Goal: Task Accomplishment & Management: Manage account settings

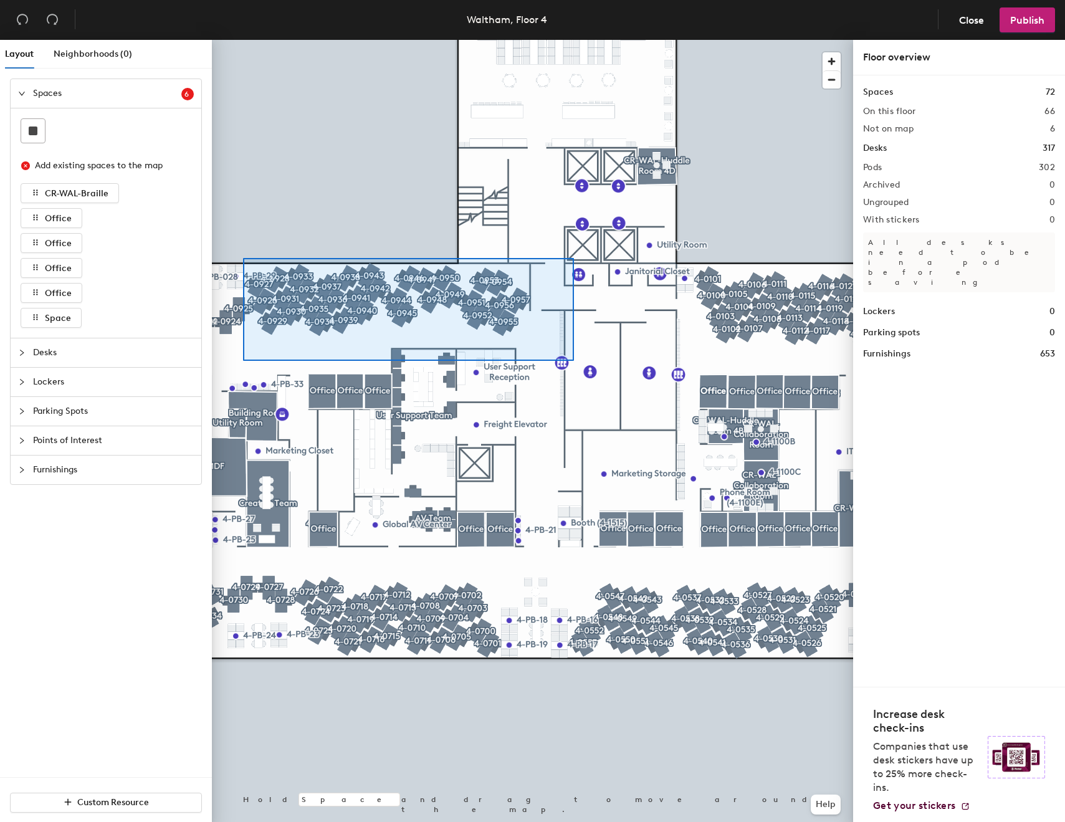
click at [243, 40] on div at bounding box center [532, 40] width 641 height 0
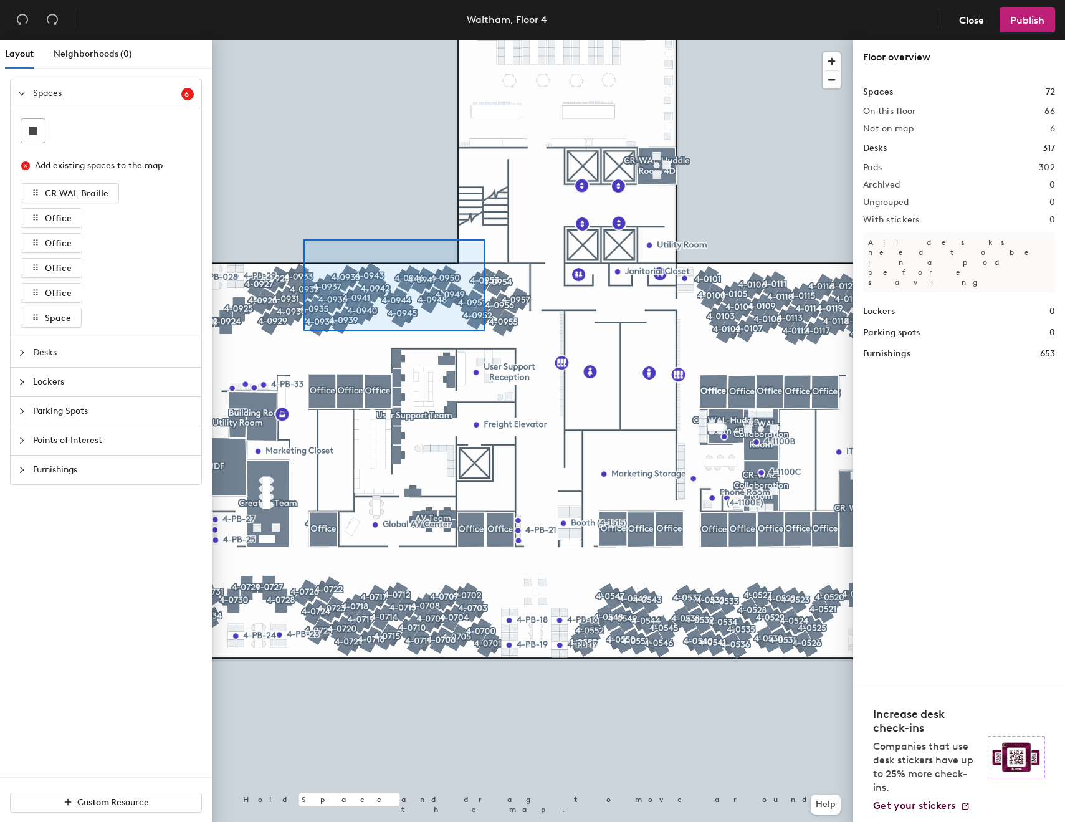
click at [303, 40] on div at bounding box center [532, 40] width 641 height 0
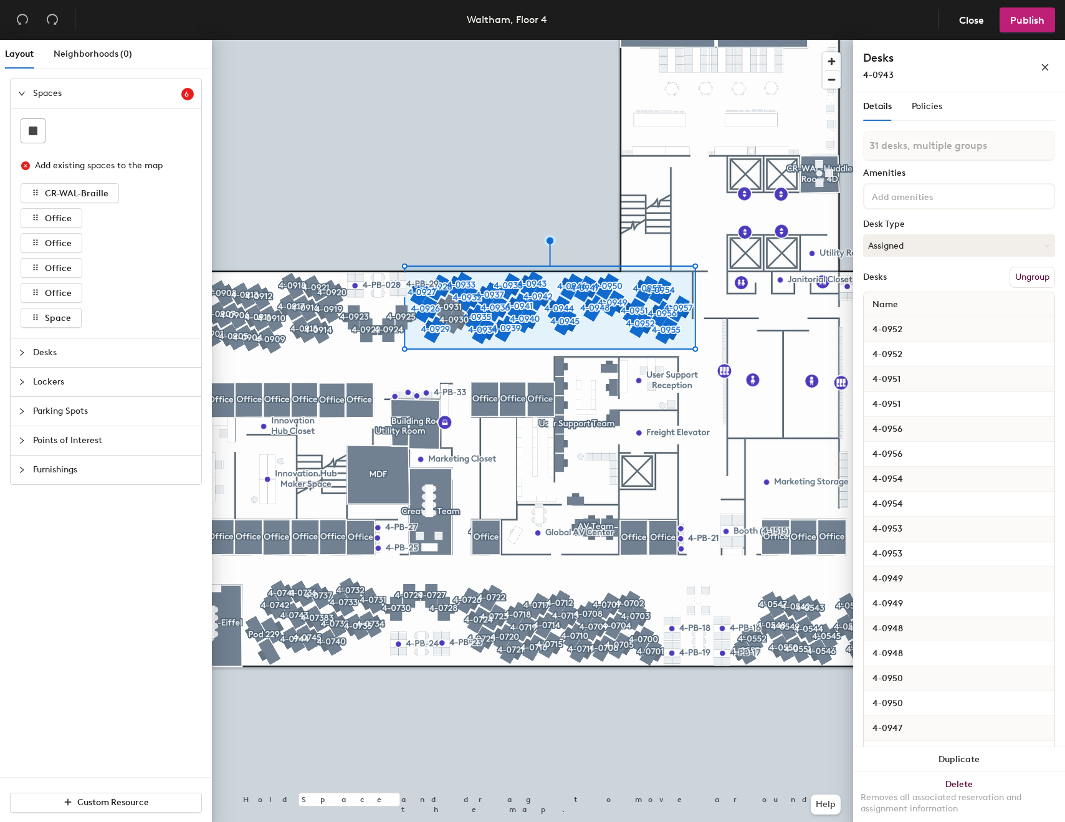
type input "32 desks, multiple groups"
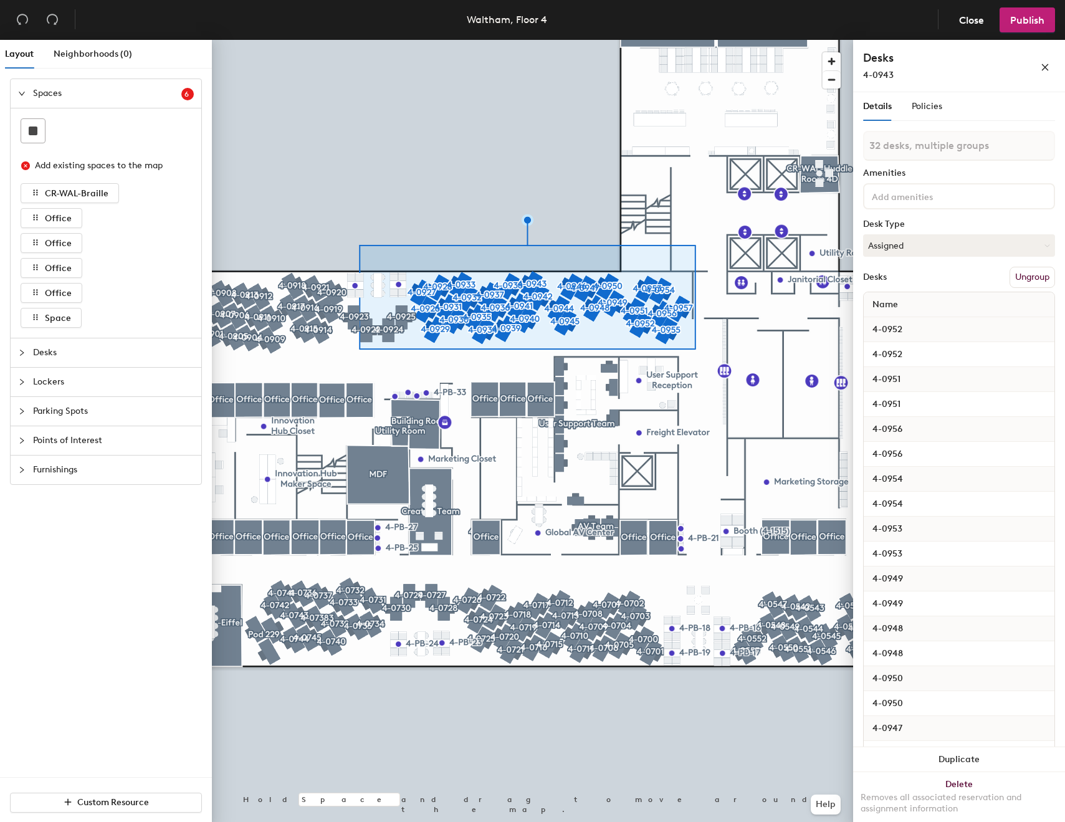
click at [1025, 275] on button "Ungroup" at bounding box center [1031, 277] width 45 height 21
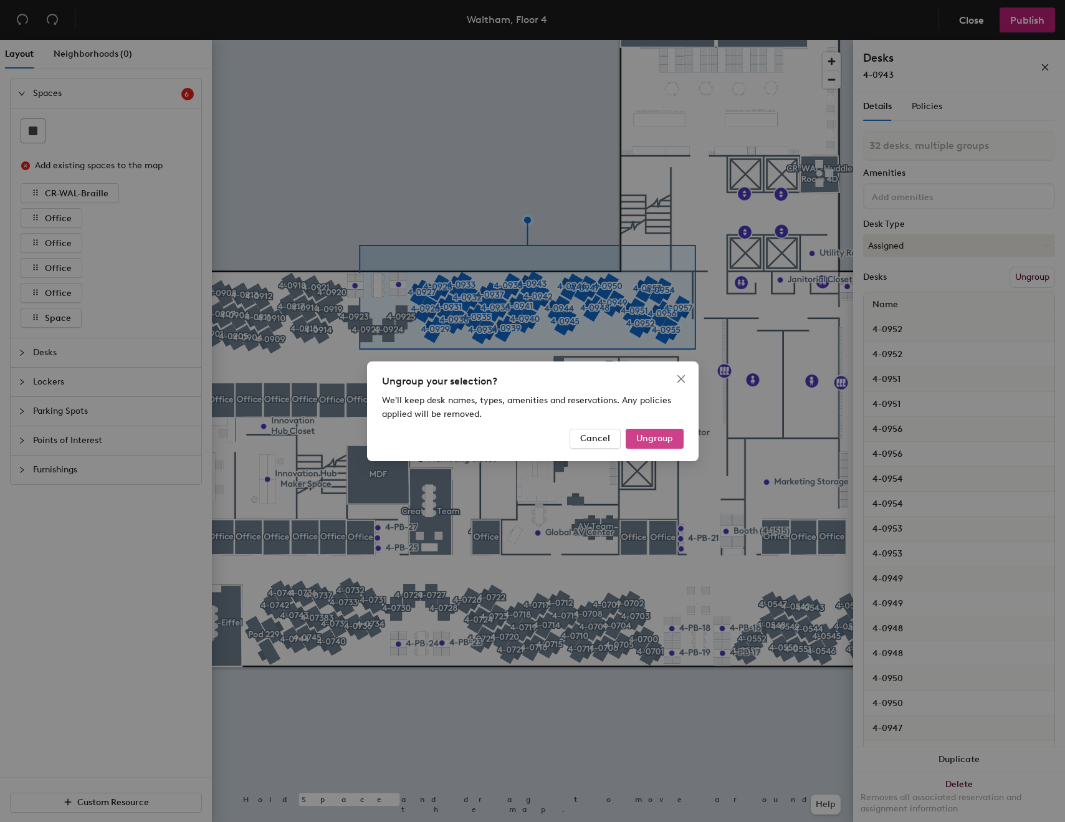
click at [669, 432] on button "Ungroup" at bounding box center [654, 439] width 58 height 20
type input "32 desks"
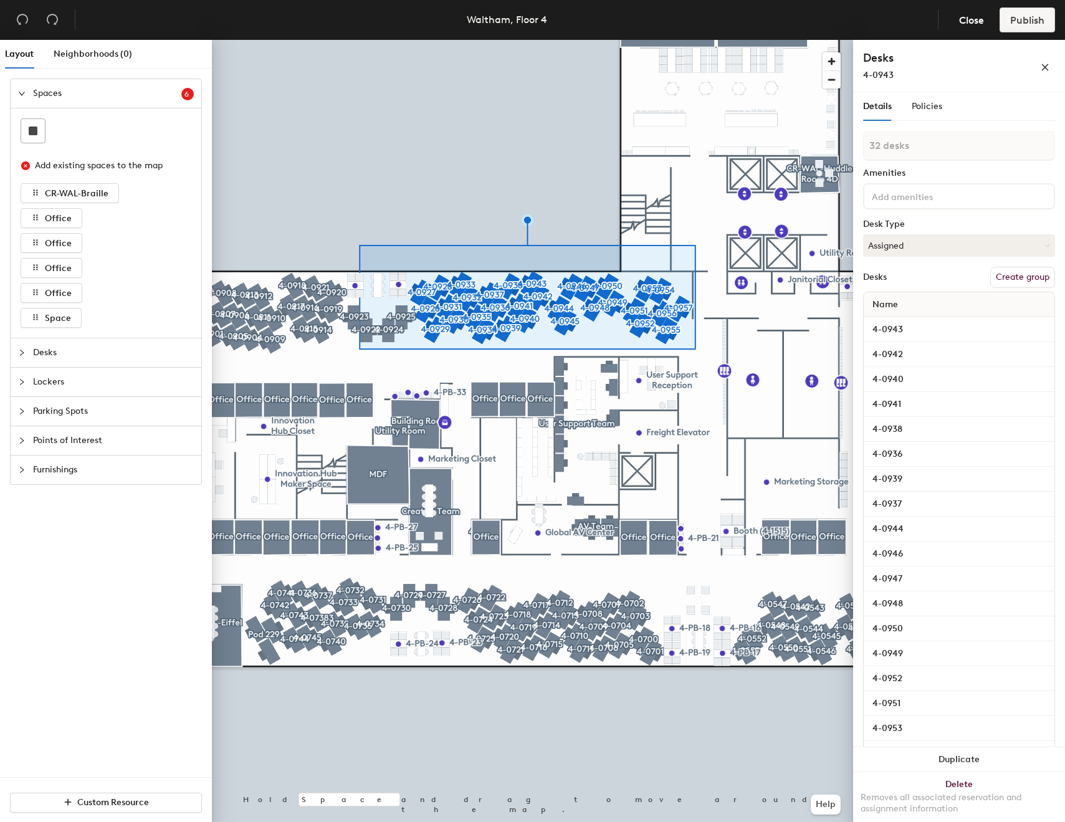
click at [1015, 278] on button "Create group" at bounding box center [1022, 277] width 65 height 21
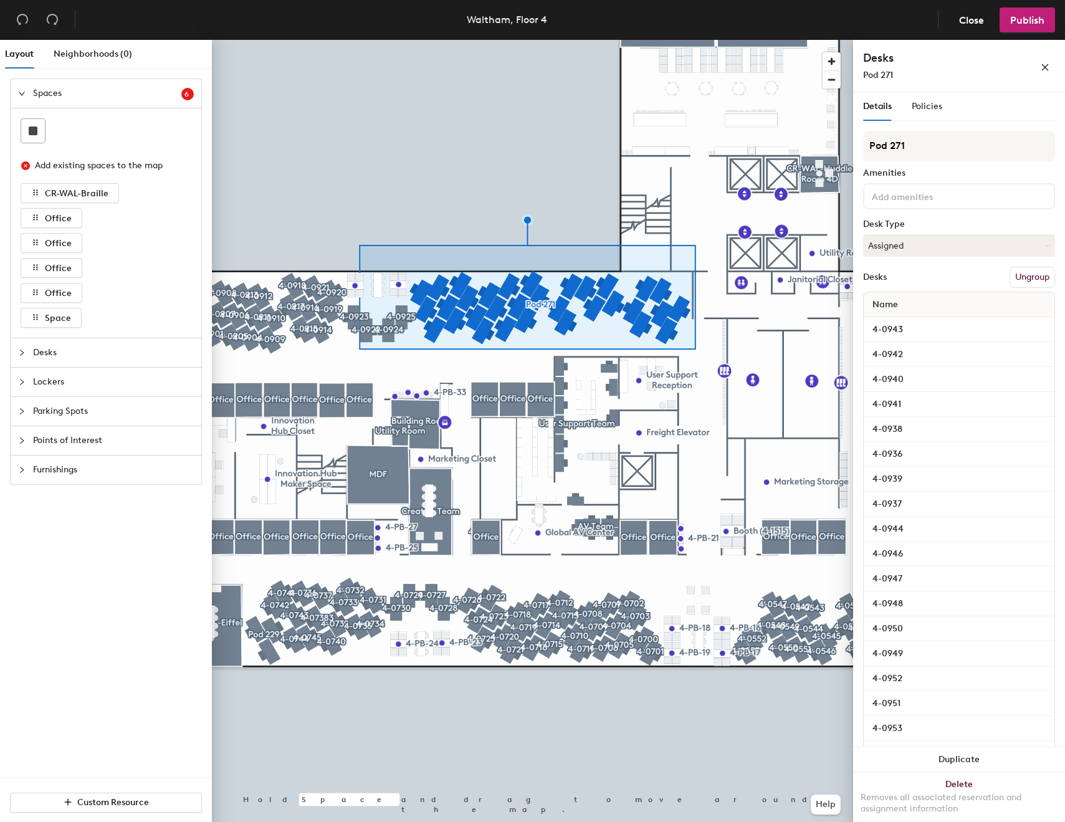
type input "Pod 271"
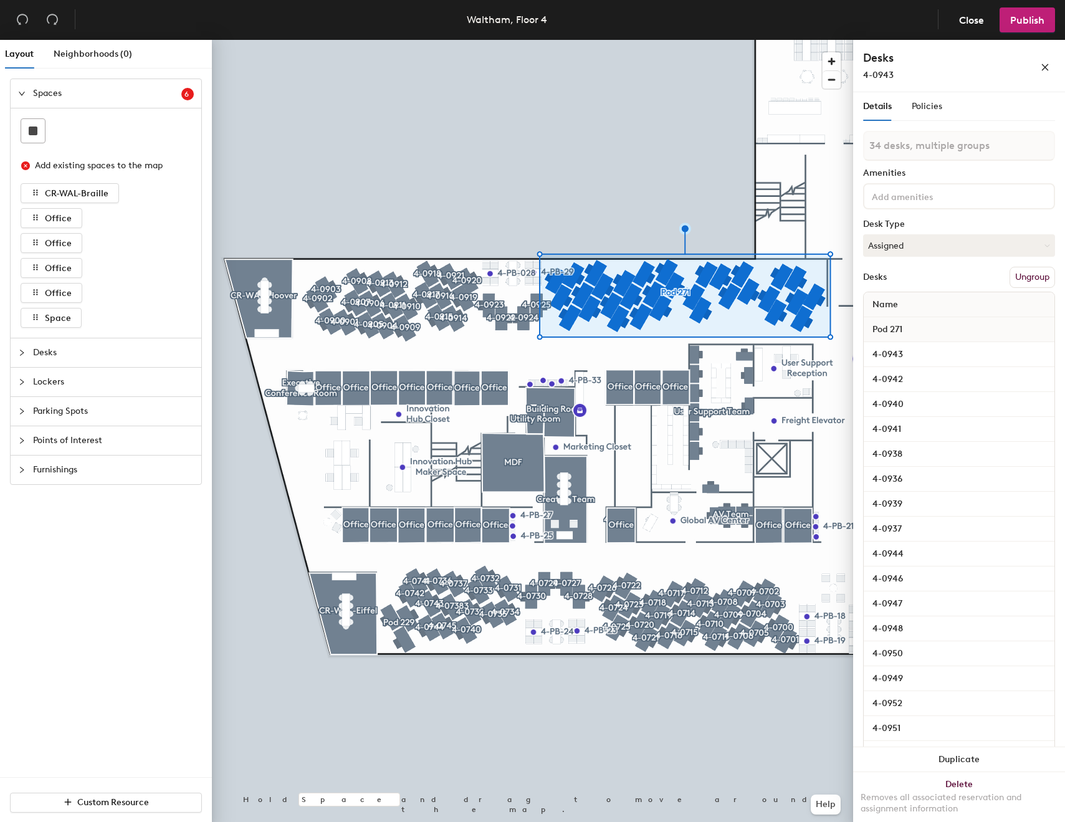
type input "34 desks, multiple groups"
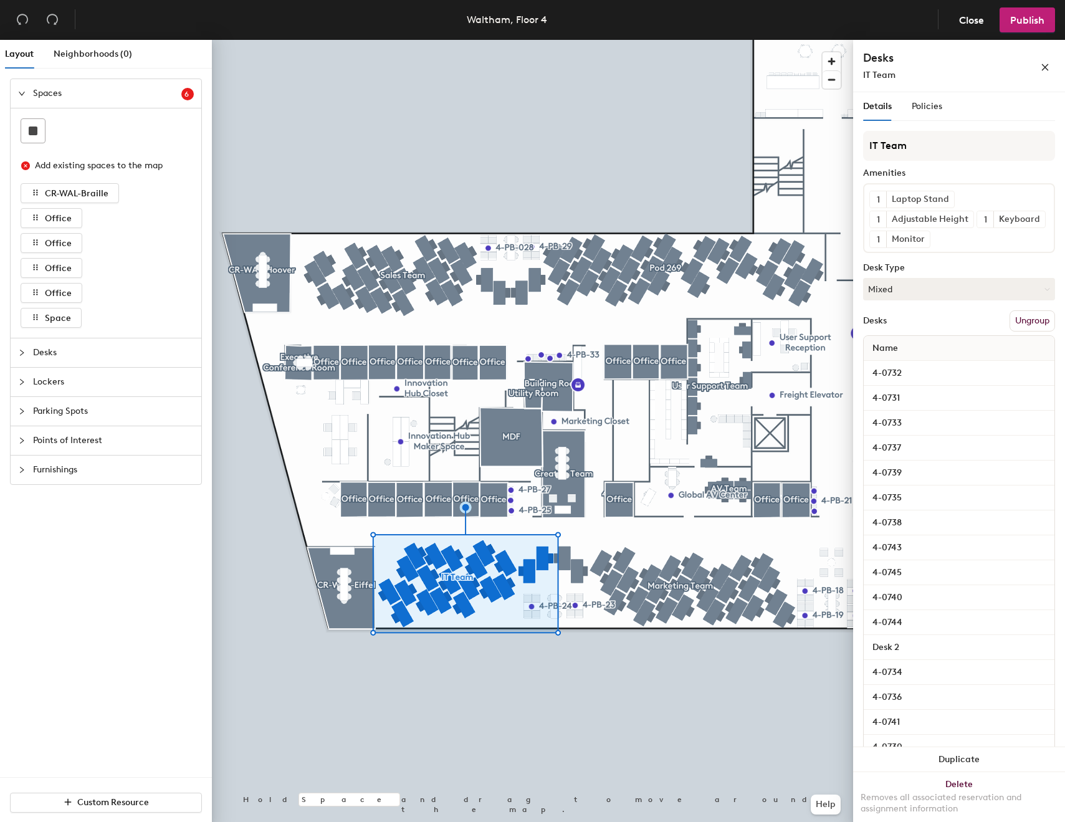
type input "IT Team"
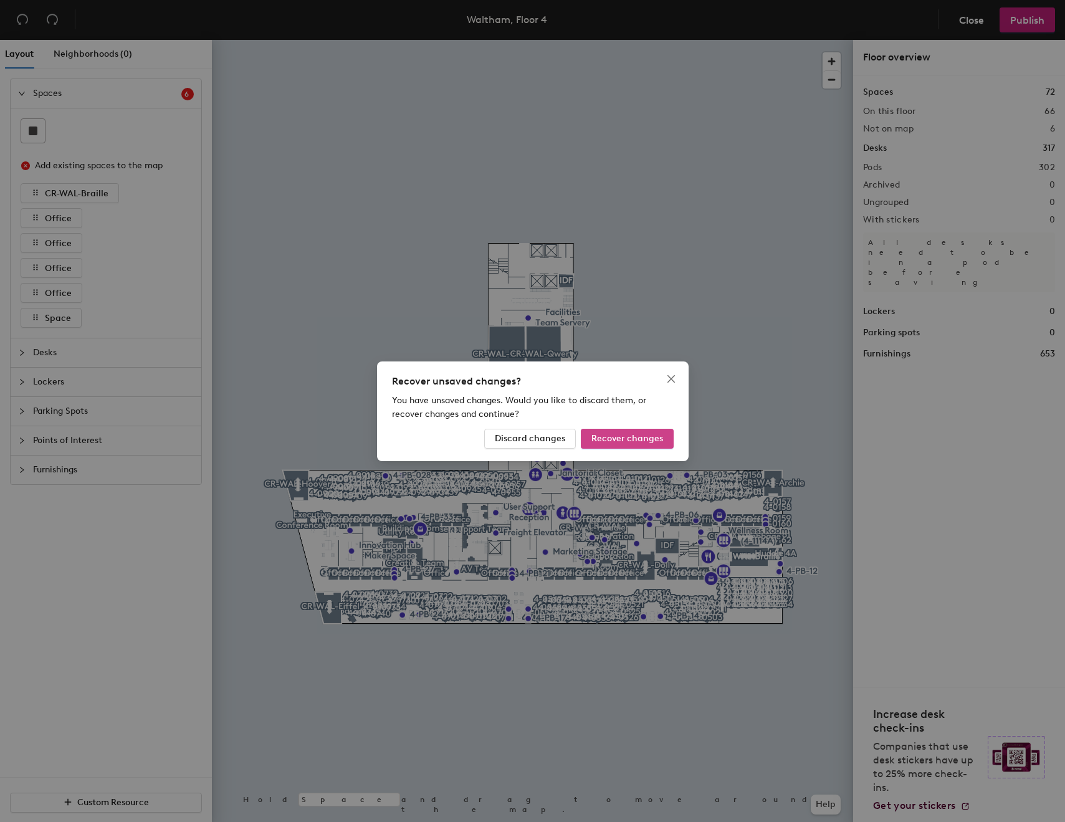
click at [624, 444] on button "Recover changes" at bounding box center [627, 439] width 93 height 20
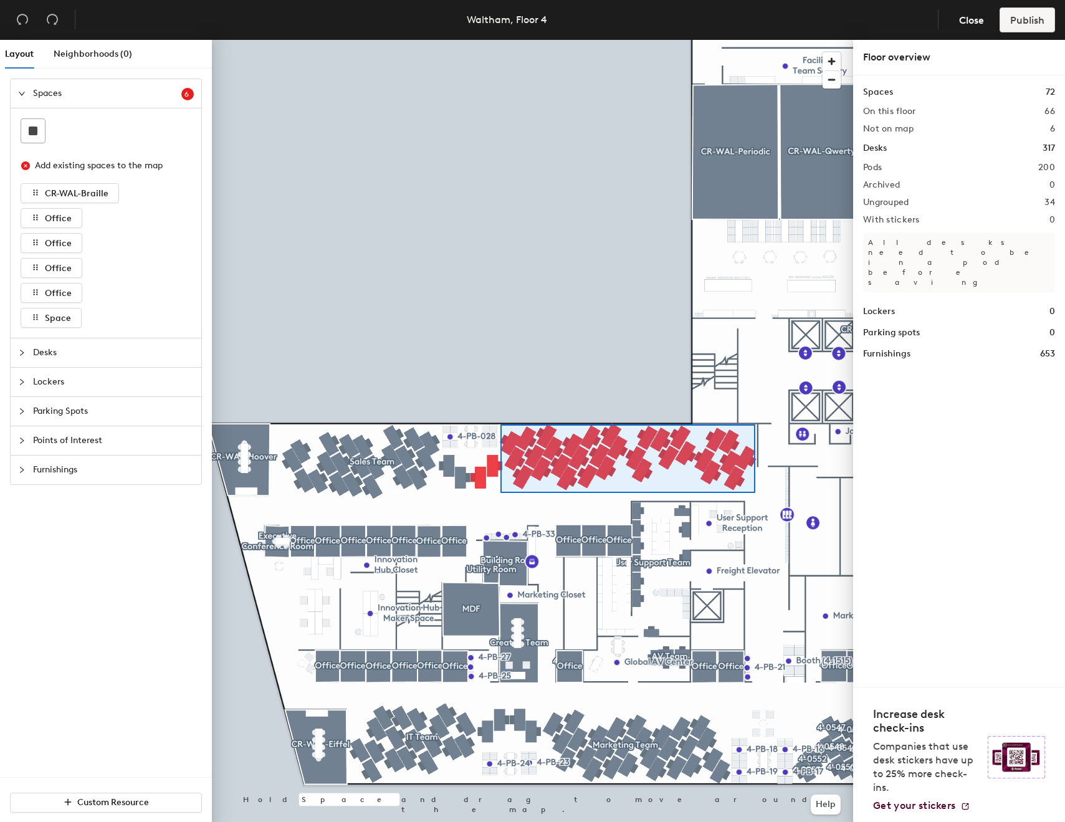
click at [500, 40] on div at bounding box center [532, 40] width 641 height 0
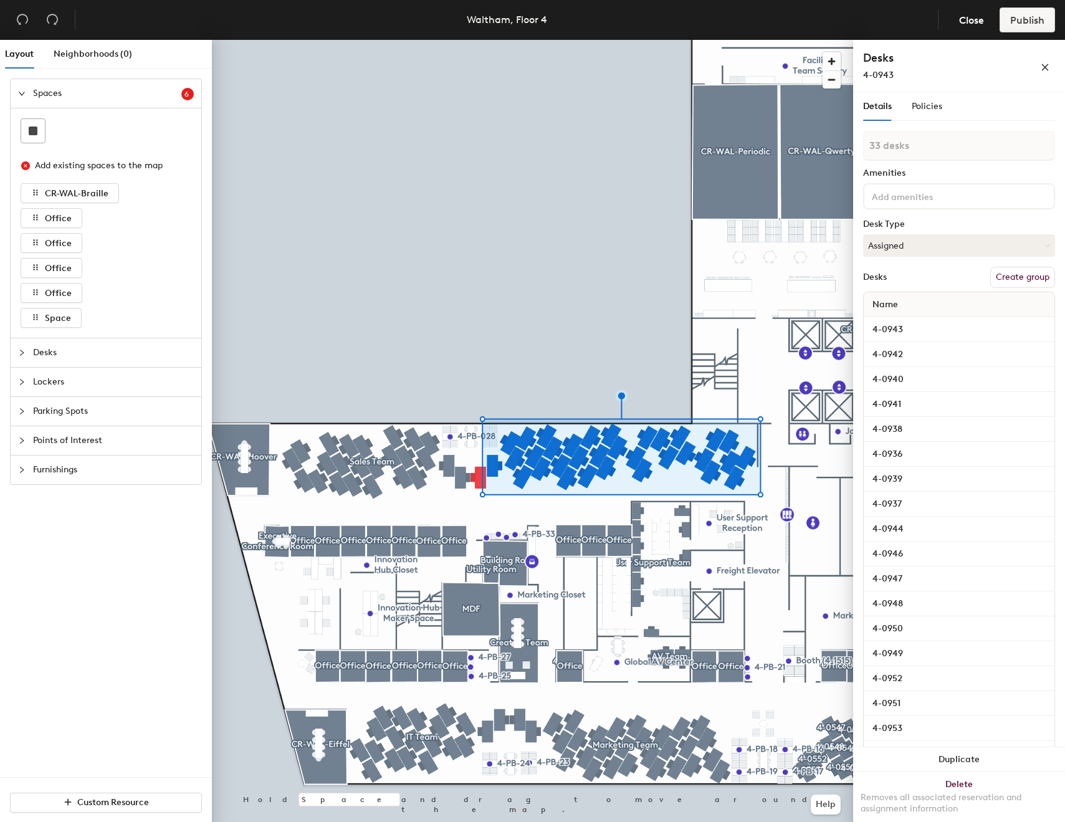
type input "34 desks"
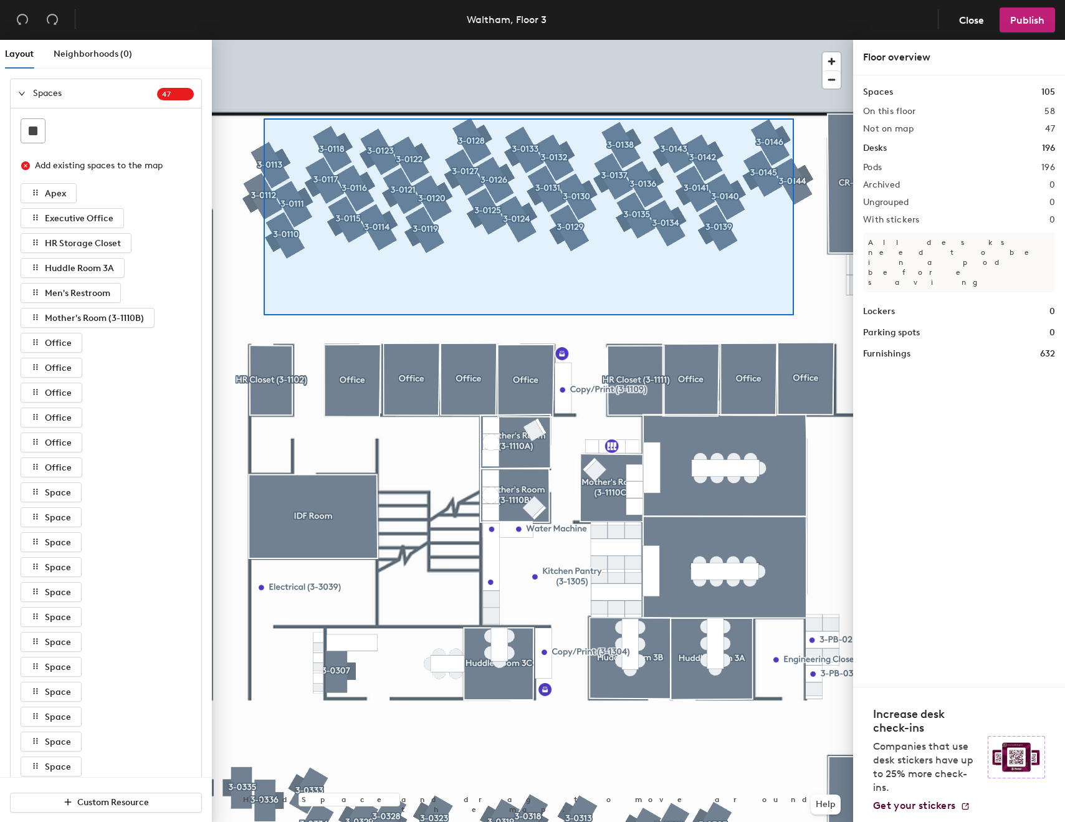
click at [264, 40] on div at bounding box center [532, 40] width 641 height 0
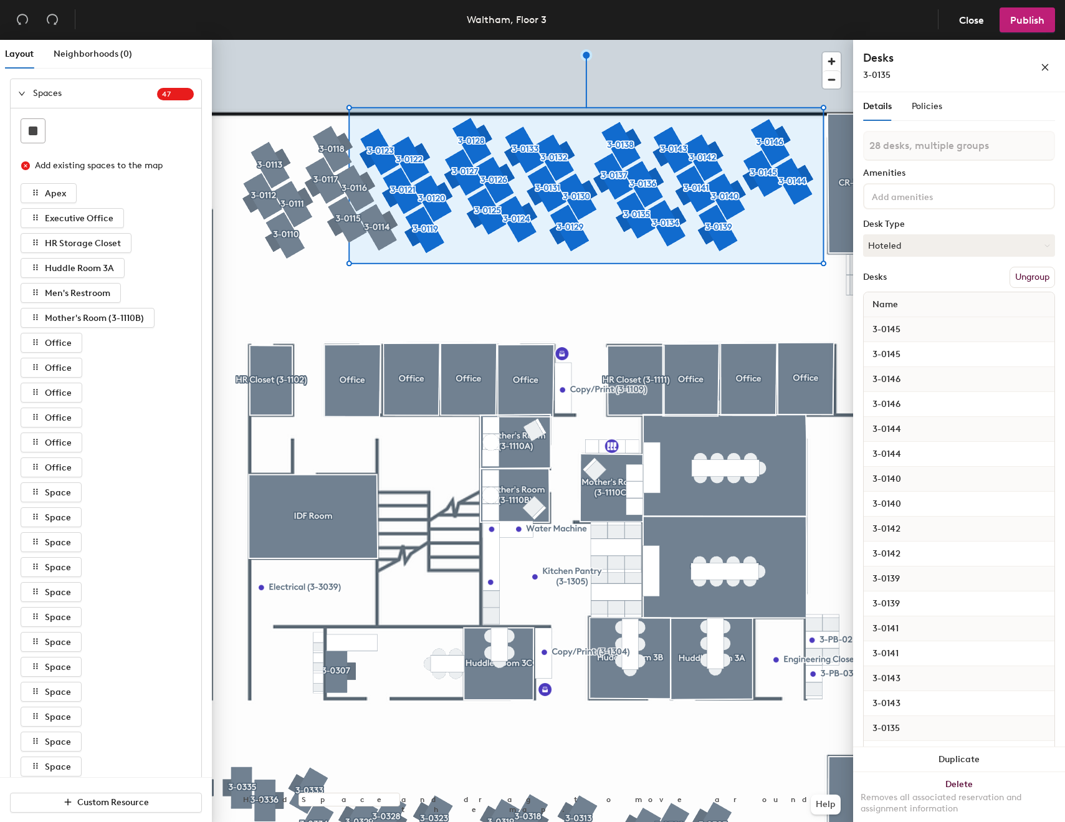
click at [1009, 282] on button "Ungroup" at bounding box center [1031, 277] width 45 height 21
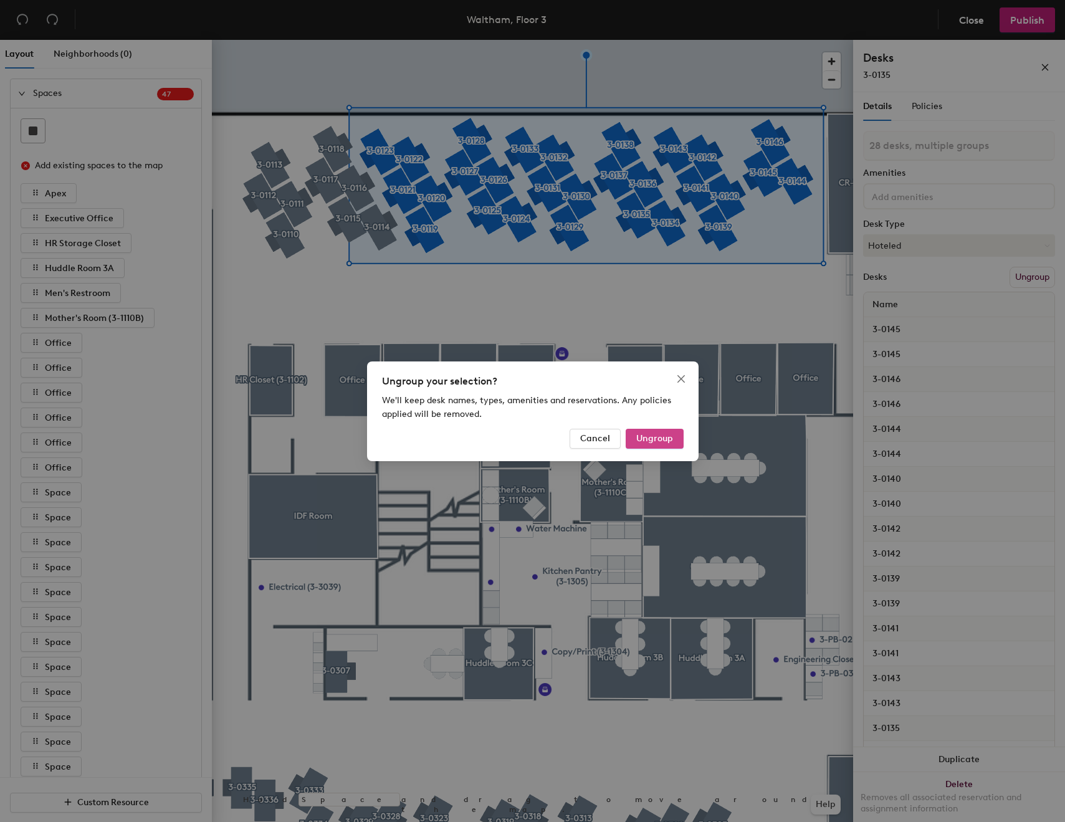
click at [665, 446] on button "Ungroup" at bounding box center [654, 439] width 58 height 20
type input "28 desks"
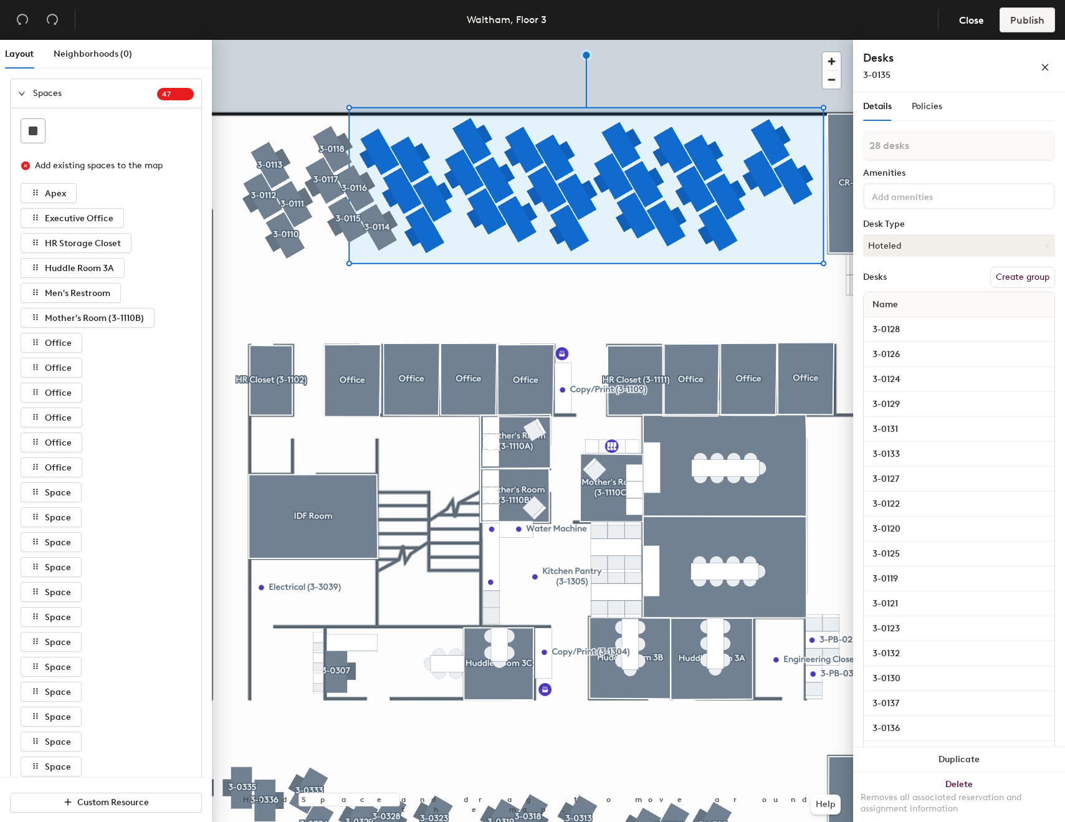
click at [1023, 268] on button "Create group" at bounding box center [1022, 277] width 65 height 21
click at [951, 154] on input "Pod 169" at bounding box center [959, 146] width 192 height 30
type input "People Team"
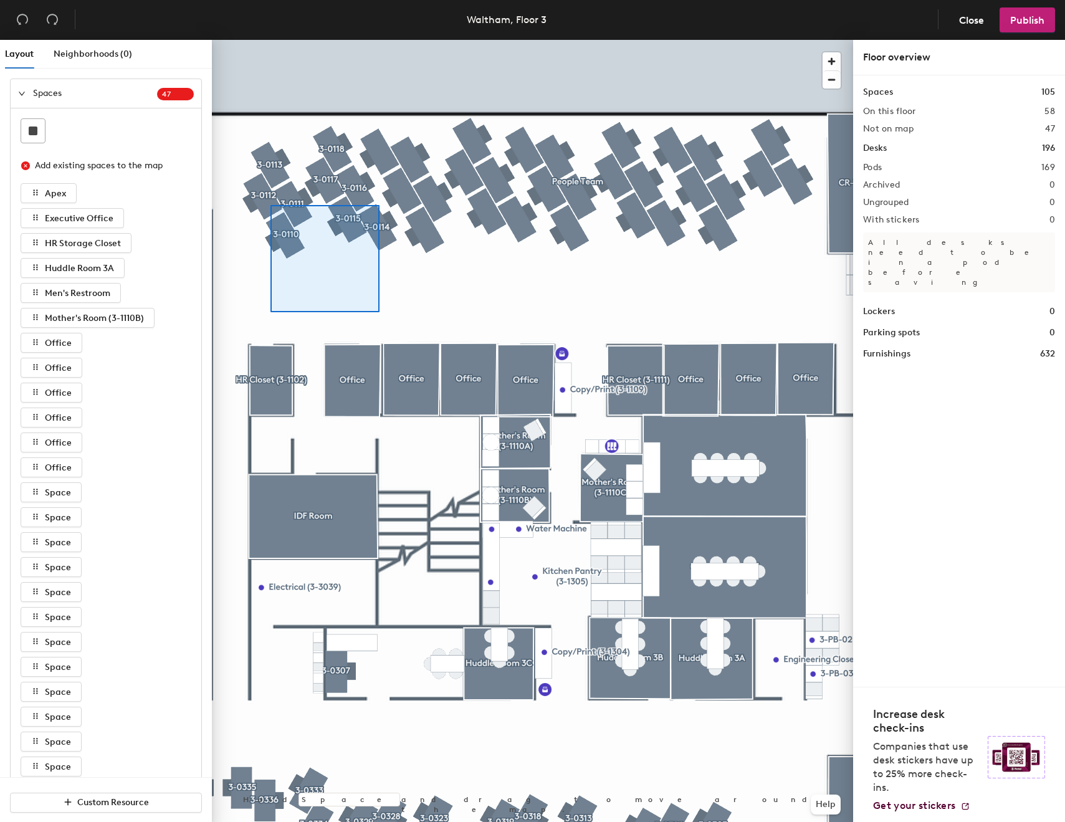
click at [270, 40] on div at bounding box center [532, 40] width 641 height 0
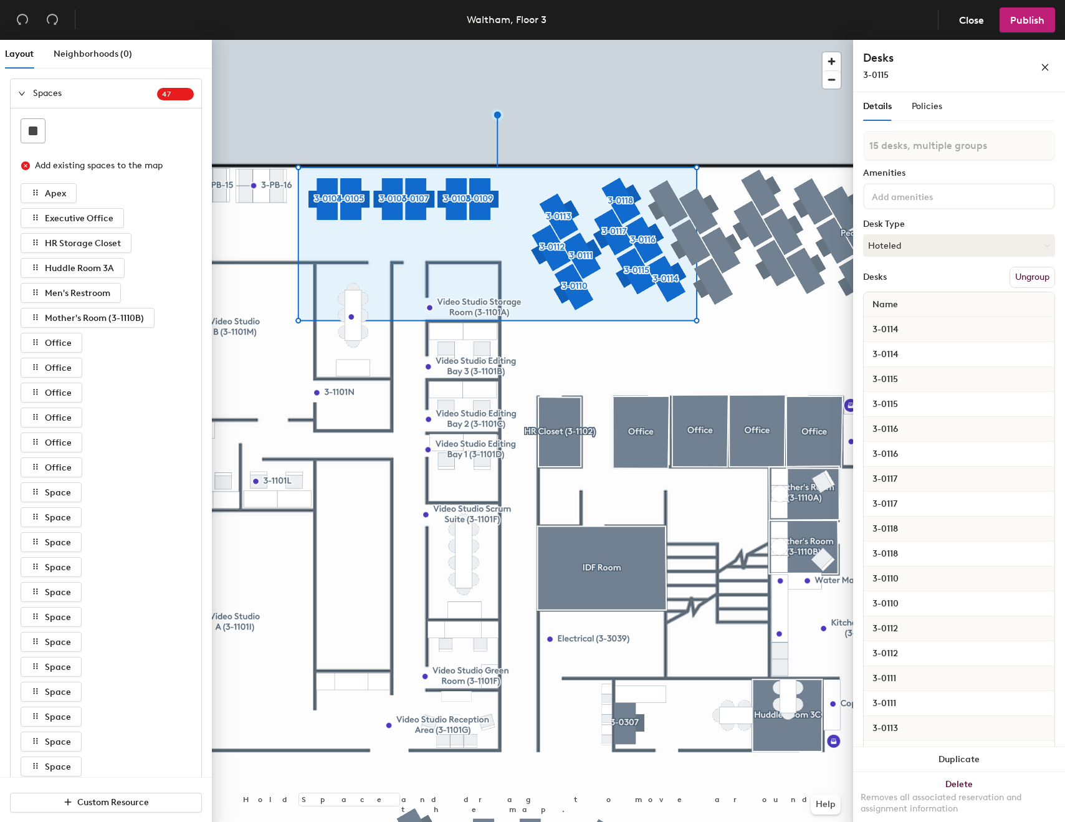
click at [1036, 273] on button "Ungroup" at bounding box center [1031, 277] width 45 height 21
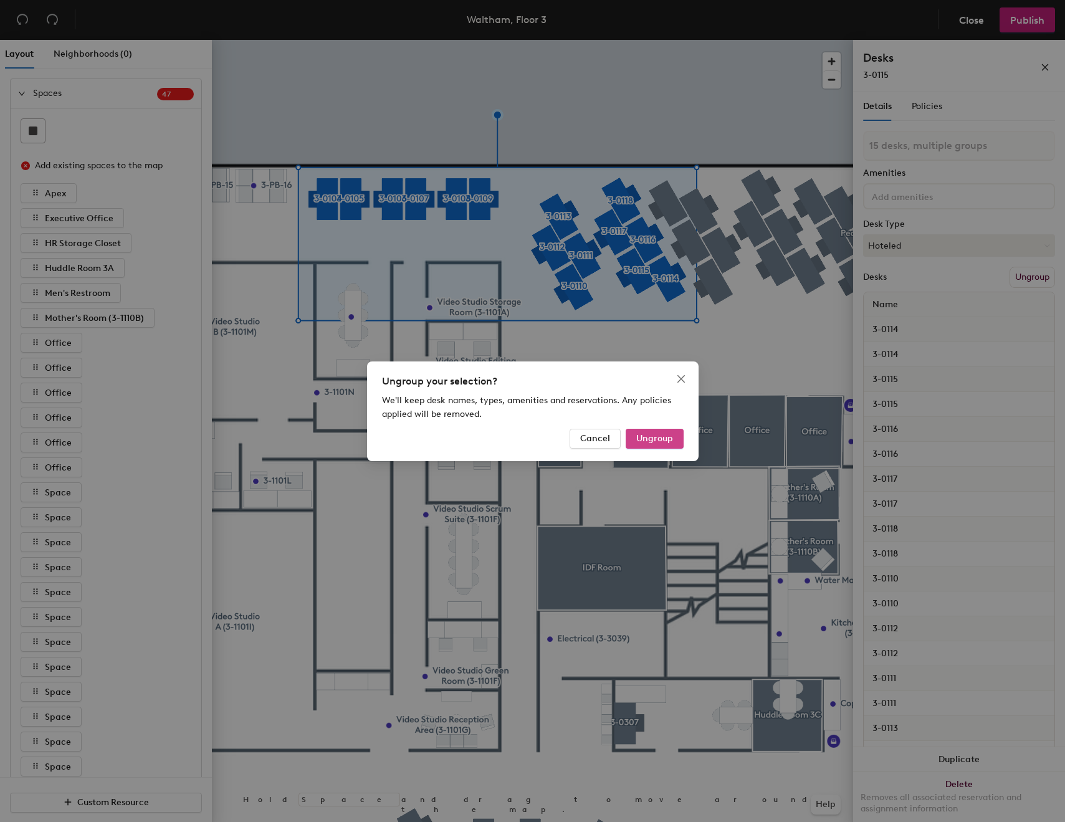
click at [647, 439] on span "Ungroup" at bounding box center [654, 438] width 37 height 11
type input "15 desks"
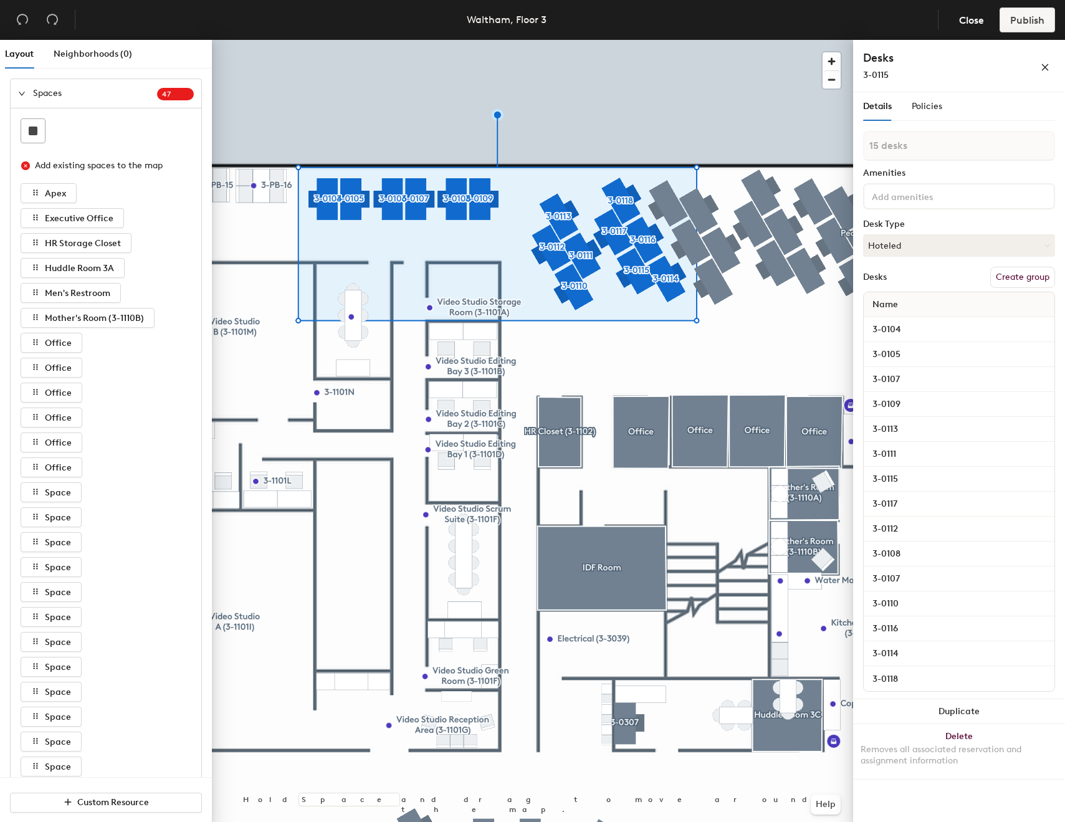
click at [997, 280] on button "Create group" at bounding box center [1022, 277] width 65 height 21
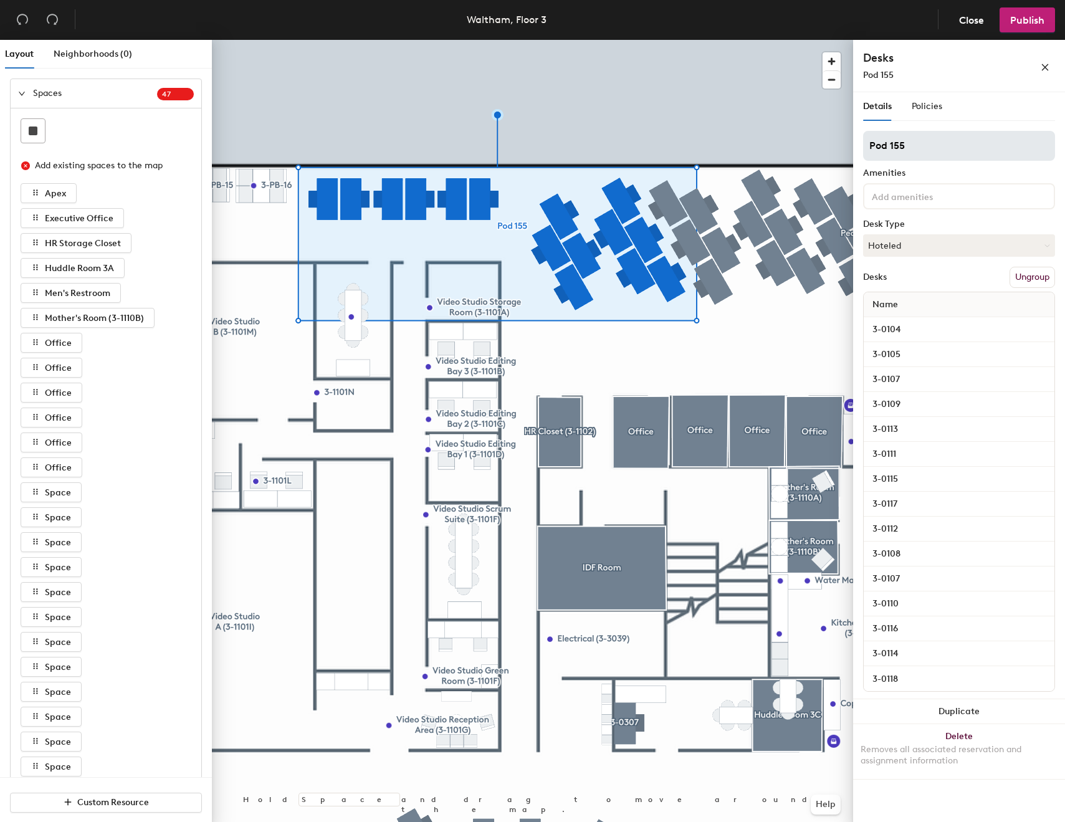
click at [870, 131] on div "Details Policies Pod 155 Amenities Desk Type Hoteled Desks Ungroup Name 3-0104 …" at bounding box center [959, 435] width 192 height 686
click at [923, 159] on input "Pod 155" at bounding box center [959, 146] width 192 height 30
type input "Engineering Team"
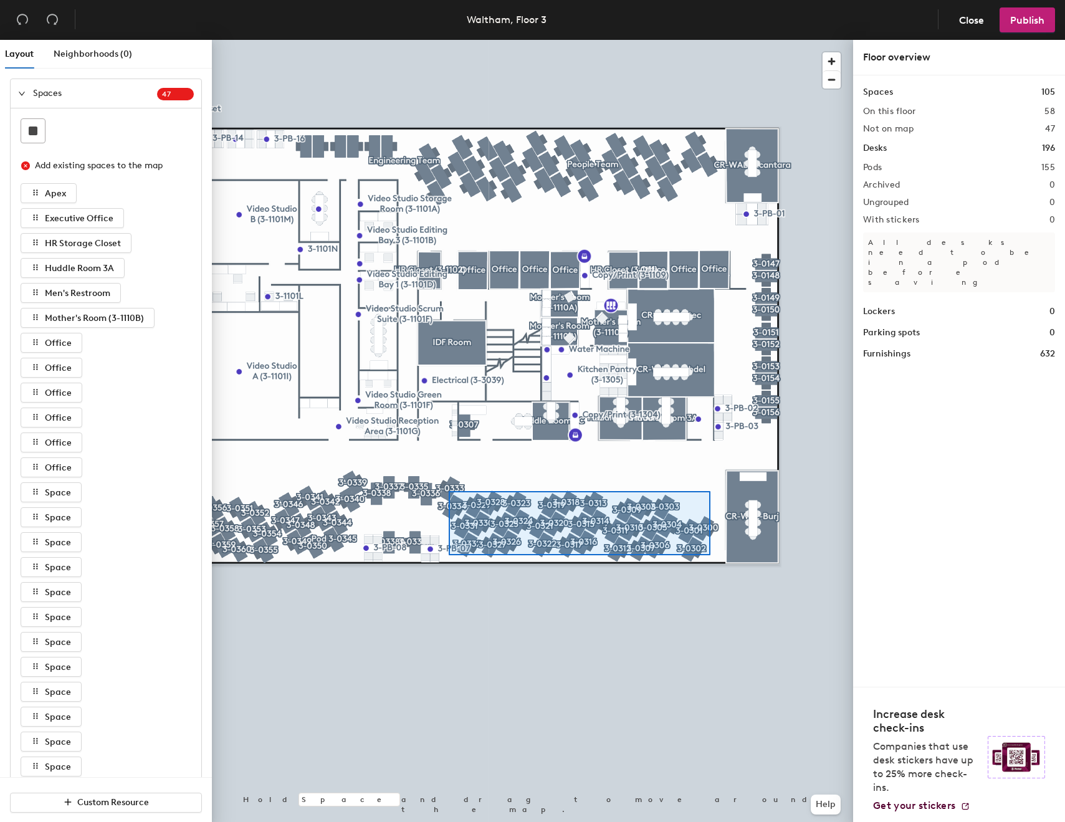
click at [449, 40] on div at bounding box center [532, 40] width 641 height 0
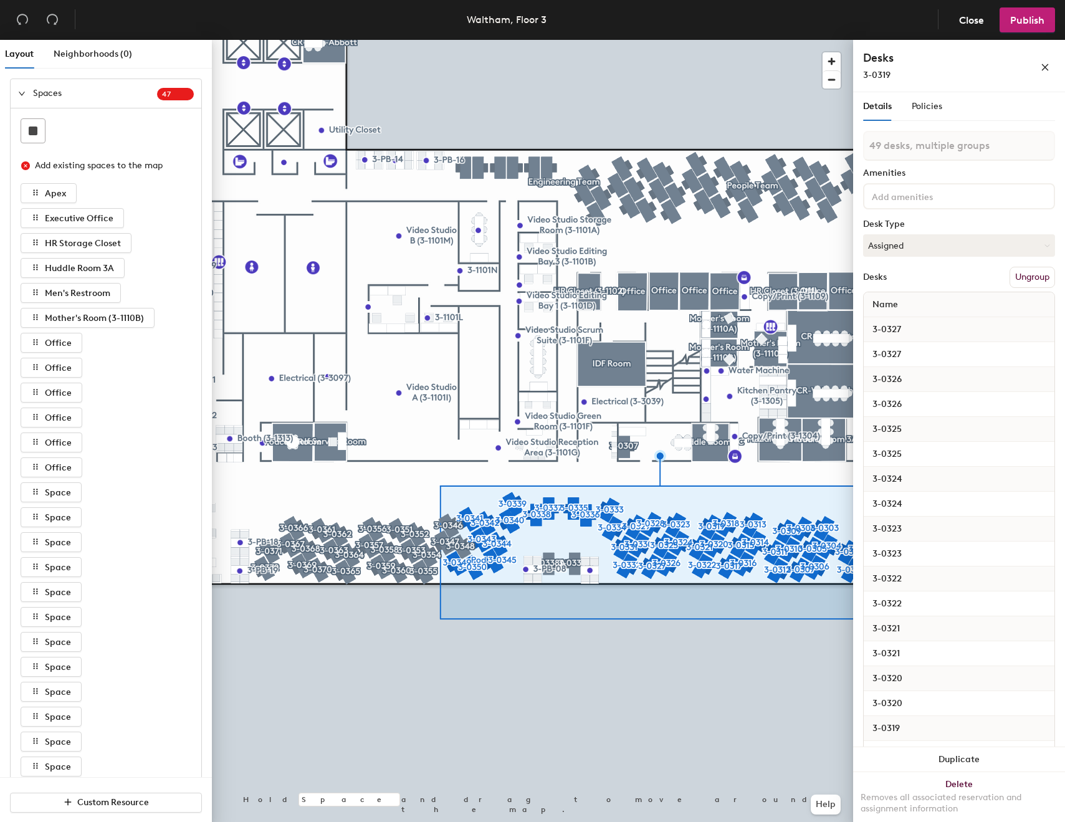
type input "50 desks, multiple groups"
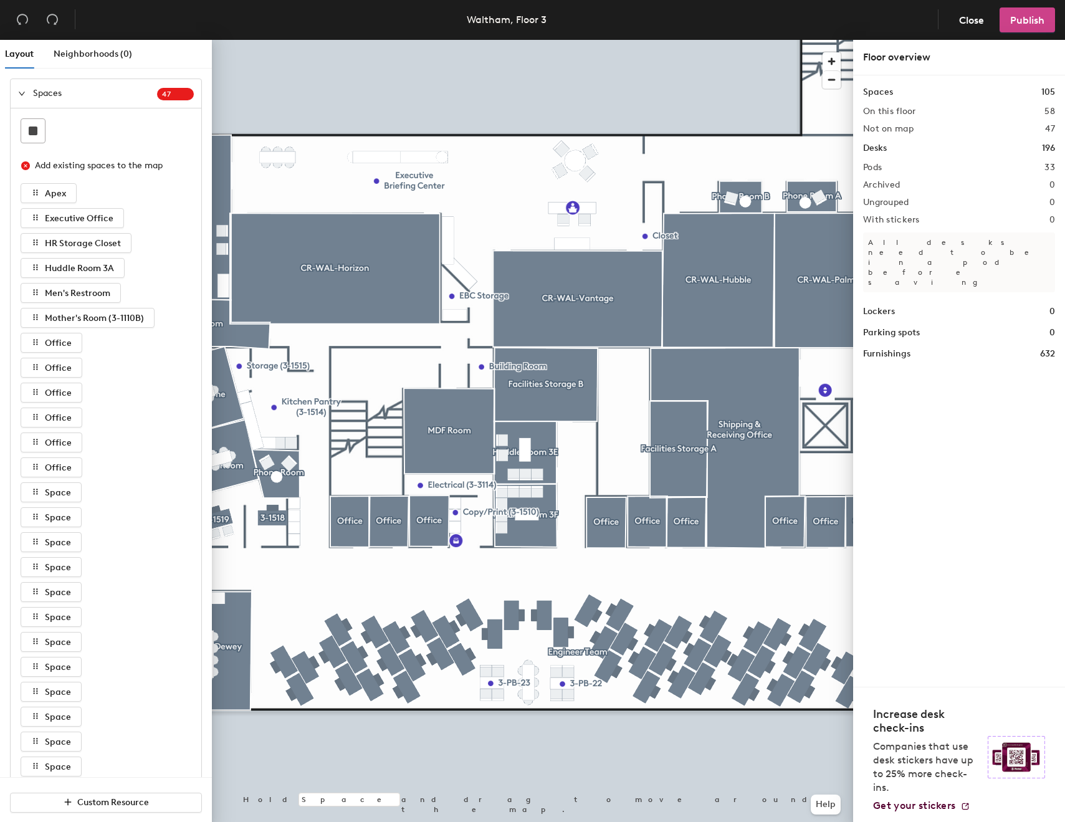
click at [1022, 28] on button "Publish" at bounding box center [1026, 19] width 55 height 25
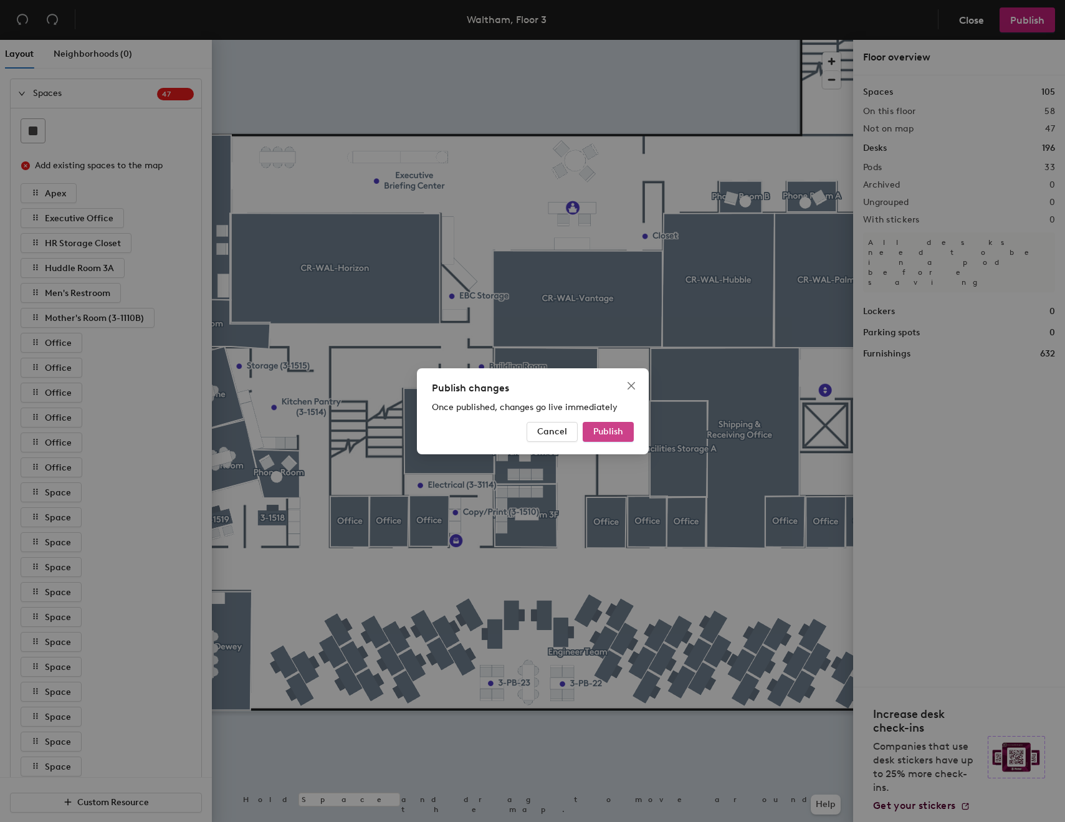
click at [610, 424] on button "Publish" at bounding box center [607, 432] width 51 height 20
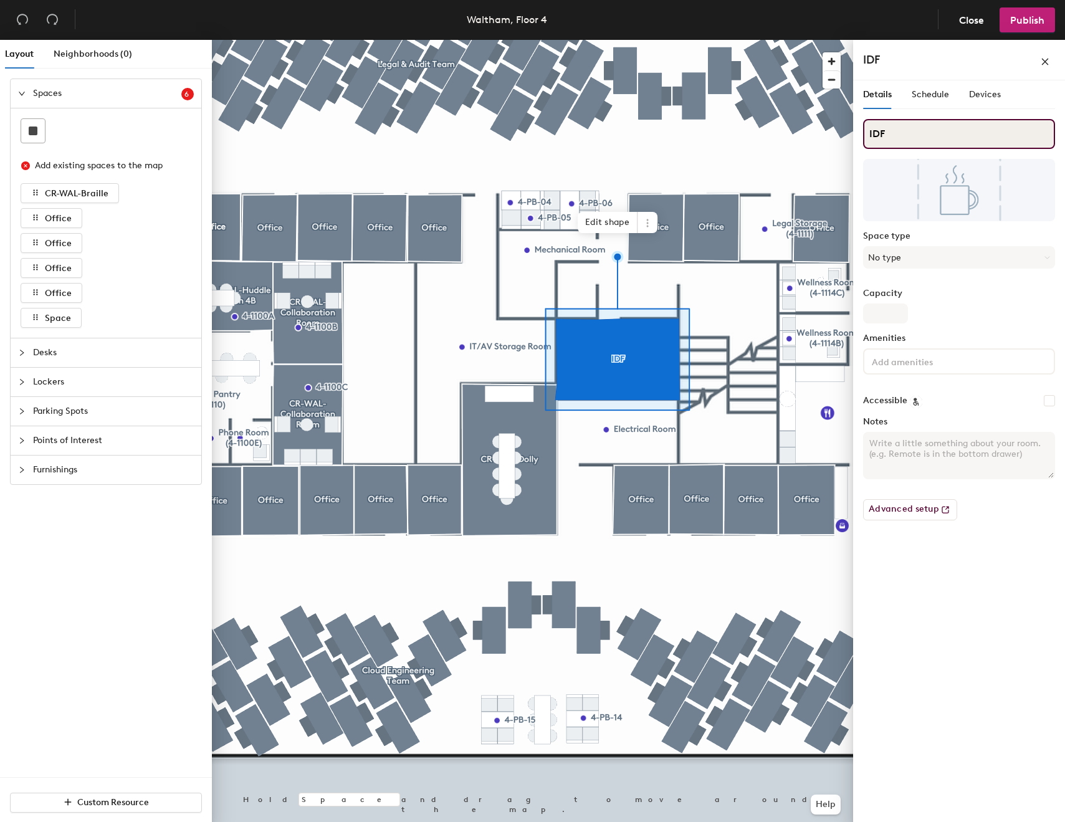
click at [876, 138] on input "IDF" at bounding box center [959, 134] width 192 height 30
click at [931, 123] on input "Restricted Access" at bounding box center [959, 134] width 192 height 30
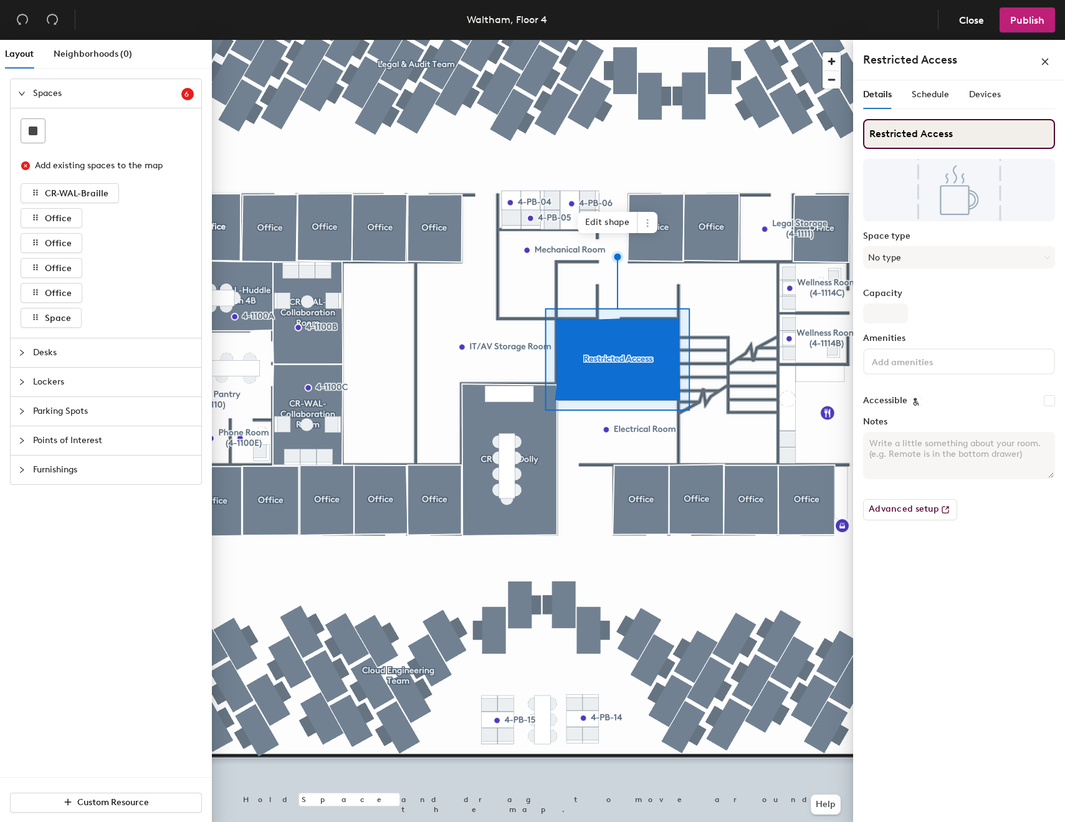
type input "Restricted Access"
click at [608, 40] on div at bounding box center [532, 40] width 641 height 0
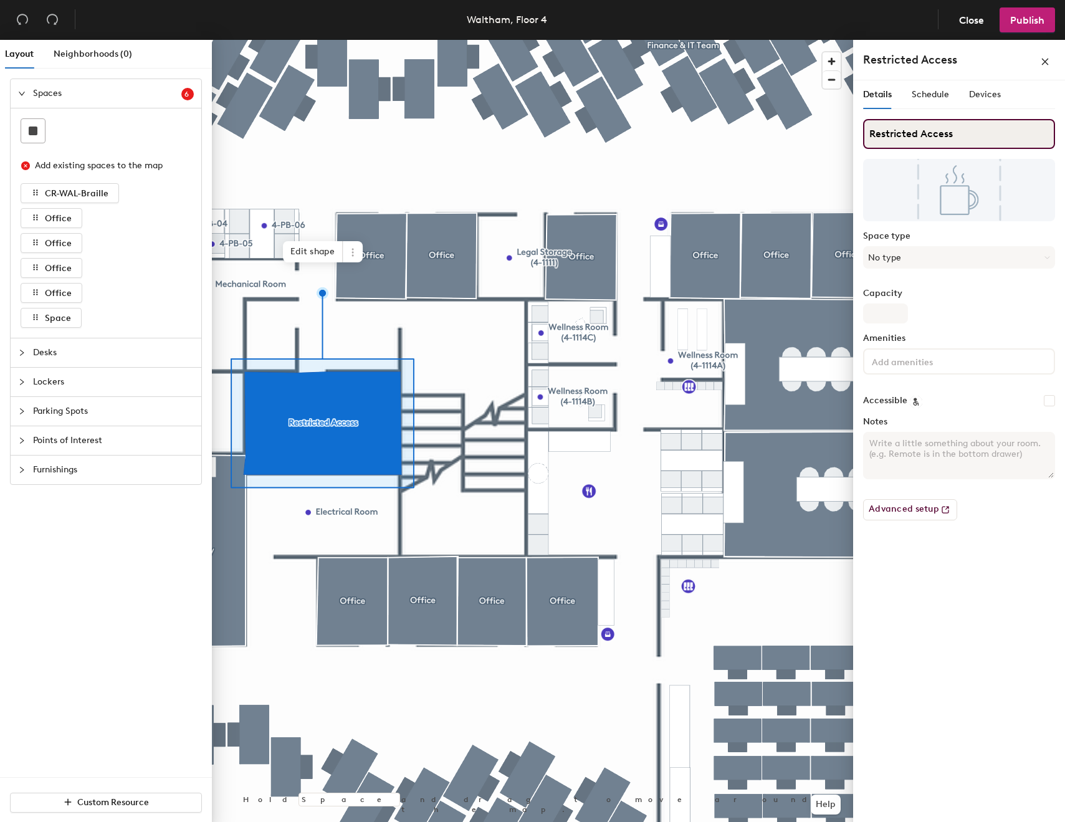
click at [976, 133] on input "Restricted Access" at bounding box center [959, 134] width 192 height 30
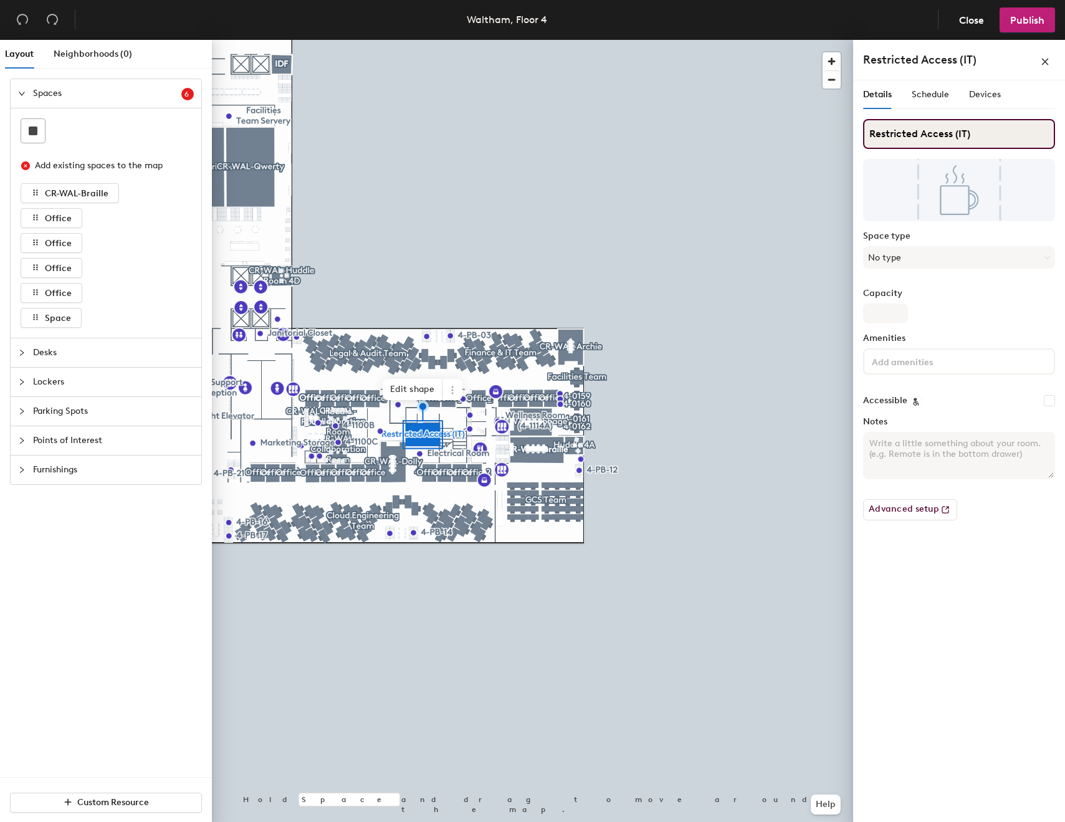
type input "Restricted Access (IT)"
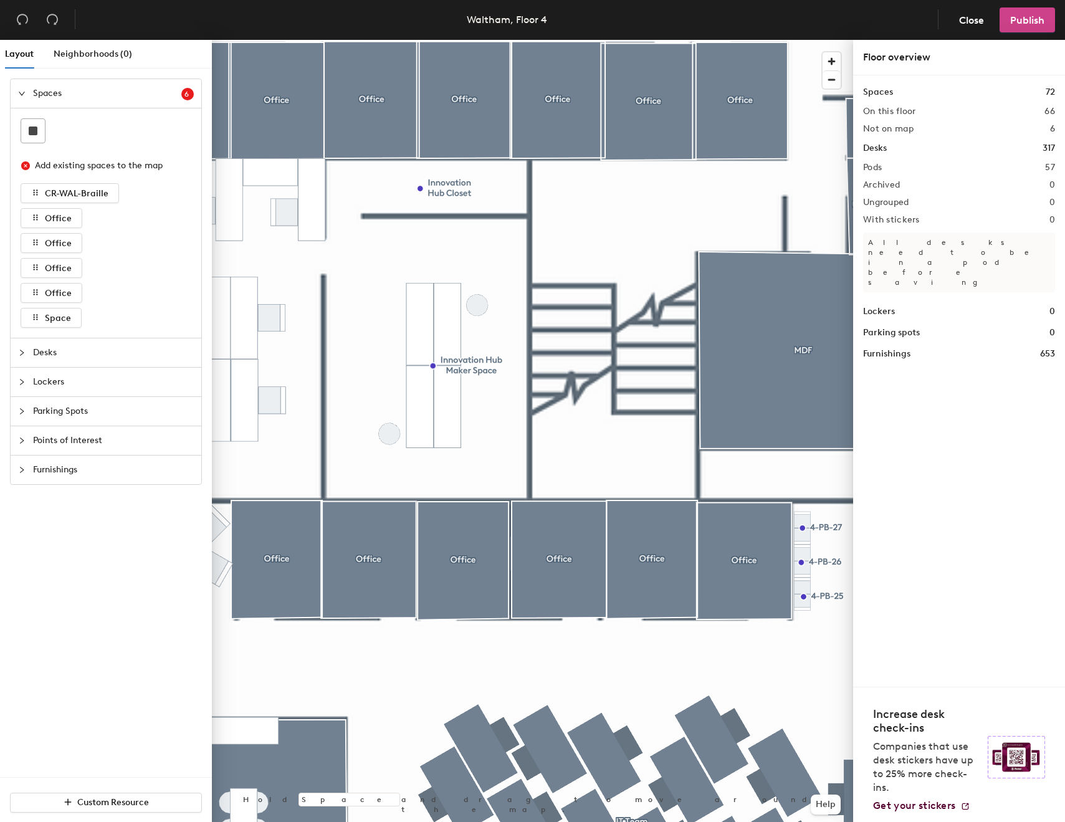
click at [1012, 24] on span "Publish" at bounding box center [1027, 20] width 34 height 12
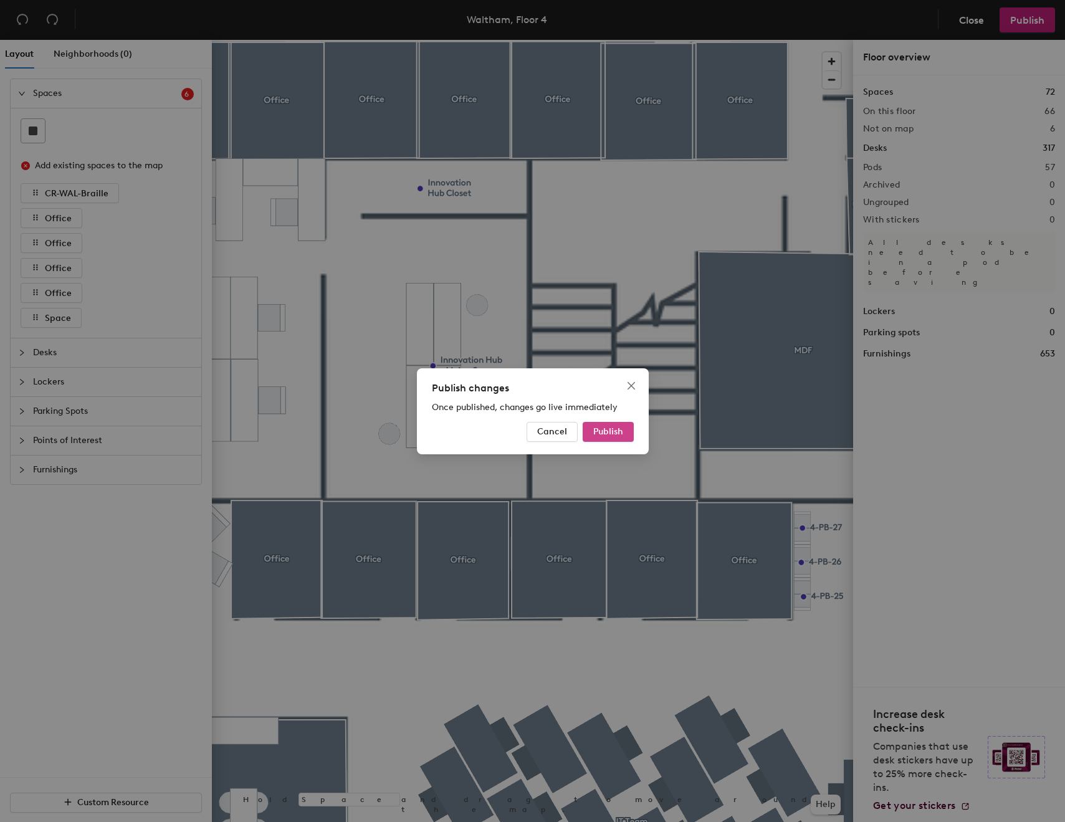
click at [593, 430] on span "Publish" at bounding box center [608, 431] width 30 height 11
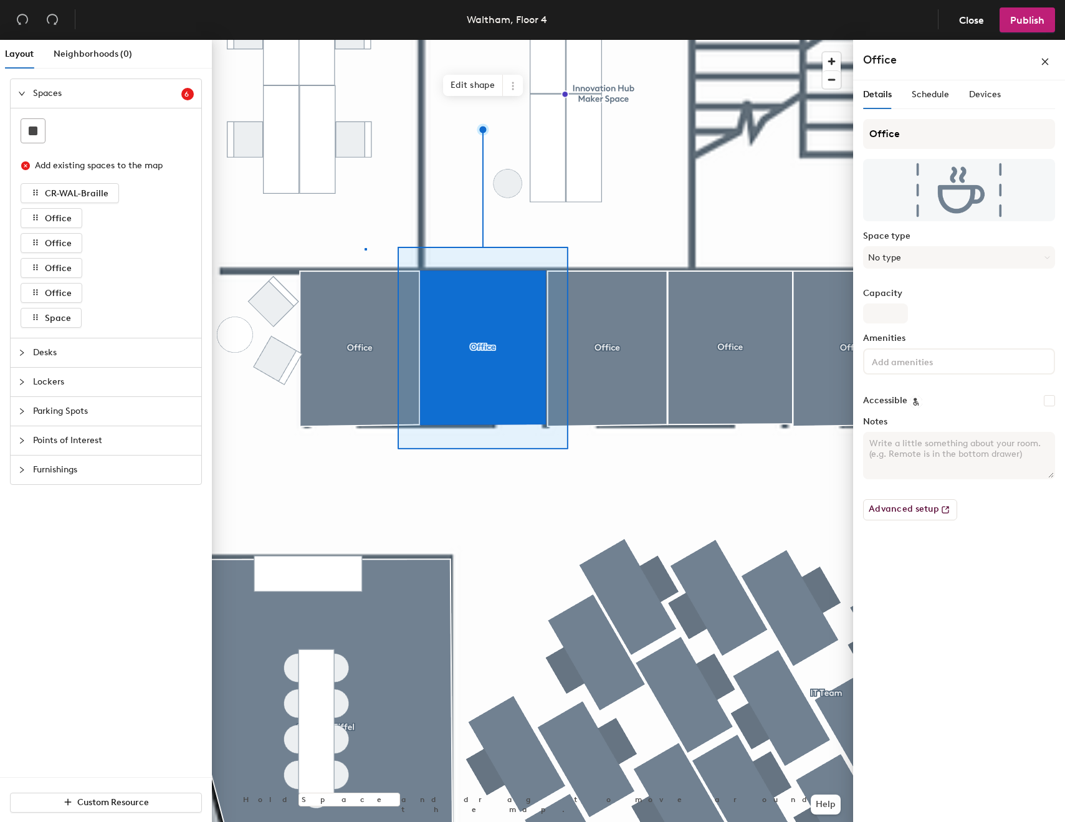
click at [364, 40] on div at bounding box center [532, 40] width 641 height 0
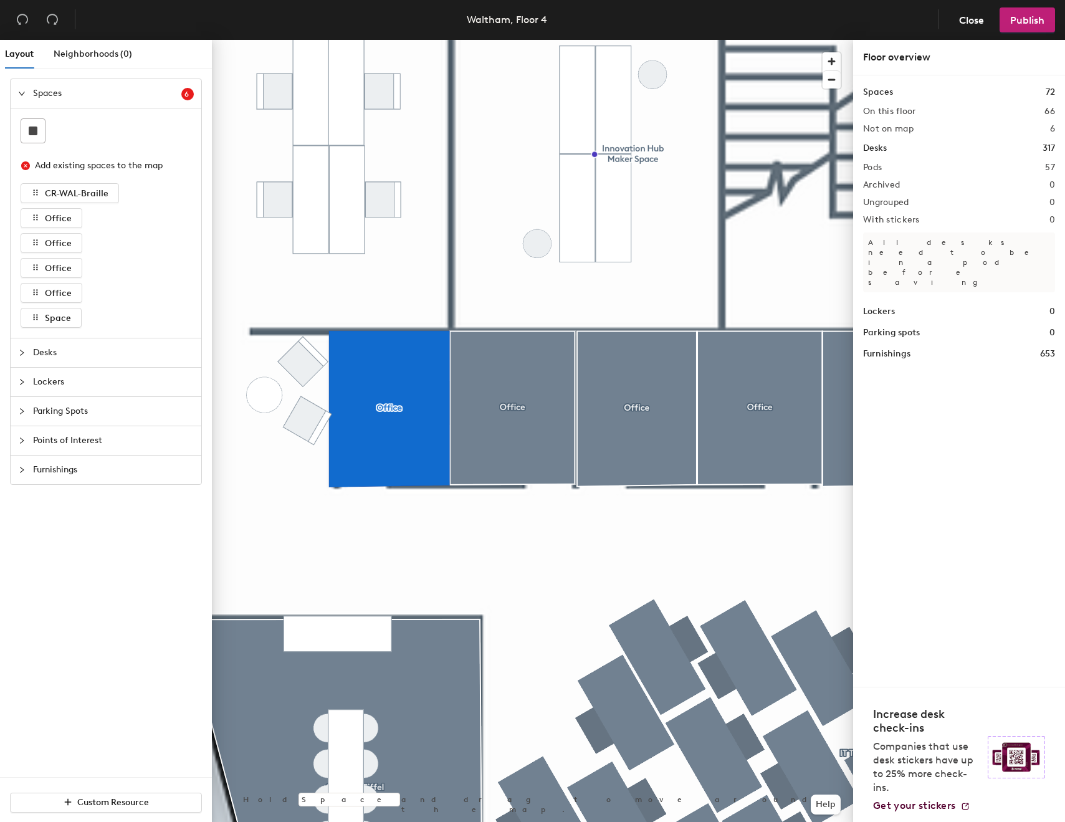
click at [574, 40] on div at bounding box center [532, 40] width 641 height 0
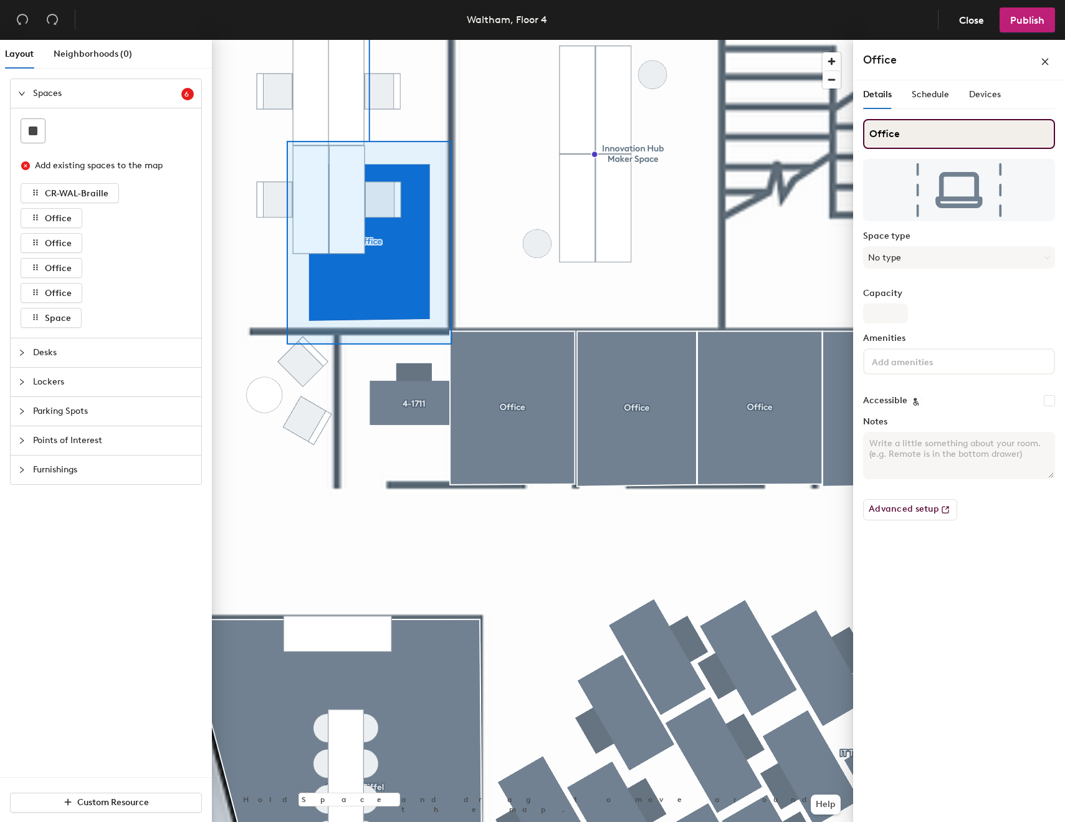
click at [998, 138] on input "Office" at bounding box center [959, 134] width 192 height 30
type input "Office (4-17-1"
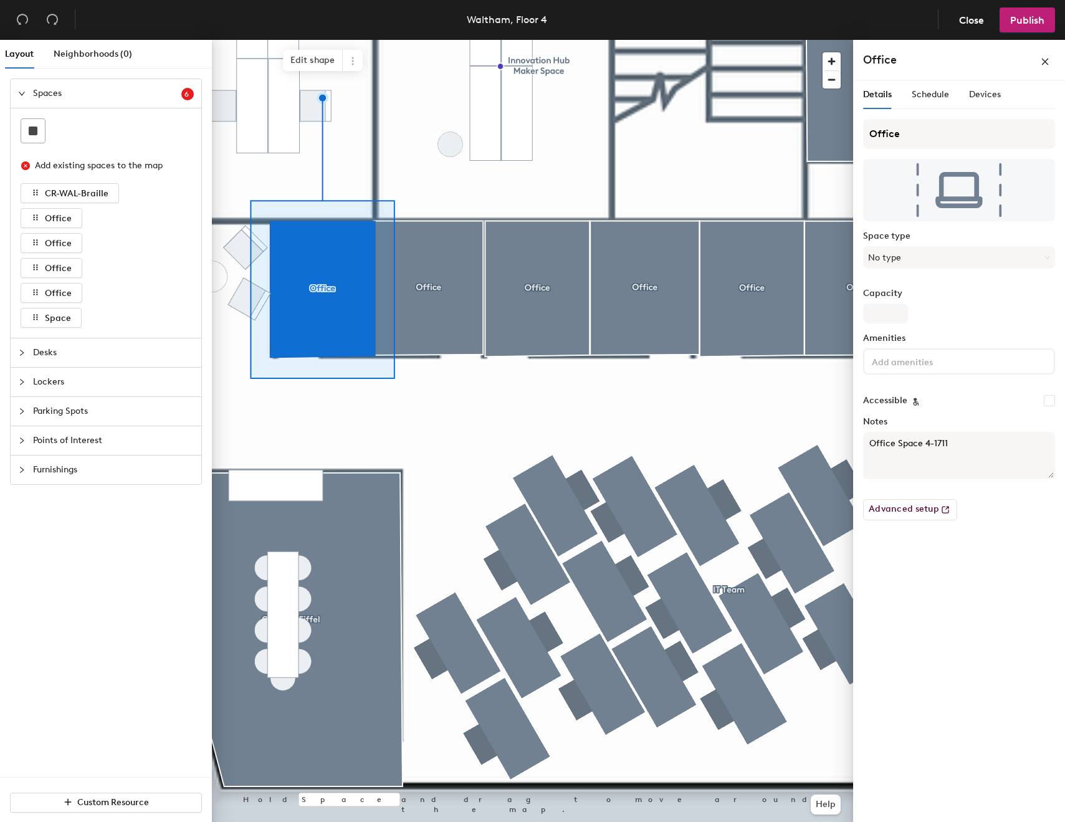
click at [919, 445] on textarea "Office Space 4-1711" at bounding box center [959, 455] width 192 height 47
click at [924, 445] on textarea "Office Space 4-1711" at bounding box center [959, 455] width 192 height 47
drag, startPoint x: 933, startPoint y: 442, endPoint x: 924, endPoint y: 440, distance: 8.8
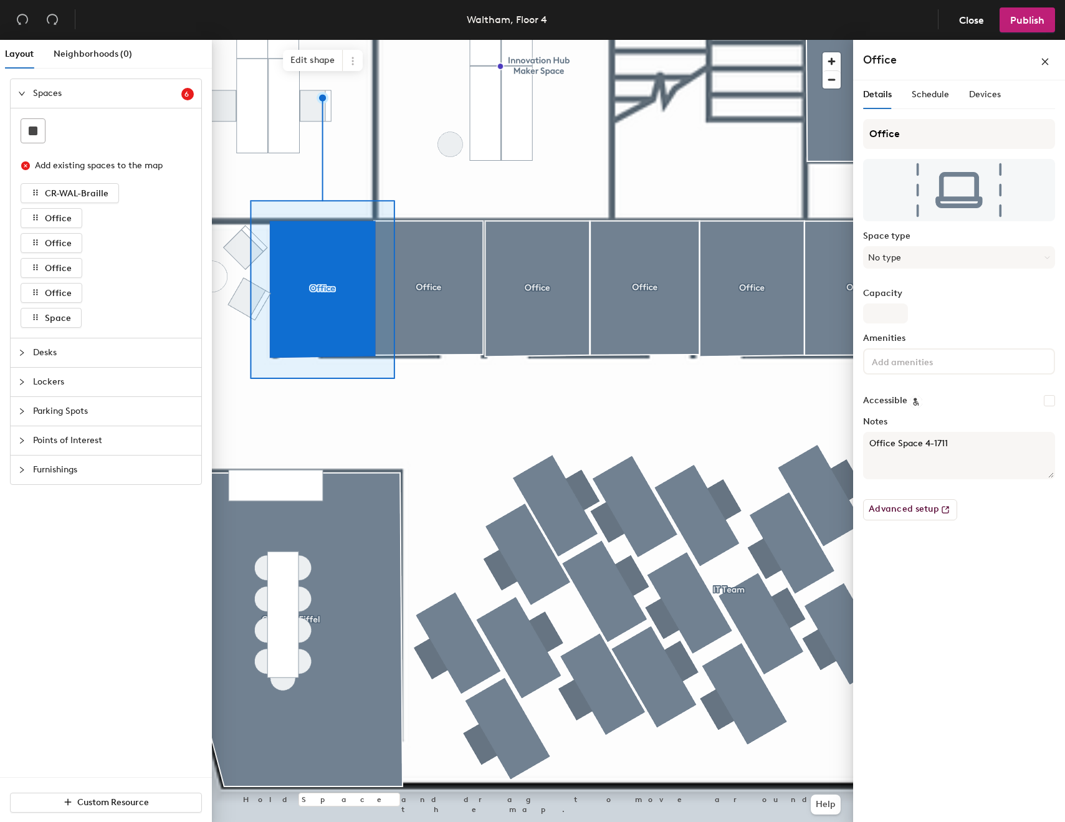
click at [924, 440] on textarea "Office Space 4-1711" at bounding box center [959, 455] width 192 height 47
click at [948, 143] on input "Office" at bounding box center [959, 134] width 192 height 30
paste input "4-1711"
type input "Office 4-1711"
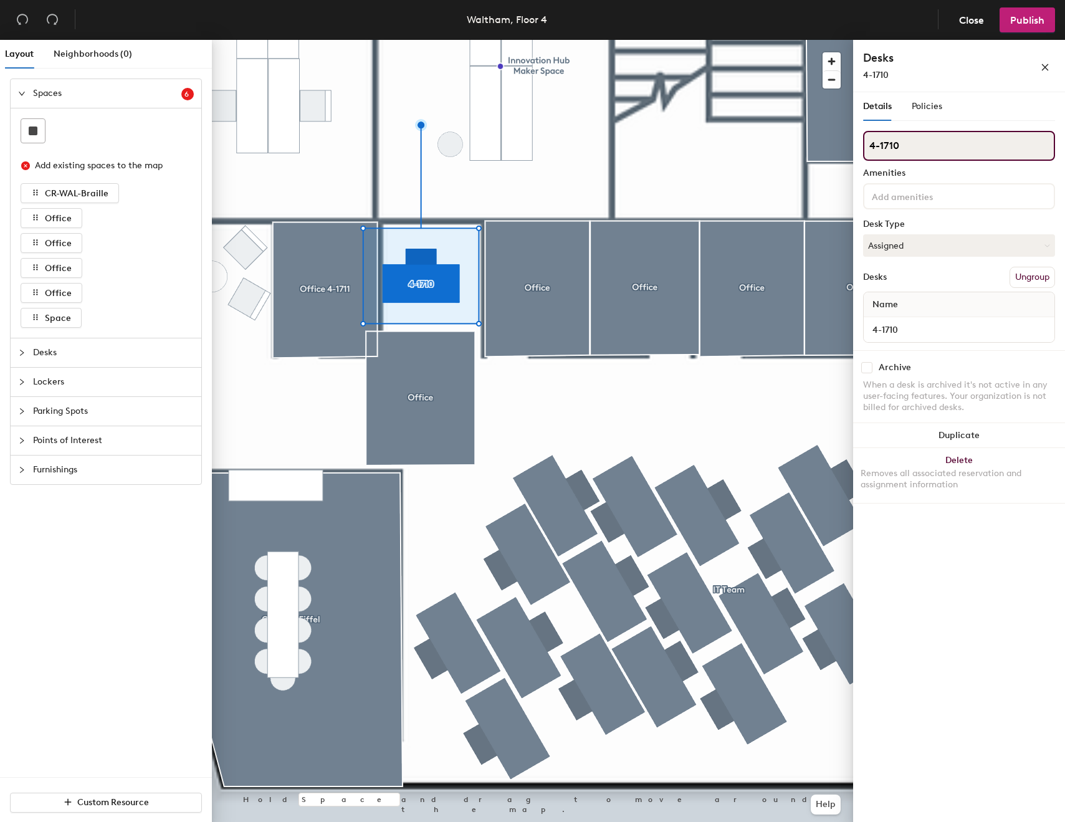
click at [888, 143] on input "4-1710" at bounding box center [959, 146] width 192 height 30
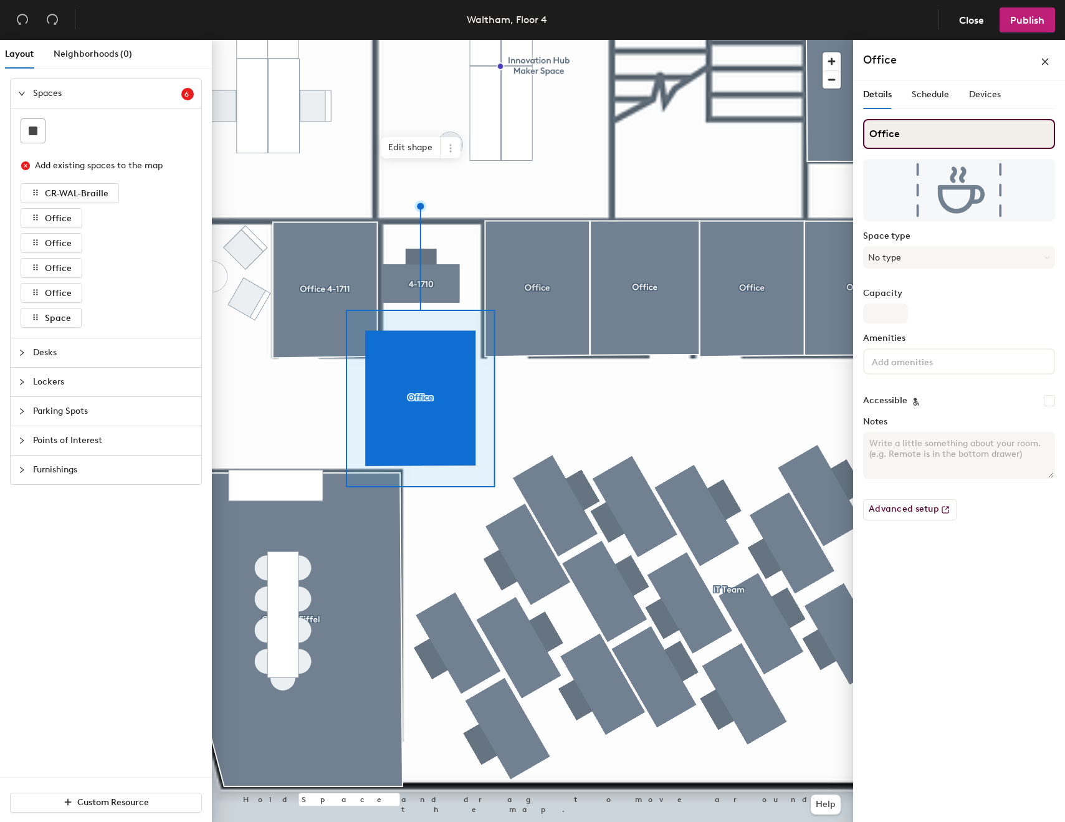
click at [997, 137] on input "Office" at bounding box center [959, 134] width 192 height 30
paste input "4-1710"
type input "Office 4-1710"
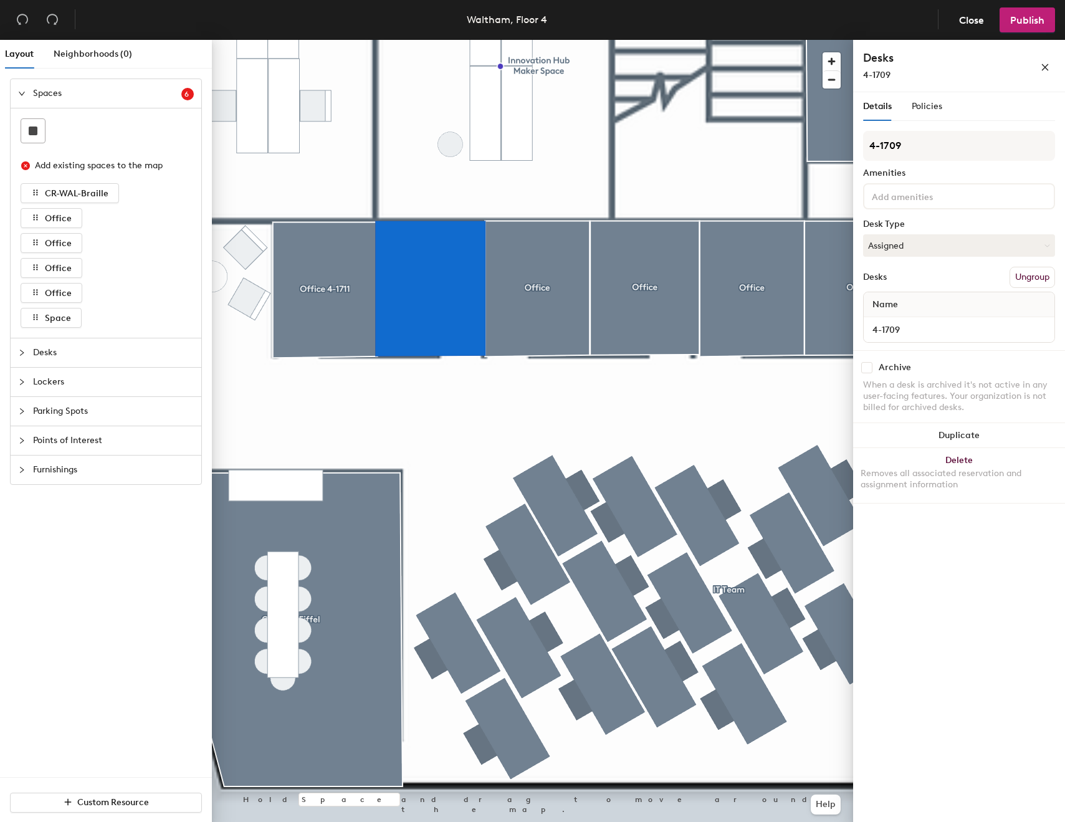
click at [518, 40] on div at bounding box center [532, 40] width 641 height 0
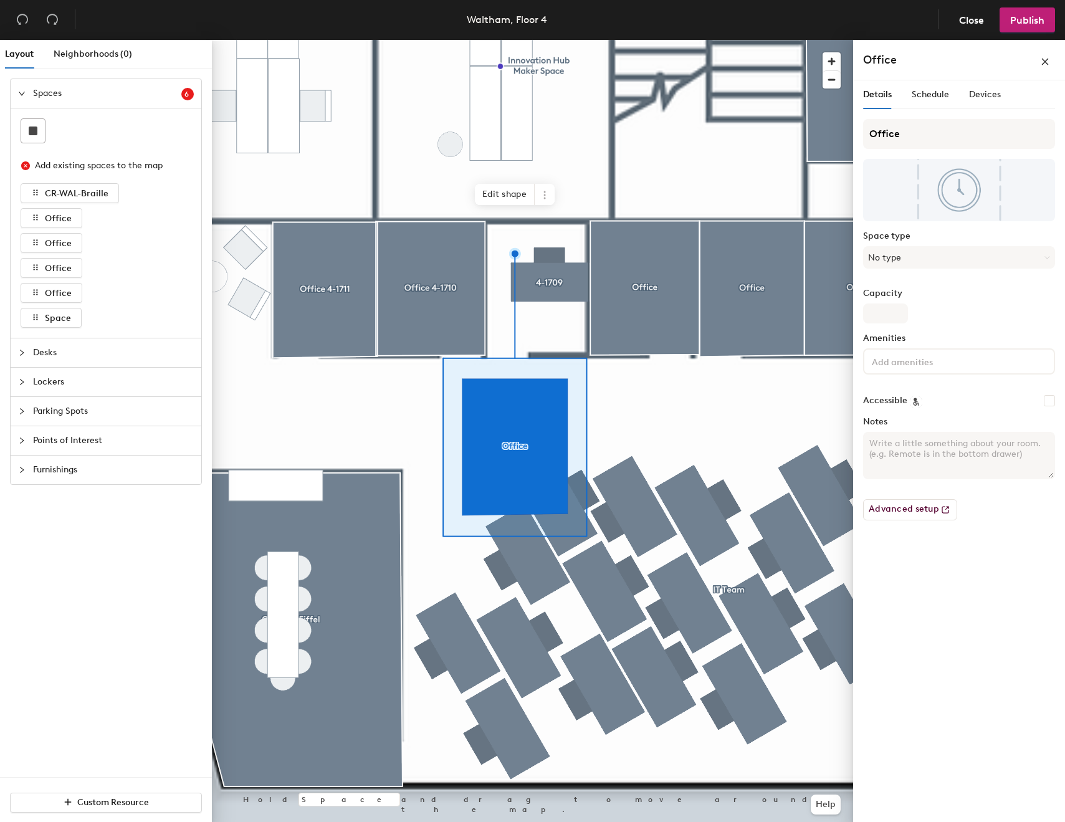
click at [1000, 149] on div "Office Space type No type Capacity Amenities Accessible Notes Advanced setup" at bounding box center [959, 324] width 192 height 411
click at [1009, 139] on input "Office" at bounding box center [959, 134] width 192 height 30
type input "Office 4-1709"
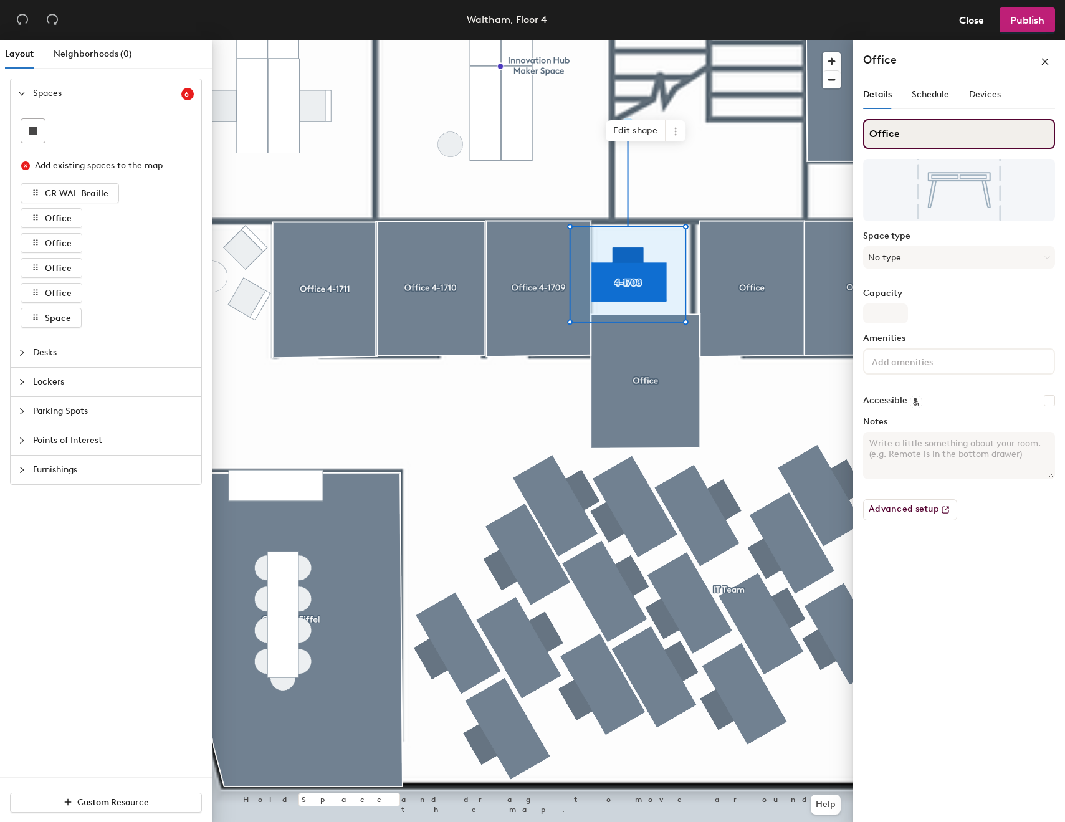
click at [986, 141] on input "Office" at bounding box center [959, 134] width 192 height 30
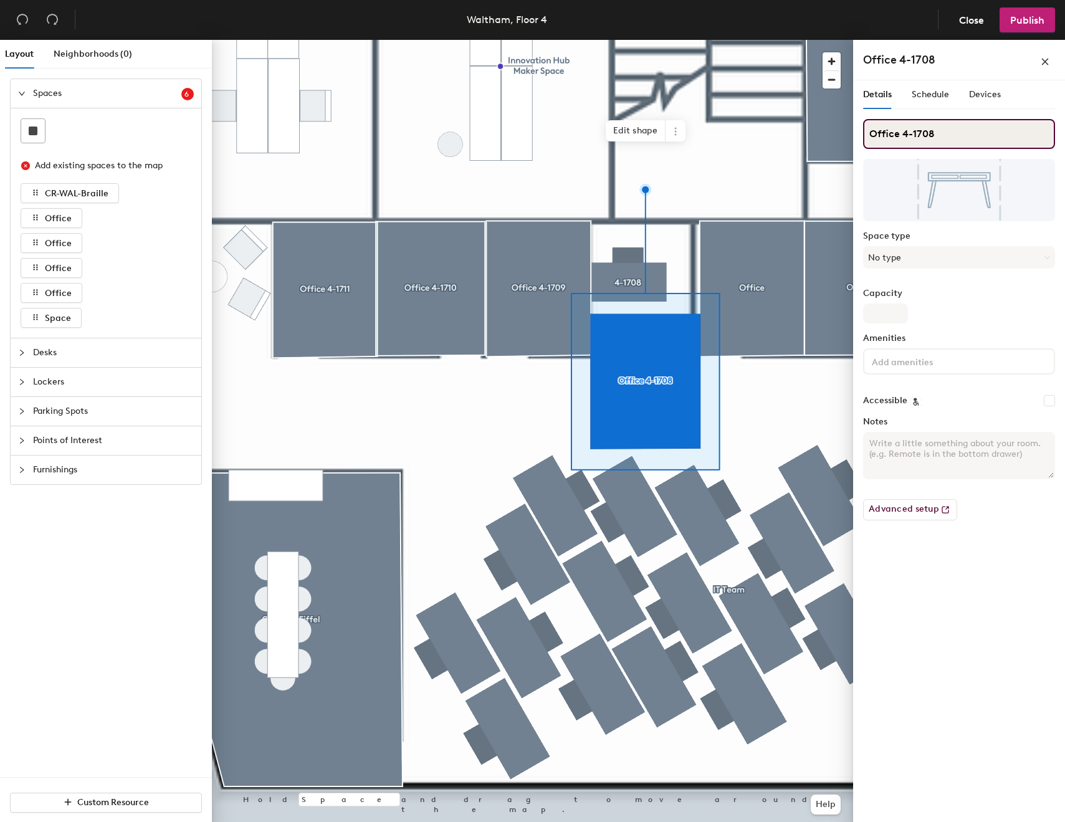
type input "Office 4-1708"
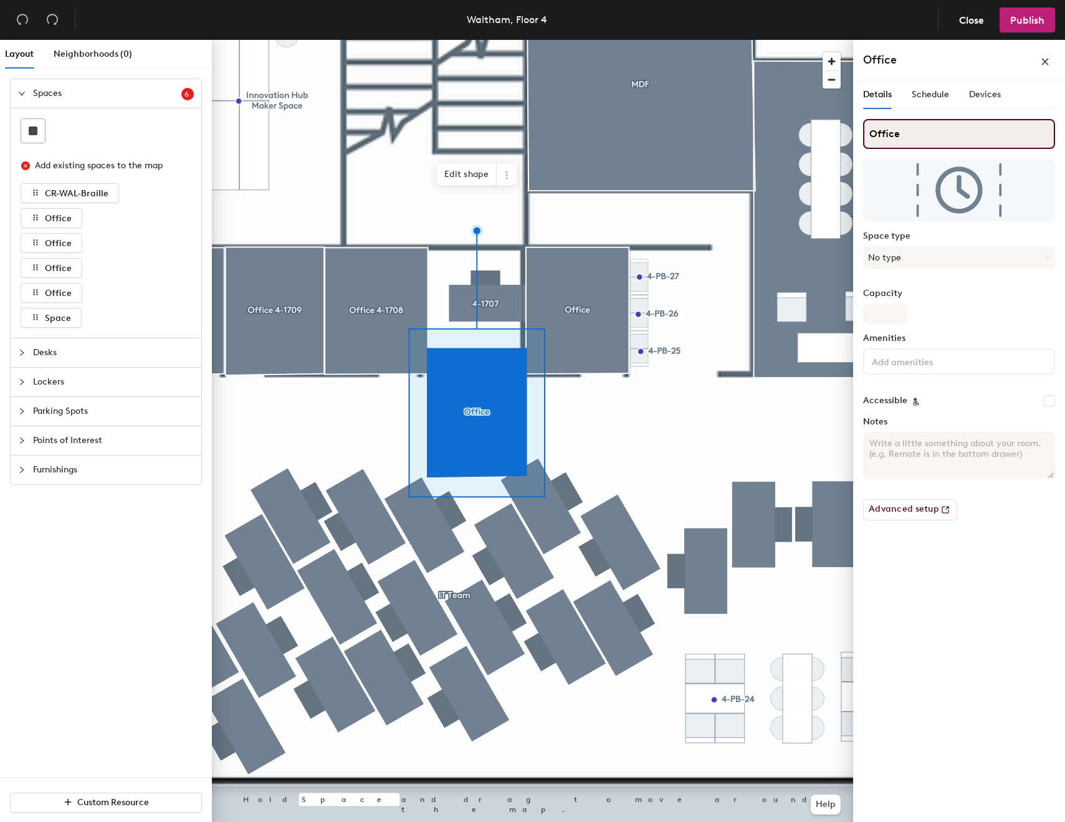
click at [969, 138] on input "Office" at bounding box center [959, 134] width 192 height 30
type input "Office 4-1707"
click at [632, 40] on div at bounding box center [532, 40] width 641 height 0
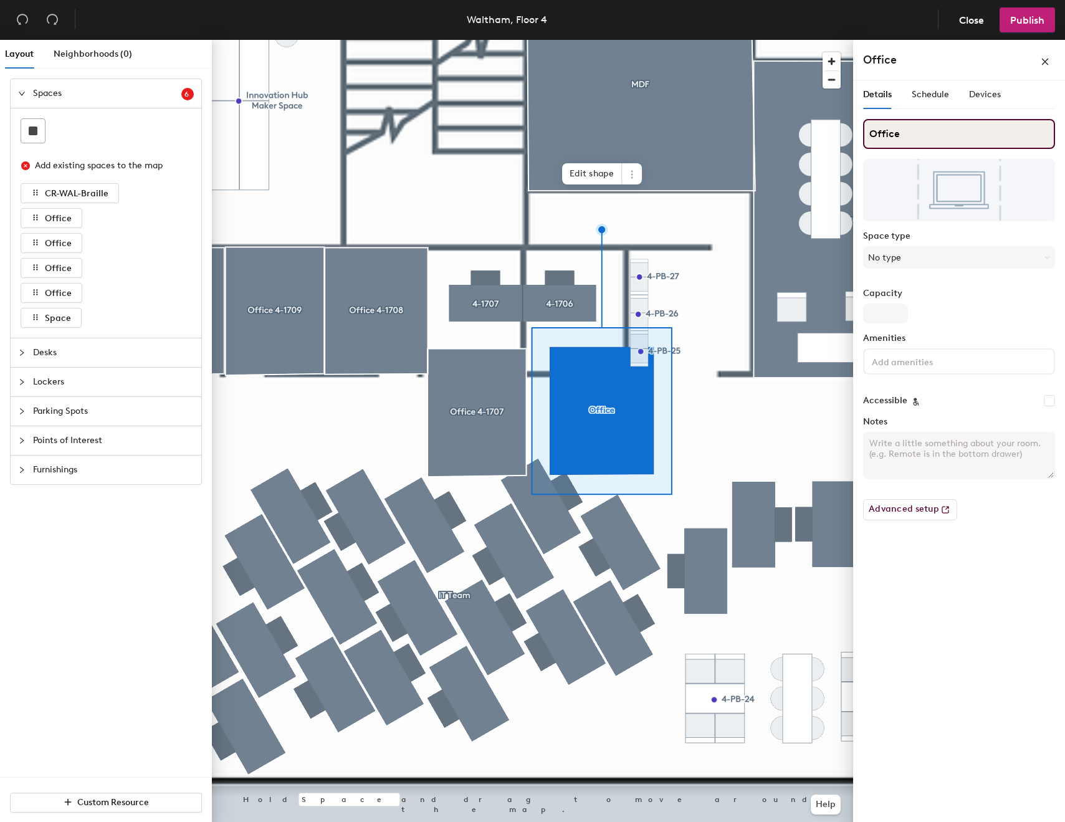
click at [1020, 140] on input "Office" at bounding box center [959, 134] width 192 height 30
type input "Office 4-1706"
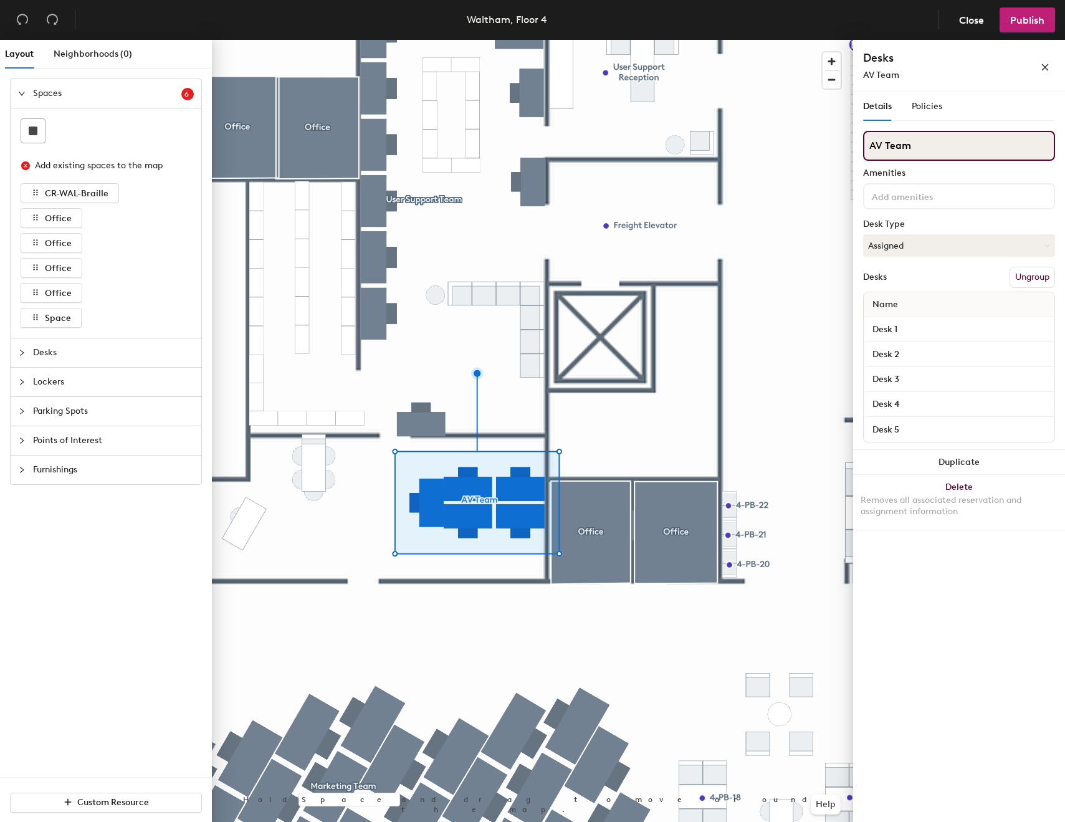
click at [951, 141] on input "AV Team" at bounding box center [959, 146] width 192 height 30
click at [978, 156] on input "AV Team" at bounding box center [959, 146] width 192 height 30
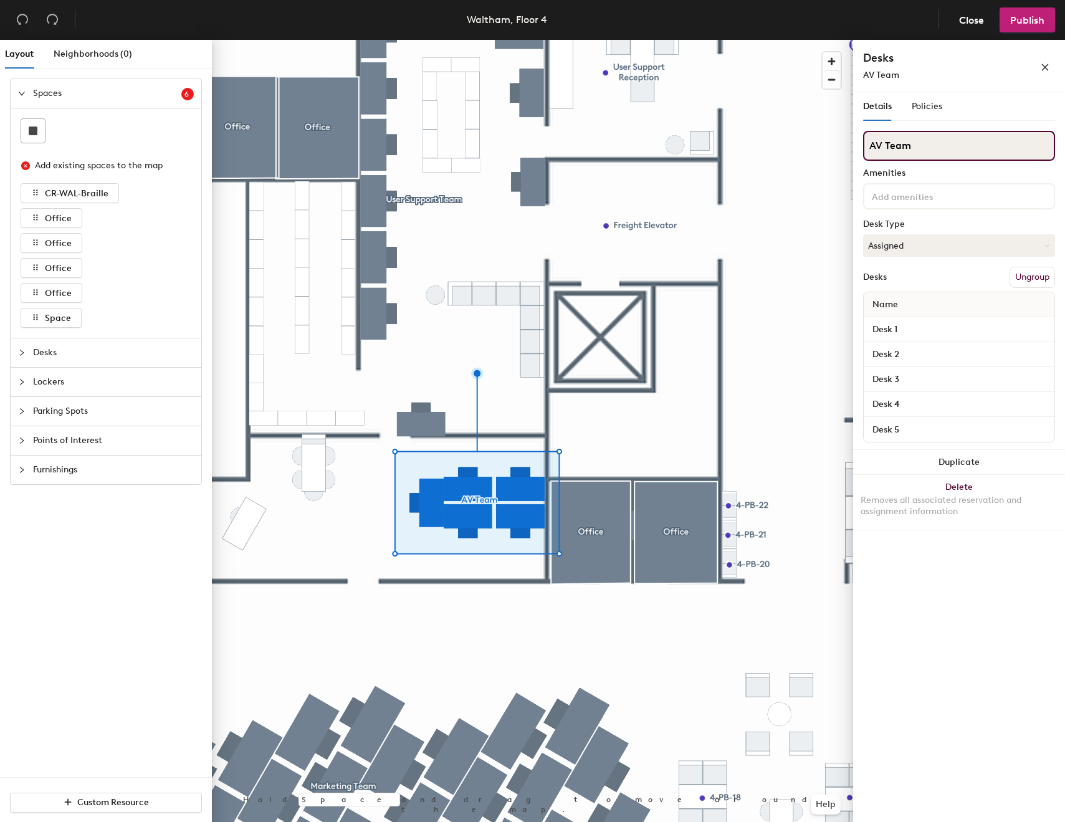
click at [875, 145] on input "AV Team" at bounding box center [959, 146] width 192 height 30
click at [872, 145] on input "AV Team" at bounding box center [959, 146] width 192 height 30
click at [934, 141] on input "Global AV CrisisTeam" at bounding box center [959, 146] width 192 height 30
type input "Global AV Cris"
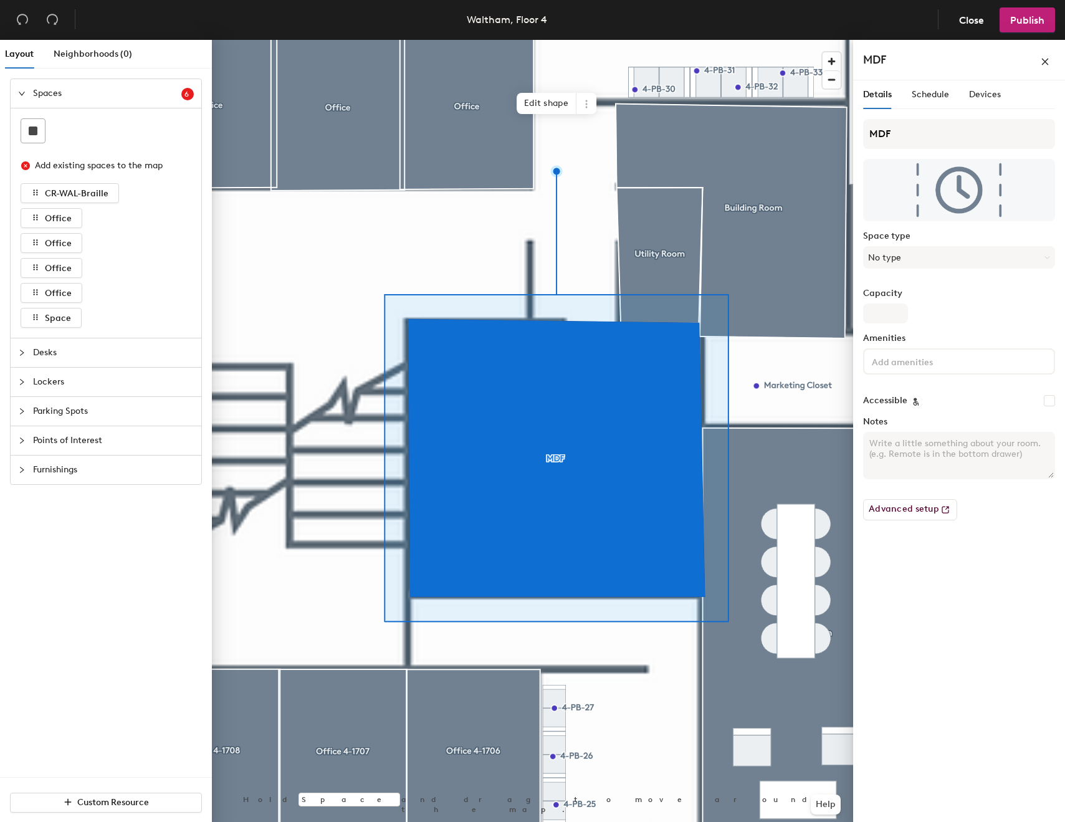
click at [954, 114] on div "Details Schedule Devices" at bounding box center [959, 99] width 192 height 39
click at [941, 126] on input "MDF" at bounding box center [959, 134] width 192 height 30
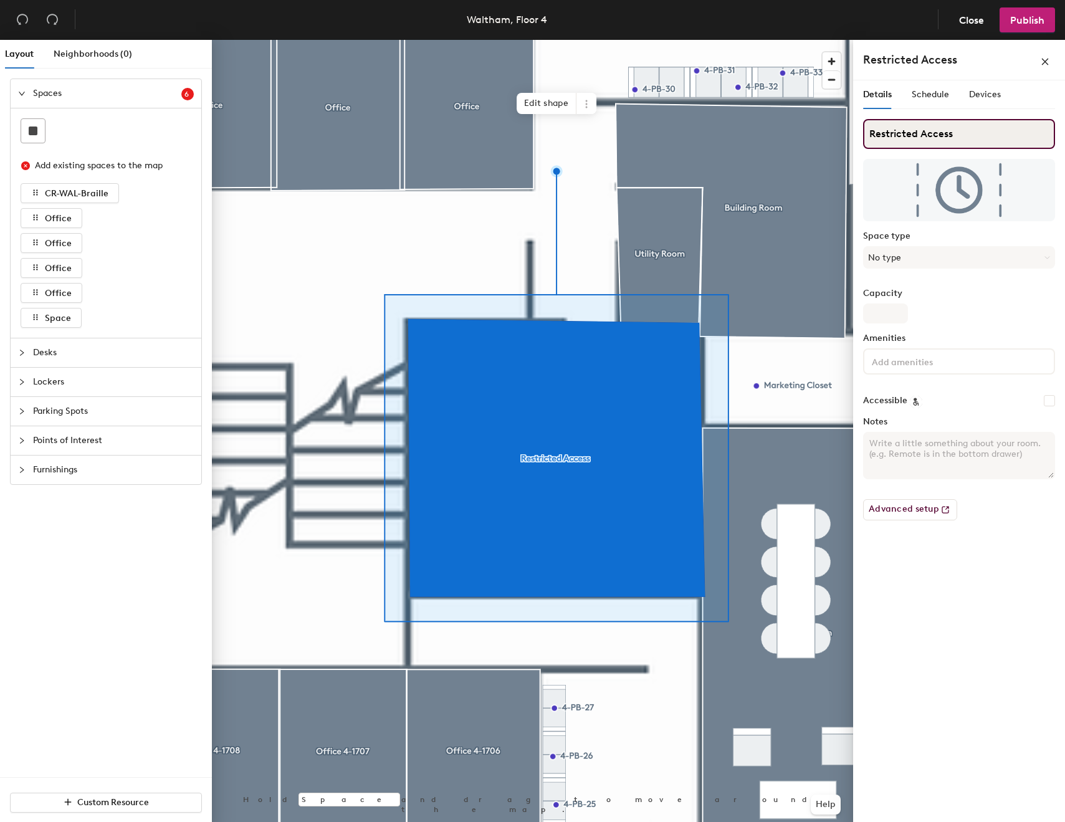
type input "Restricted Access"
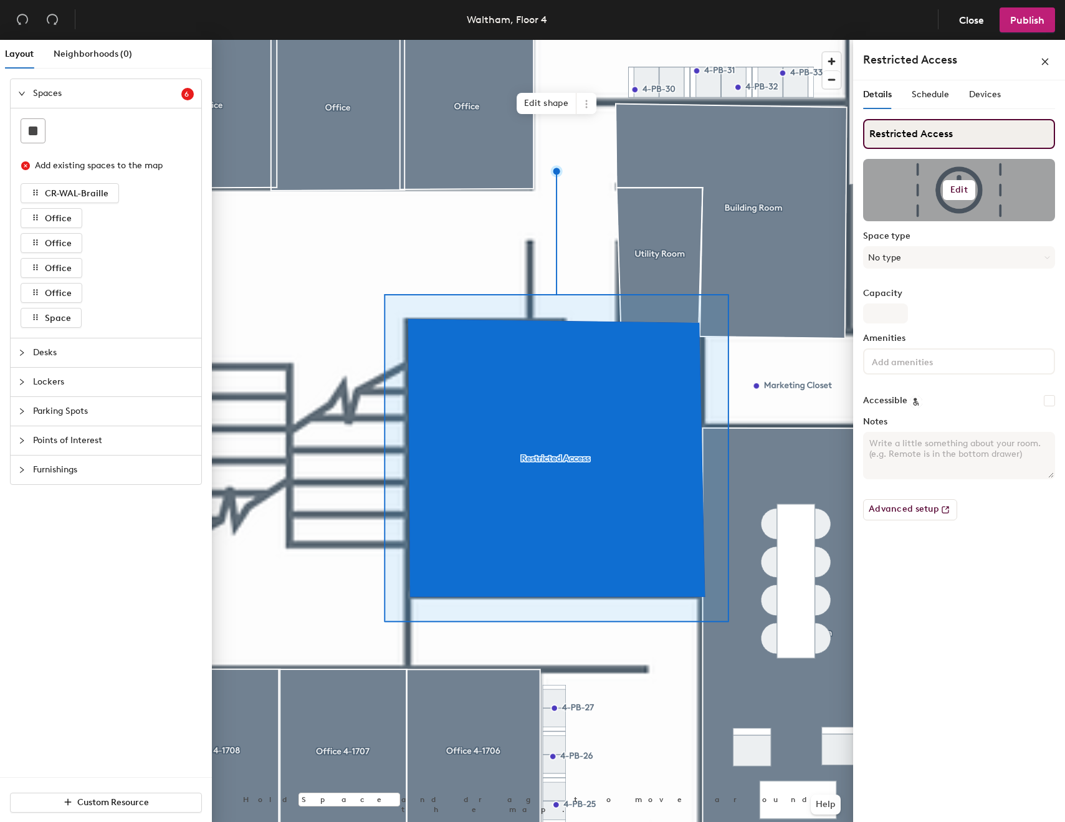
click at [1017, 130] on input "Restricted Access" at bounding box center [959, 134] width 192 height 30
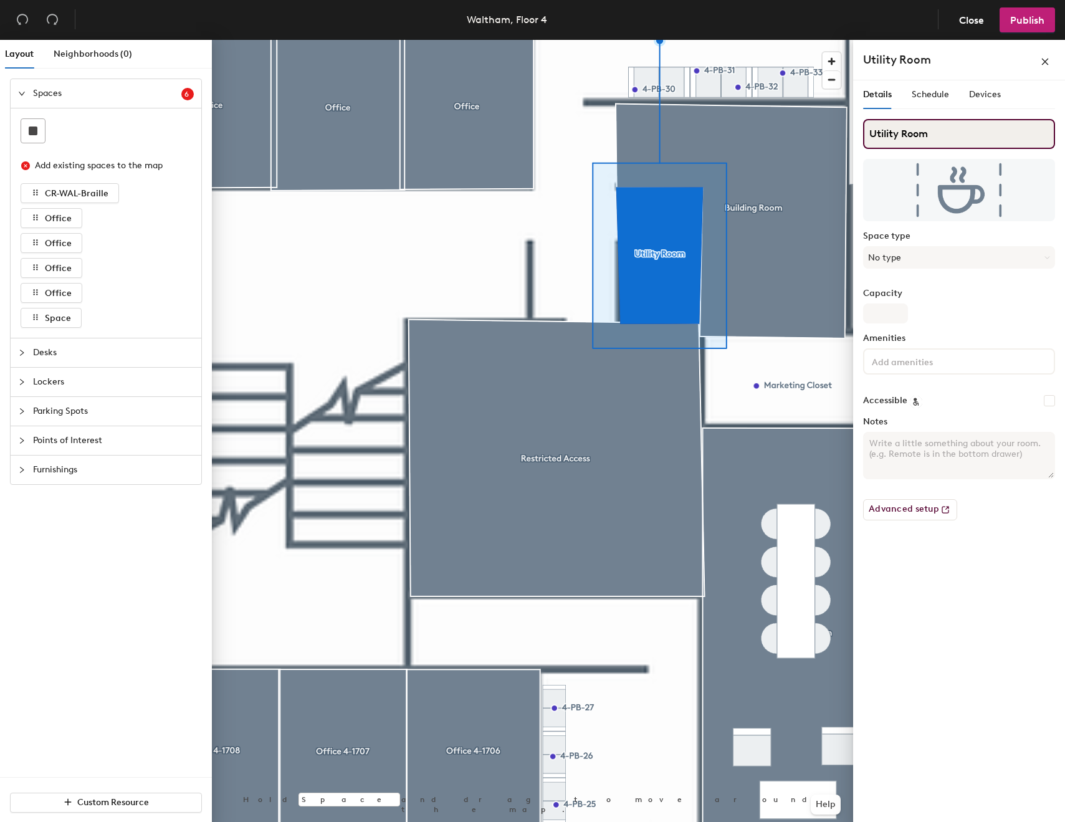
click at [953, 130] on input "Utility Room" at bounding box center [959, 134] width 192 height 30
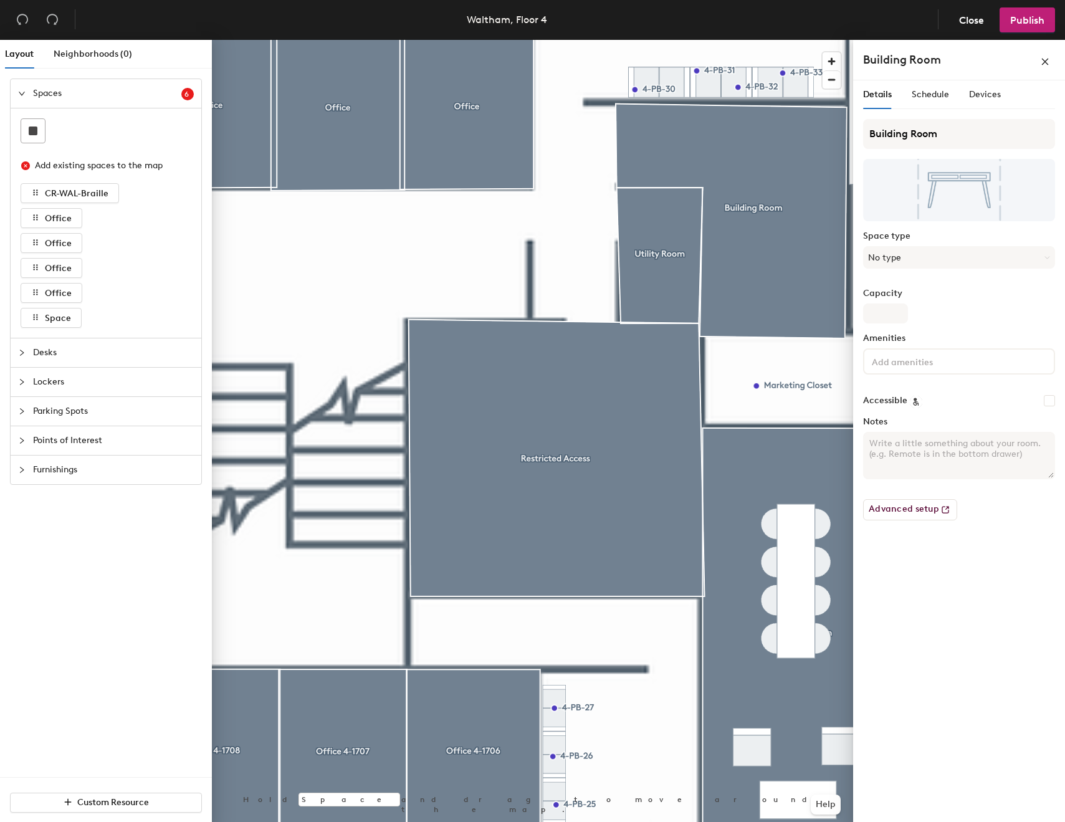
click at [563, 40] on div at bounding box center [532, 40] width 641 height 0
click at [665, 65] on span "Edit shape" at bounding box center [655, 58] width 60 height 21
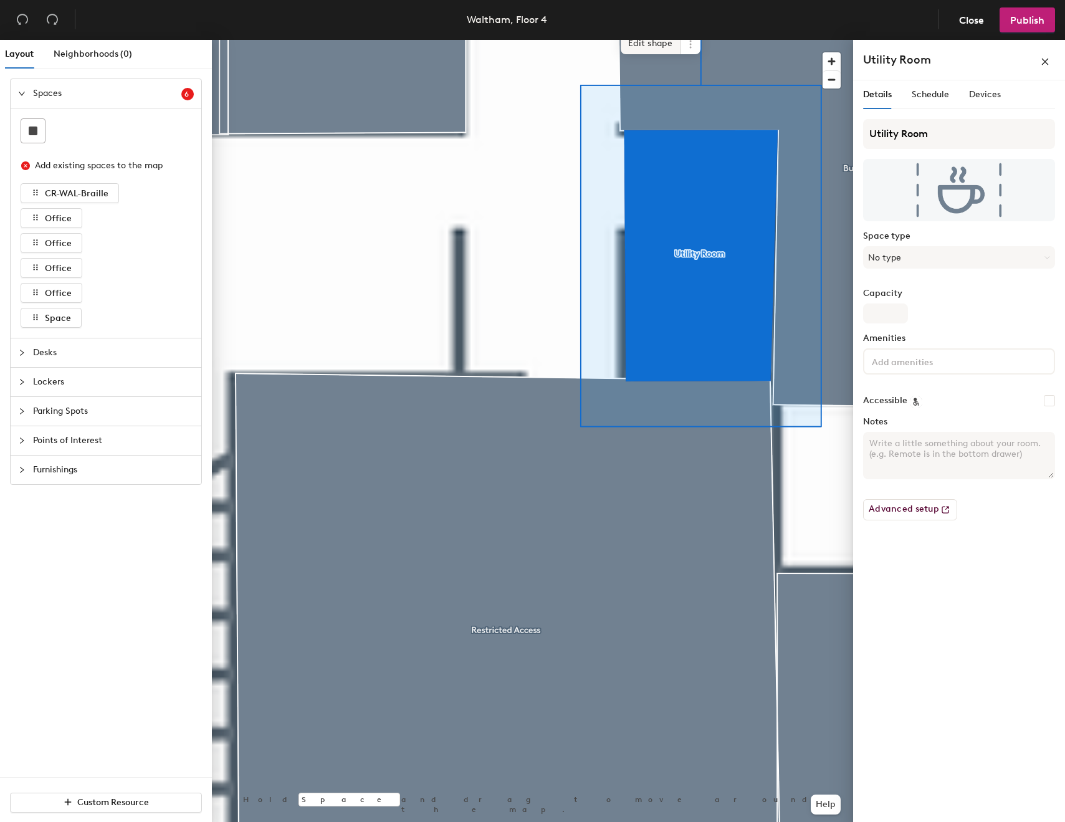
click at [651, 52] on span "Edit shape" at bounding box center [650, 43] width 60 height 21
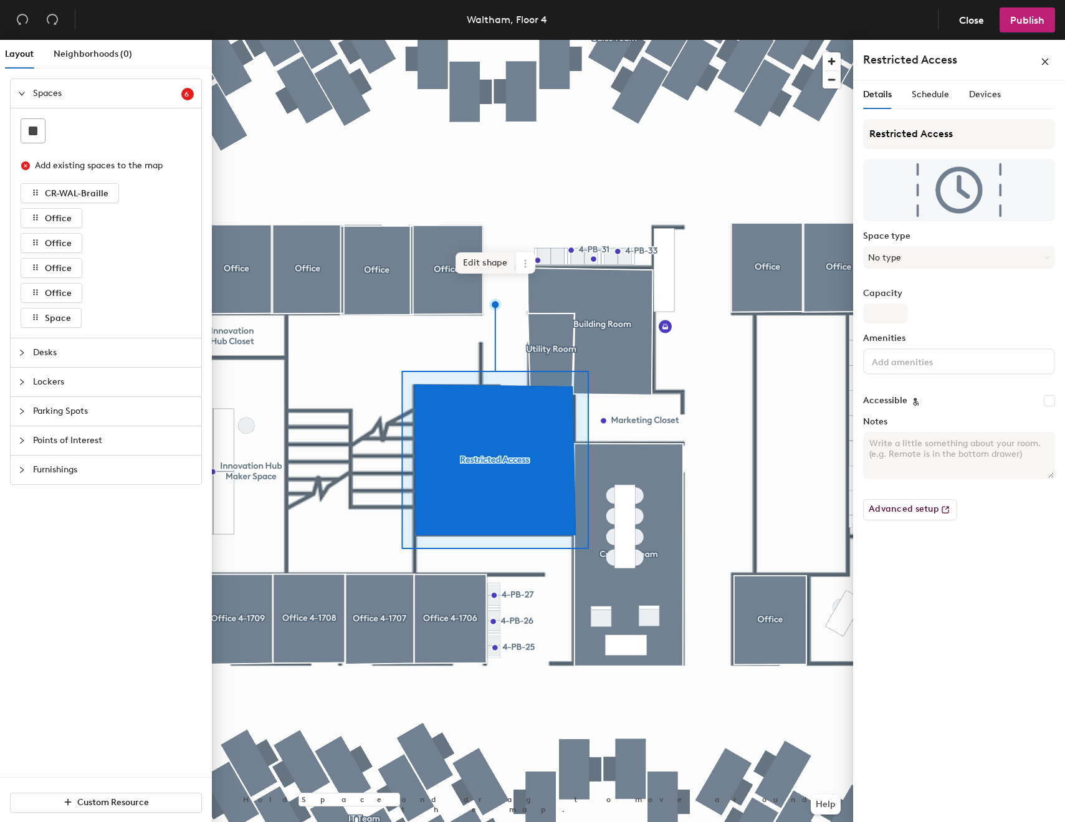
click at [497, 266] on span "Edit shape" at bounding box center [485, 262] width 60 height 21
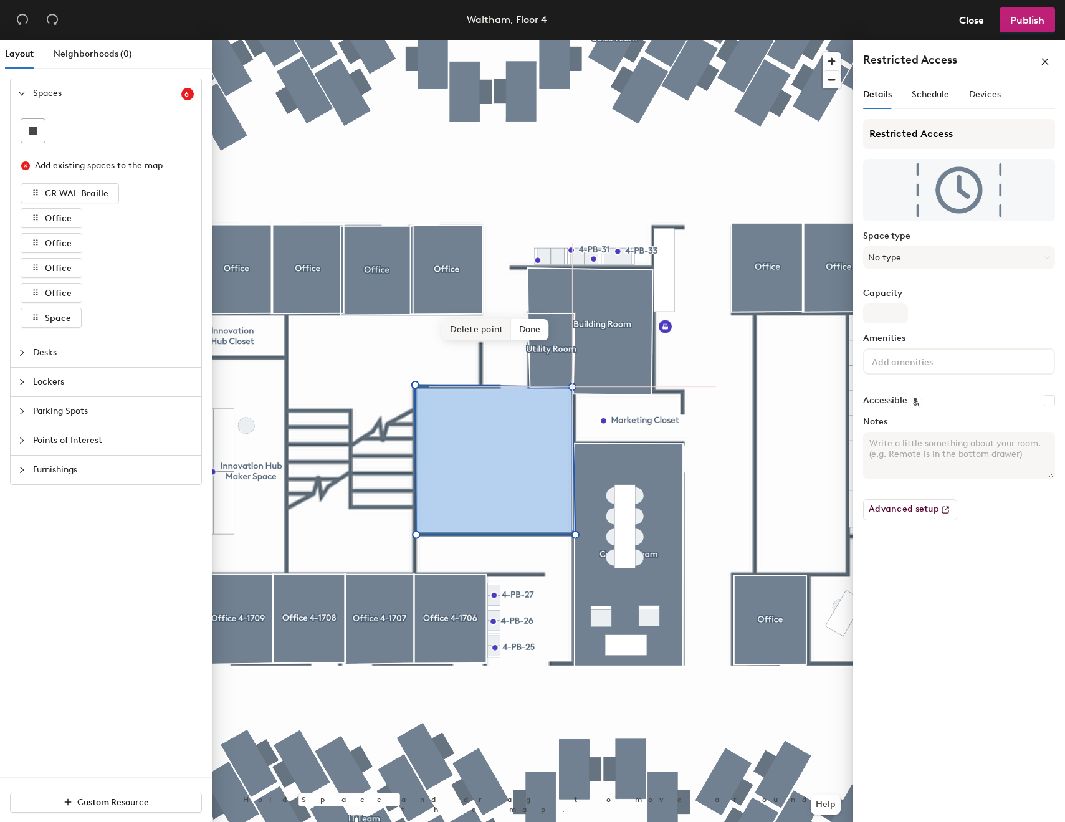
click at [453, 327] on span "Delete point" at bounding box center [476, 329] width 69 height 21
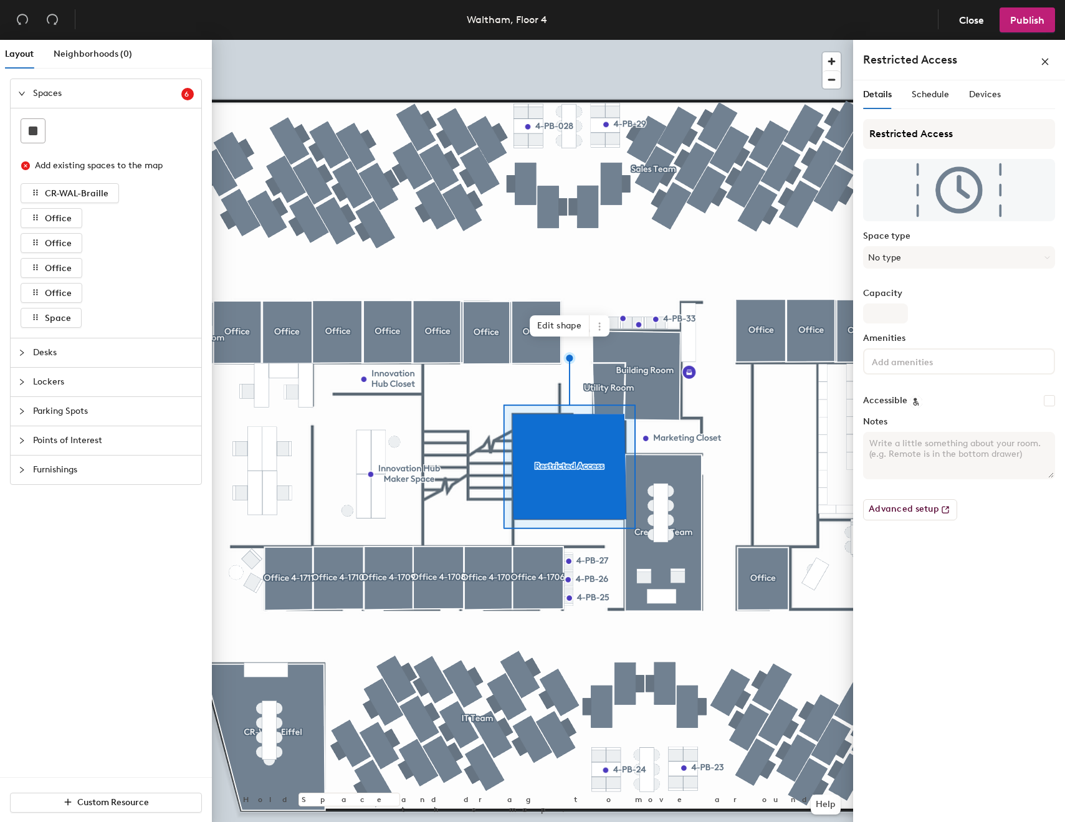
click at [447, 40] on div at bounding box center [532, 40] width 641 height 0
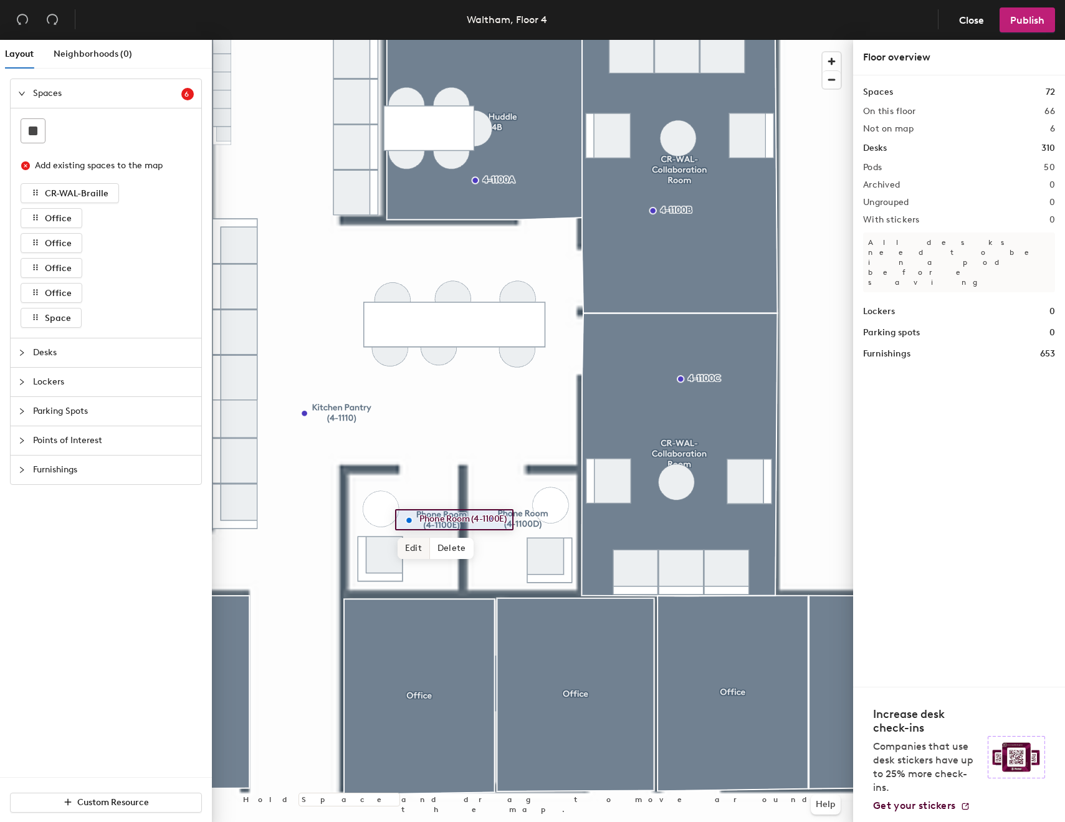
click at [418, 546] on span "Edit" at bounding box center [413, 548] width 32 height 21
click at [514, 518] on input "Phone Room (4-1100E)" at bounding box center [472, 519] width 112 height 17
type input "Phone Room"
click at [447, 546] on span "Done" at bounding box center [437, 548] width 37 height 21
click at [522, 40] on div at bounding box center [532, 40] width 641 height 0
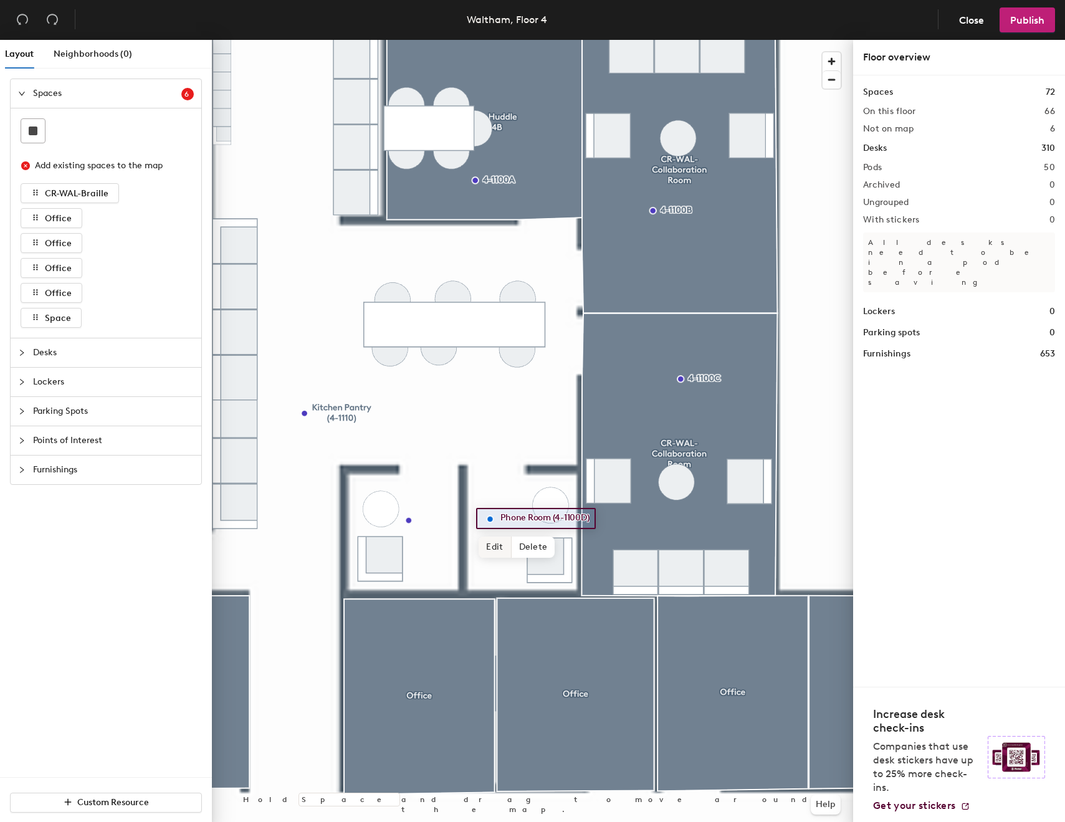
click at [495, 545] on span "Edit" at bounding box center [494, 546] width 32 height 21
click at [586, 518] on input "Phone Room (4-1100D)" at bounding box center [553, 518] width 112 height 17
click at [606, 518] on input "Phone Room (4-1100D)" at bounding box center [553, 518] width 112 height 17
type input "Phone Room"
click at [524, 547] on span "Done" at bounding box center [519, 546] width 37 height 21
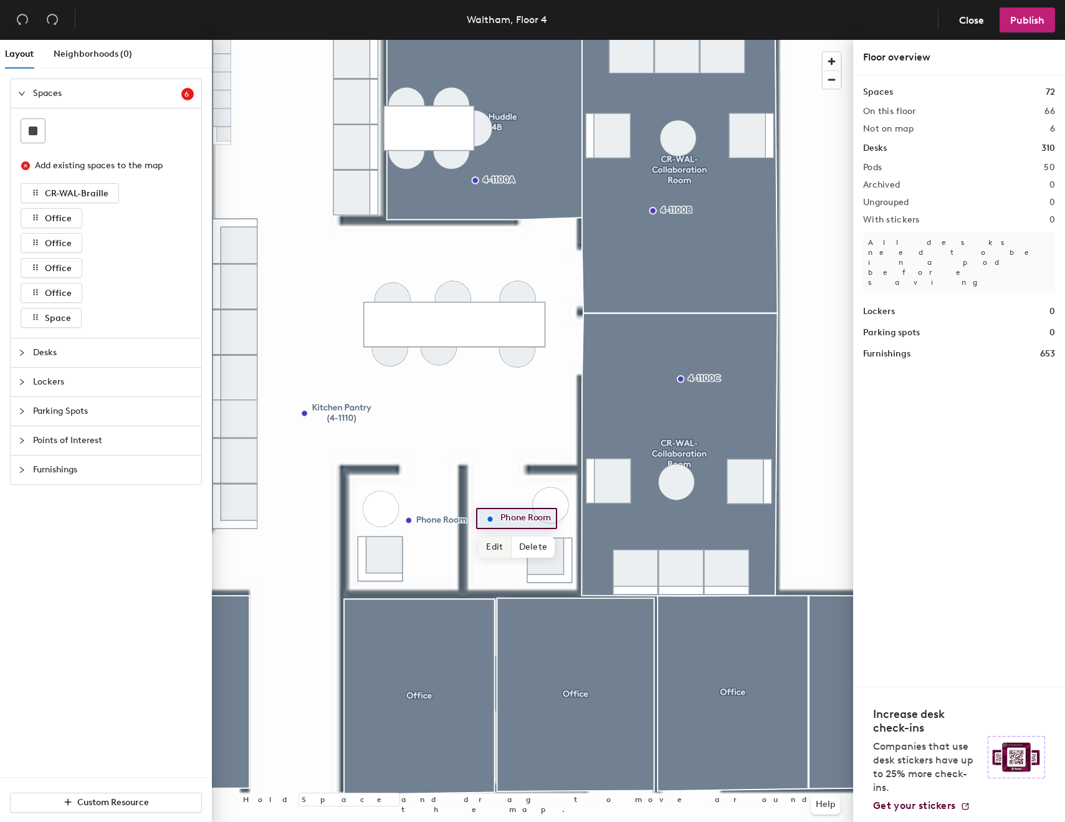
click at [495, 548] on span "Edit" at bounding box center [494, 546] width 32 height 21
click at [499, 520] on input "Phone Room" at bounding box center [525, 518] width 56 height 17
click at [422, 40] on div at bounding box center [532, 40] width 641 height 0
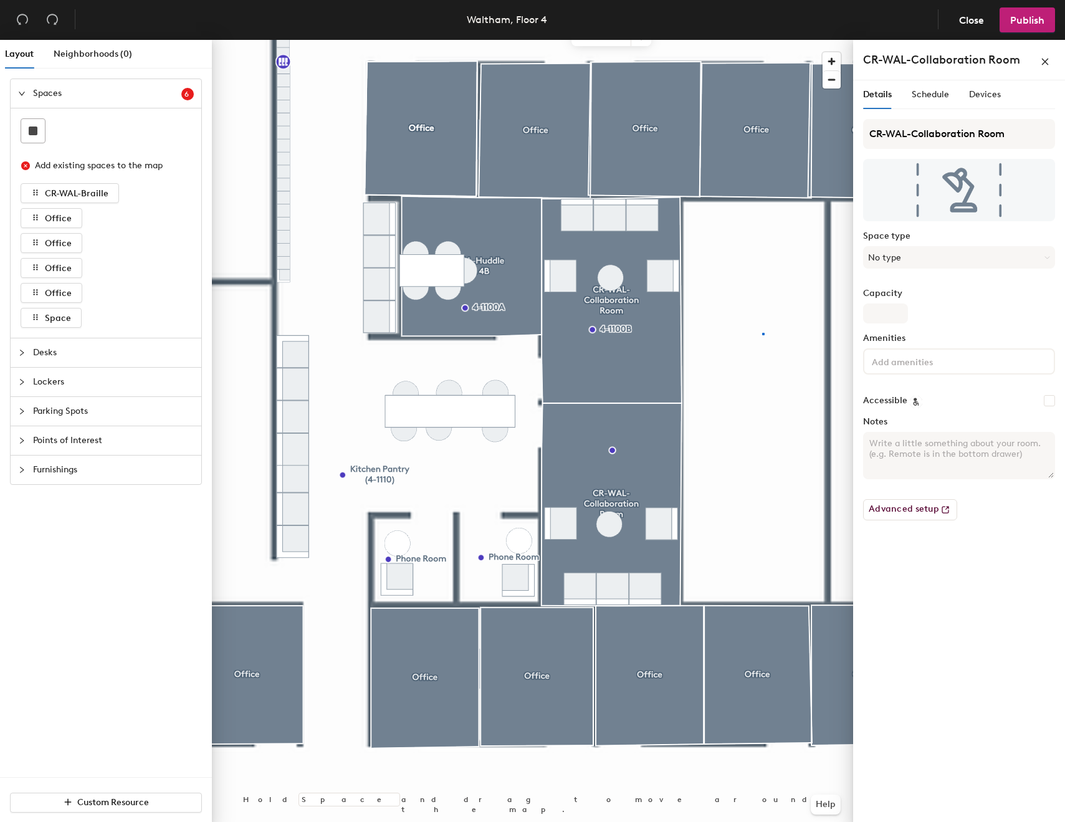
click at [762, 40] on div at bounding box center [532, 40] width 641 height 0
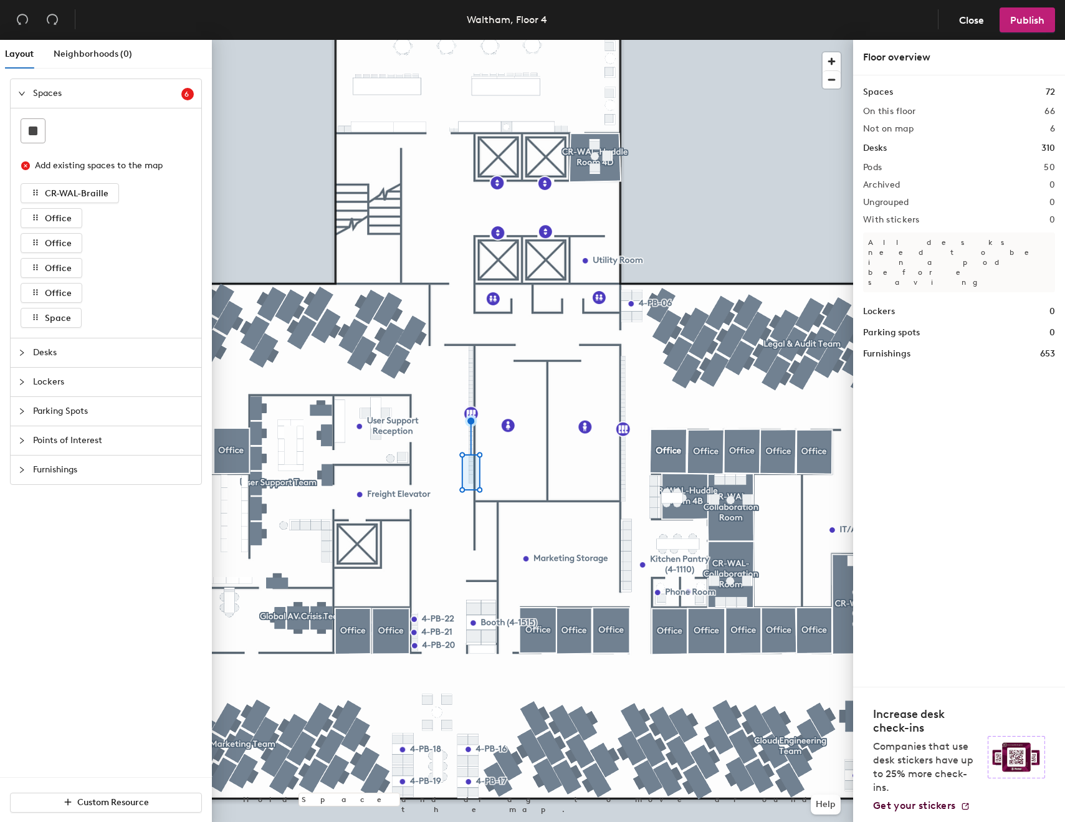
click at [464, 40] on div at bounding box center [532, 40] width 641 height 0
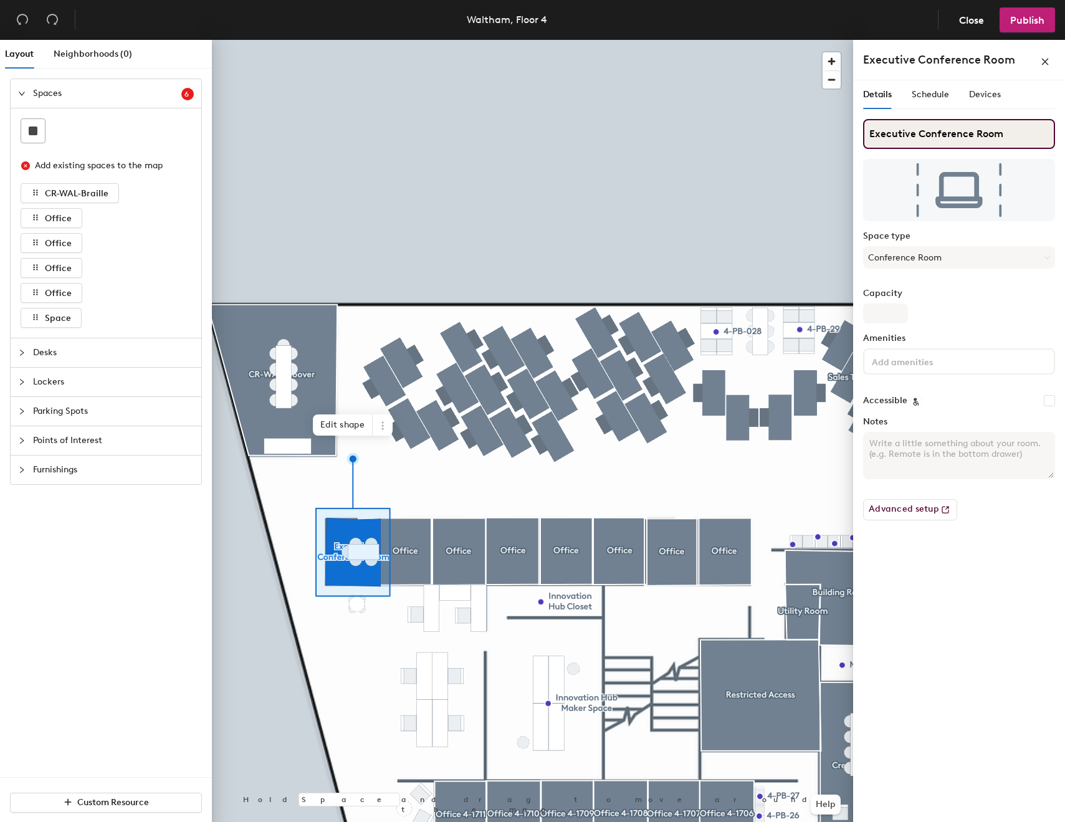
click at [987, 131] on input "Executive Conference Room" at bounding box center [959, 134] width 192 height 30
type input "CR-Executive"
click at [881, 129] on input "CR-Executive" at bounding box center [959, 134] width 192 height 30
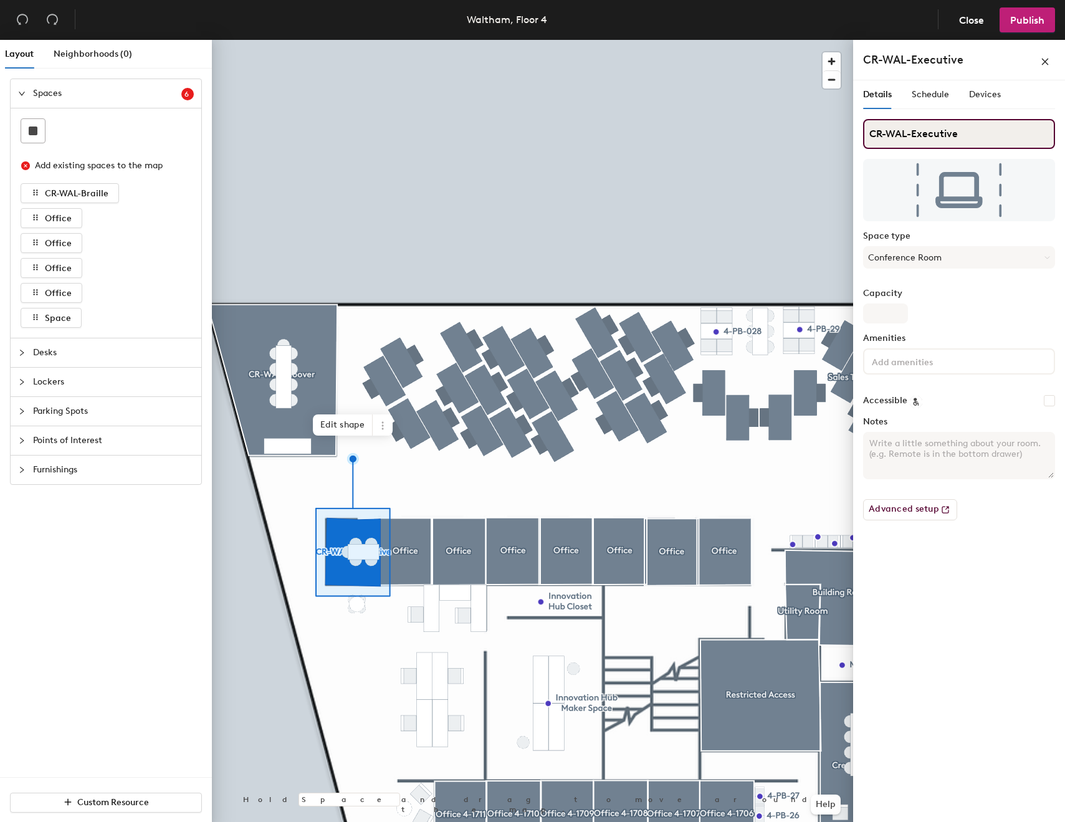
type input "CR-WAL-Executive"
click at [955, 143] on input "CR-WAL-Executive" at bounding box center [959, 134] width 192 height 30
click at [935, 131] on input "CR-WAL-Executive" at bounding box center [959, 134] width 192 height 30
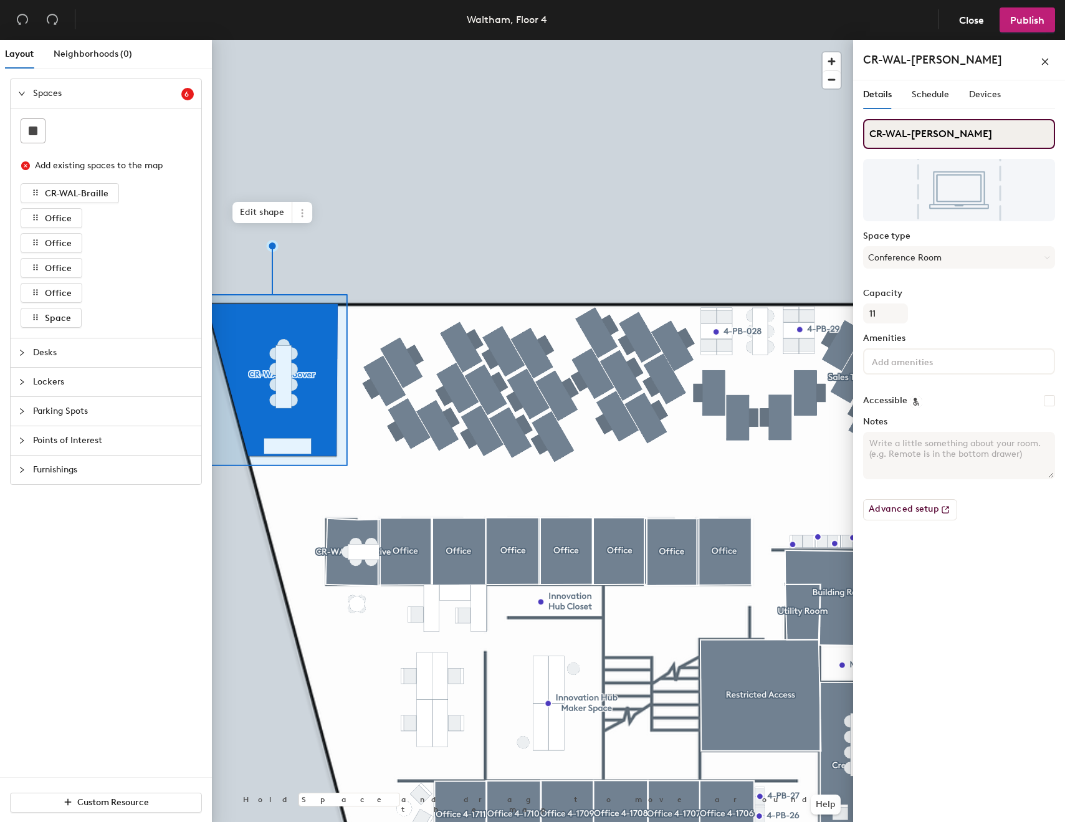
click at [809, 131] on div "Layout Neighborhoods (0) Spaces 6 Add existing spaces to the map CR-WAL-Braille…" at bounding box center [532, 433] width 1065 height 787
type input "Hoover"
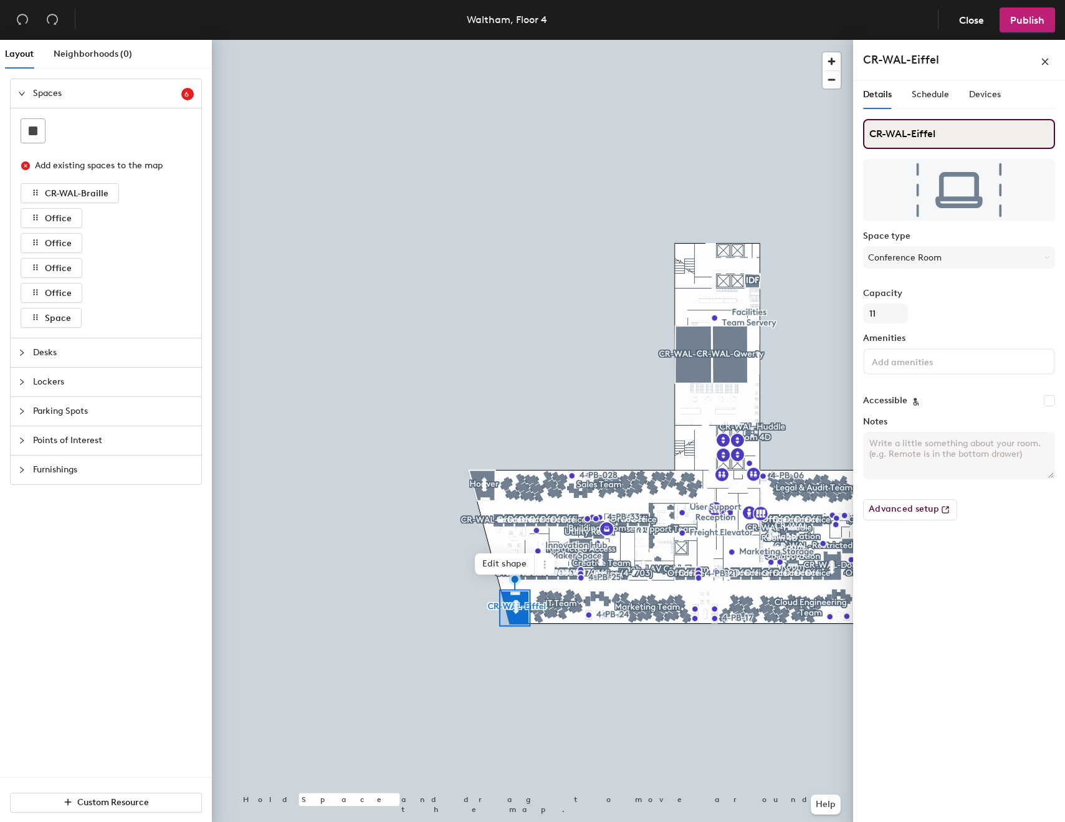
click at [784, 128] on div "Layout Neighborhoods (0) Spaces 6 Add existing spaces to the map CR-WAL-Braille…" at bounding box center [532, 433] width 1065 height 787
click at [876, 133] on input "-Eiffel" at bounding box center [959, 134] width 192 height 30
type input "Eiffel"
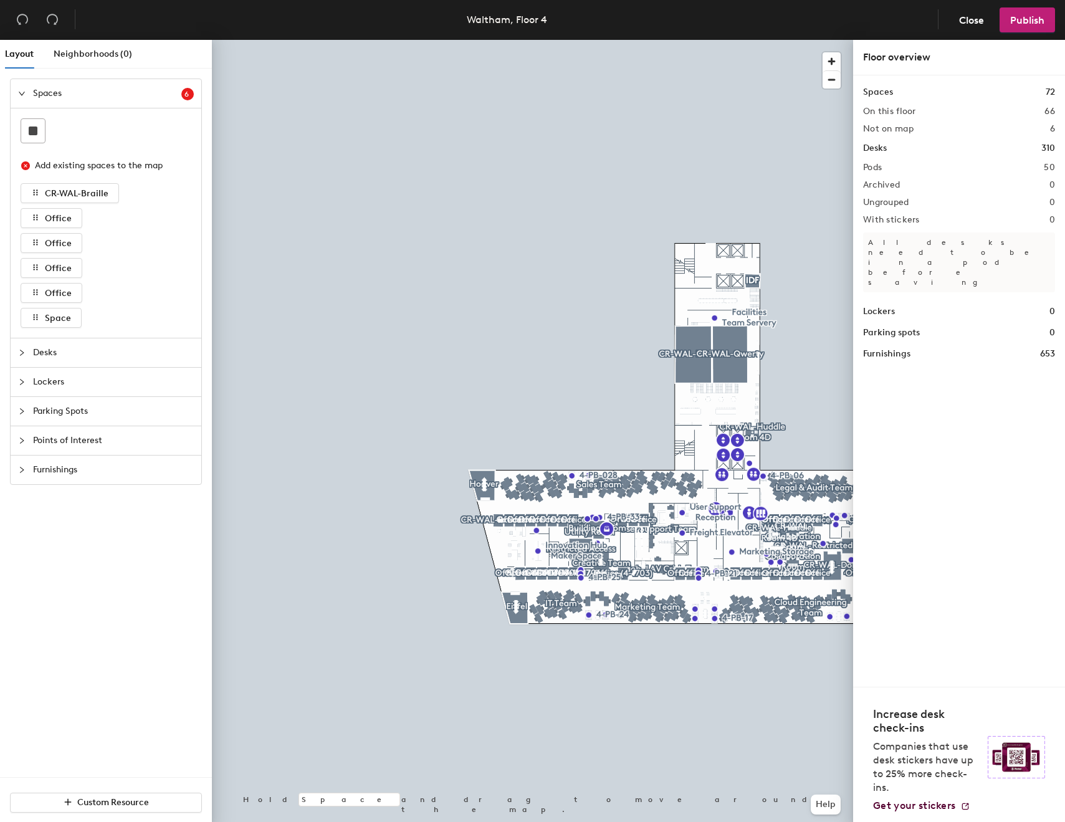
click at [174, 277] on div "Layout Neighborhoods (0) Spaces 6 Add existing spaces to the map CR-WAL-Braille…" at bounding box center [532, 433] width 1065 height 787
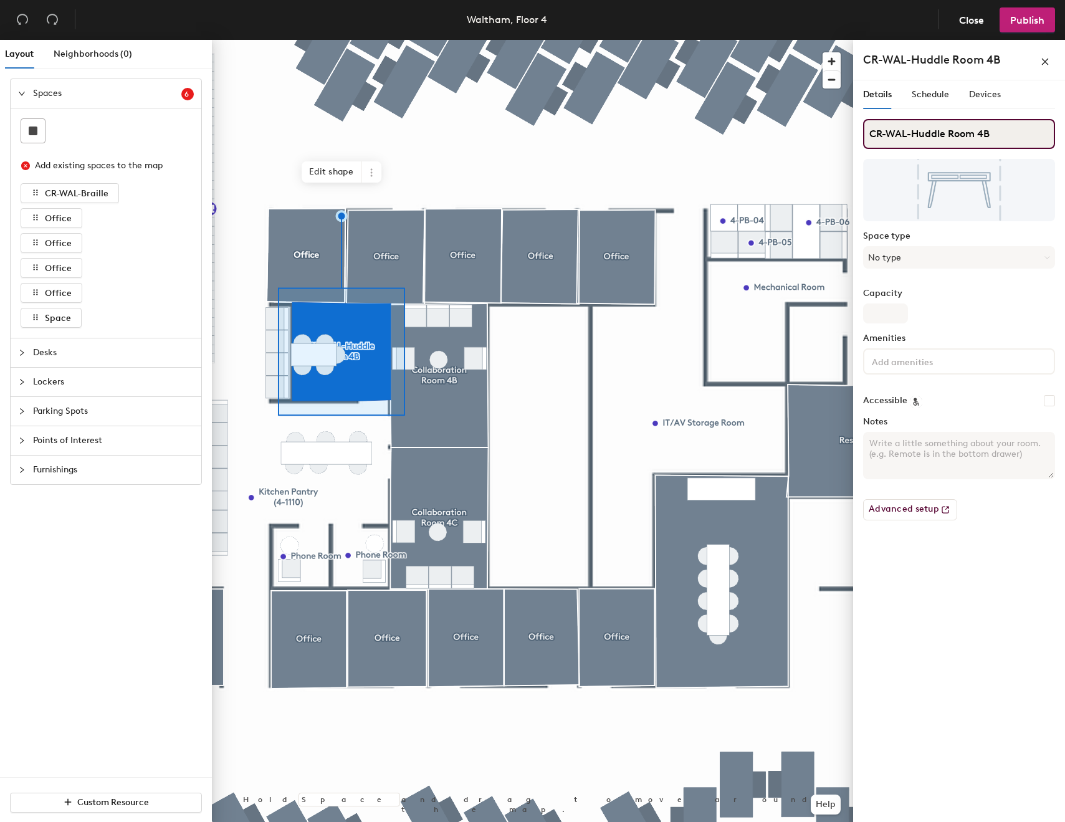
click at [929, 137] on input "CR-WAL-Huddle Room 4B" at bounding box center [959, 134] width 192 height 30
click at [836, 128] on div "Layout Neighborhoods (0) Spaces 6 Add existing spaces to the map CR-WAL-Braille…" at bounding box center [532, 433] width 1065 height 787
type input "Huddle Room 4B"
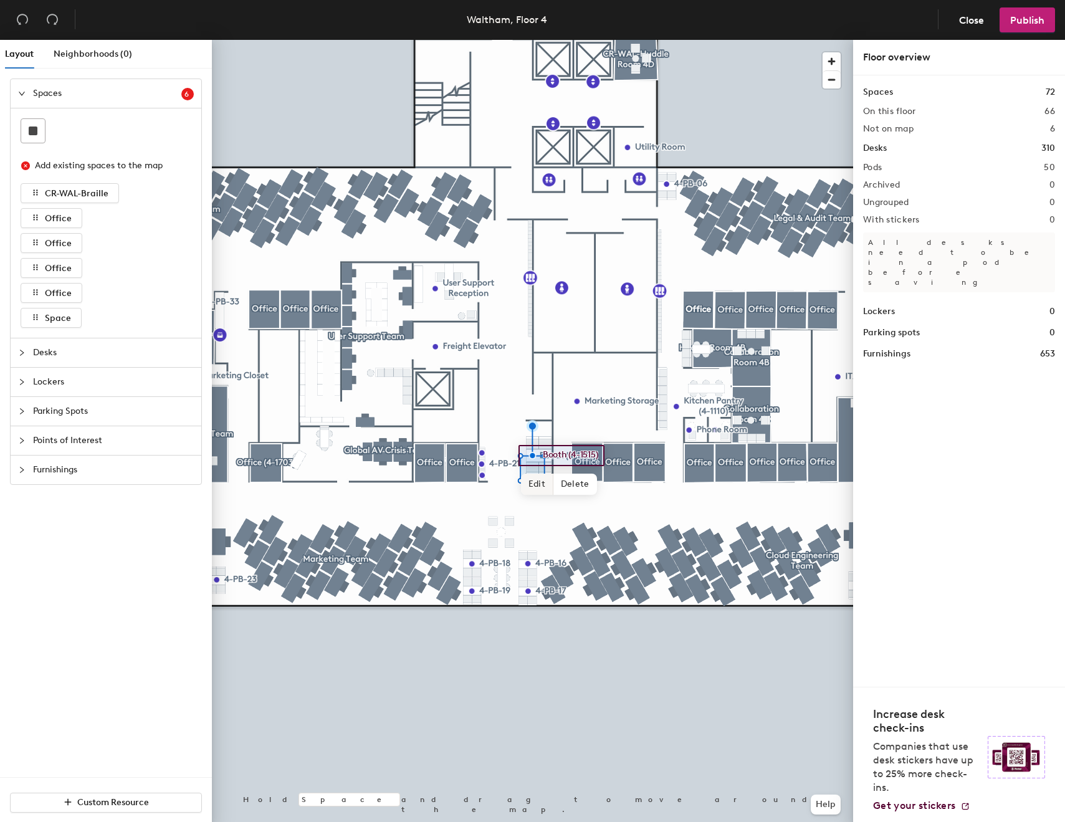
click at [543, 480] on span "Edit" at bounding box center [537, 483] width 32 height 21
click at [602, 457] on input "Booth (4-1515)" at bounding box center [578, 455] width 78 height 17
drag, startPoint x: 602, startPoint y: 457, endPoint x: 568, endPoint y: 457, distance: 33.6
click at [568, 457] on input "Booth (4-1515)" at bounding box center [578, 455] width 78 height 17
type input "Booth"
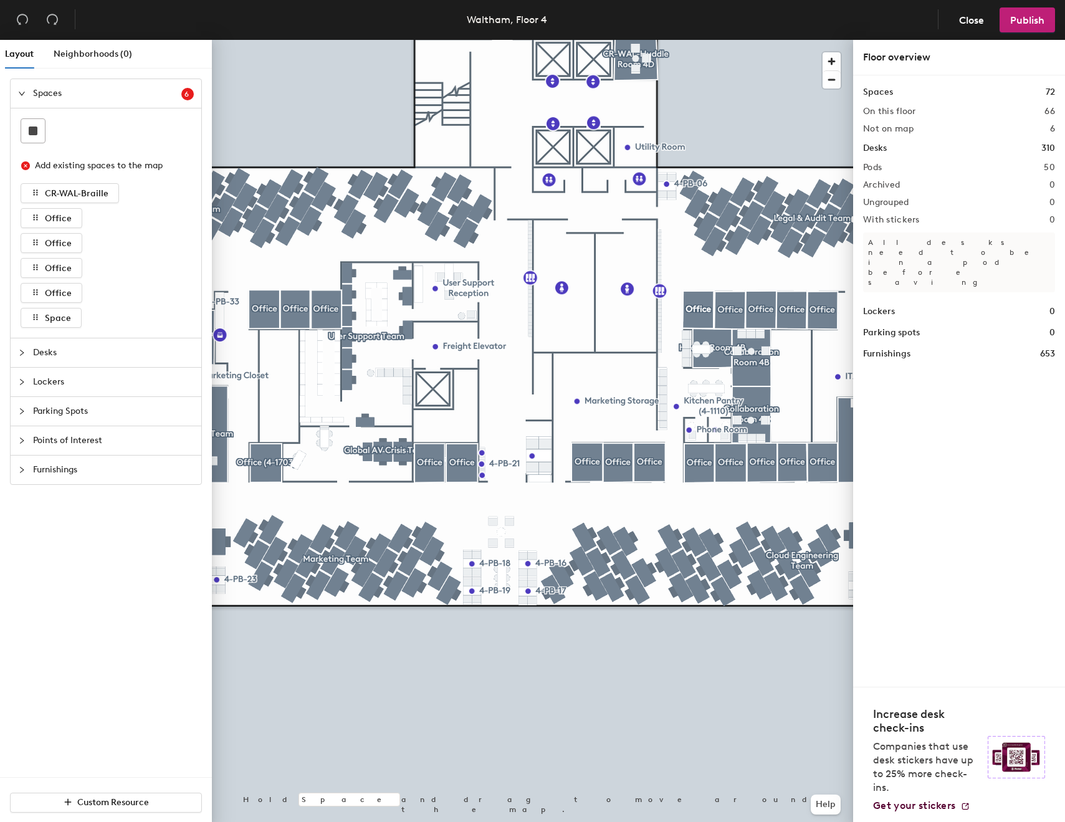
click at [196, 490] on div "Layout Neighborhoods (0) Spaces 6 Add existing spaces to the map CR-WAL-Braille…" at bounding box center [532, 433] width 1065 height 787
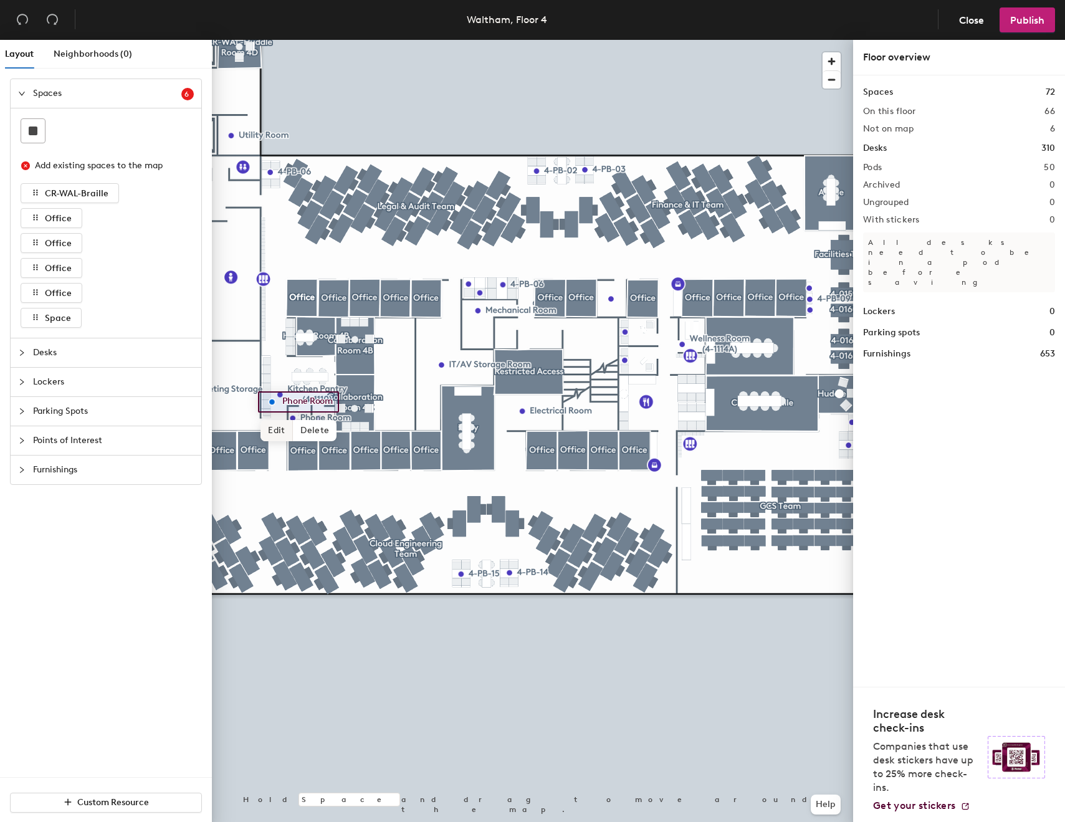
click at [268, 425] on span "Edit" at bounding box center [276, 430] width 32 height 21
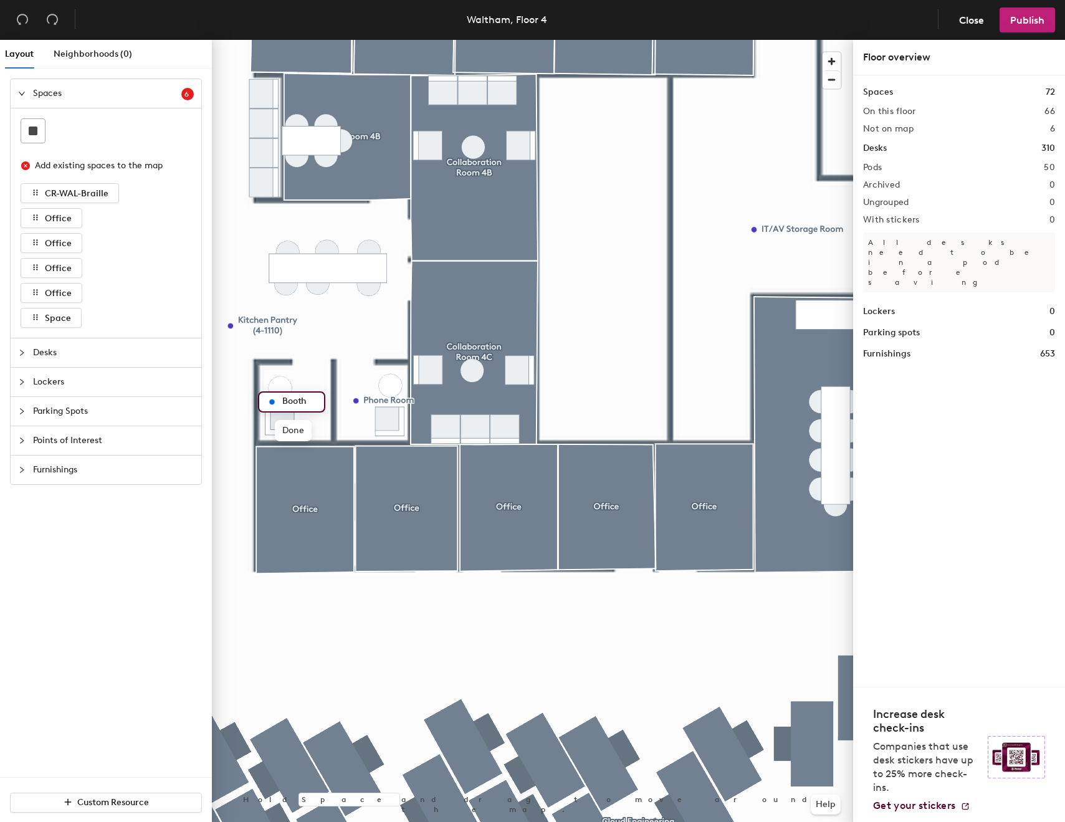
type input "Booth"
click at [276, 435] on span "Edit" at bounding box center [276, 430] width 32 height 21
click at [303, 397] on input "Booth" at bounding box center [299, 401] width 40 height 17
click at [322, 401] on div "Booth" at bounding box center [291, 401] width 67 height 21
click at [316, 399] on input "Booth" at bounding box center [299, 401] width 40 height 17
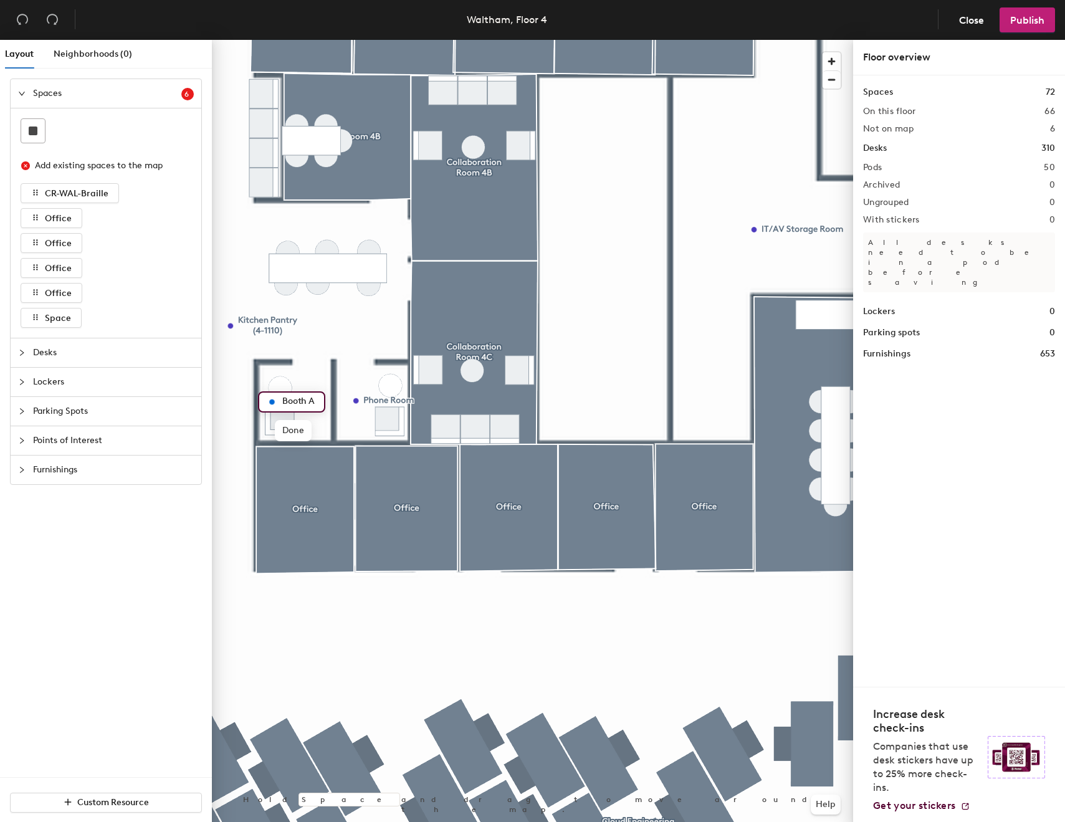
type input "Booth A"
click at [357, 429] on span "Edit" at bounding box center [360, 428] width 32 height 21
click at [379, 401] on input "Phone Room" at bounding box center [391, 399] width 56 height 17
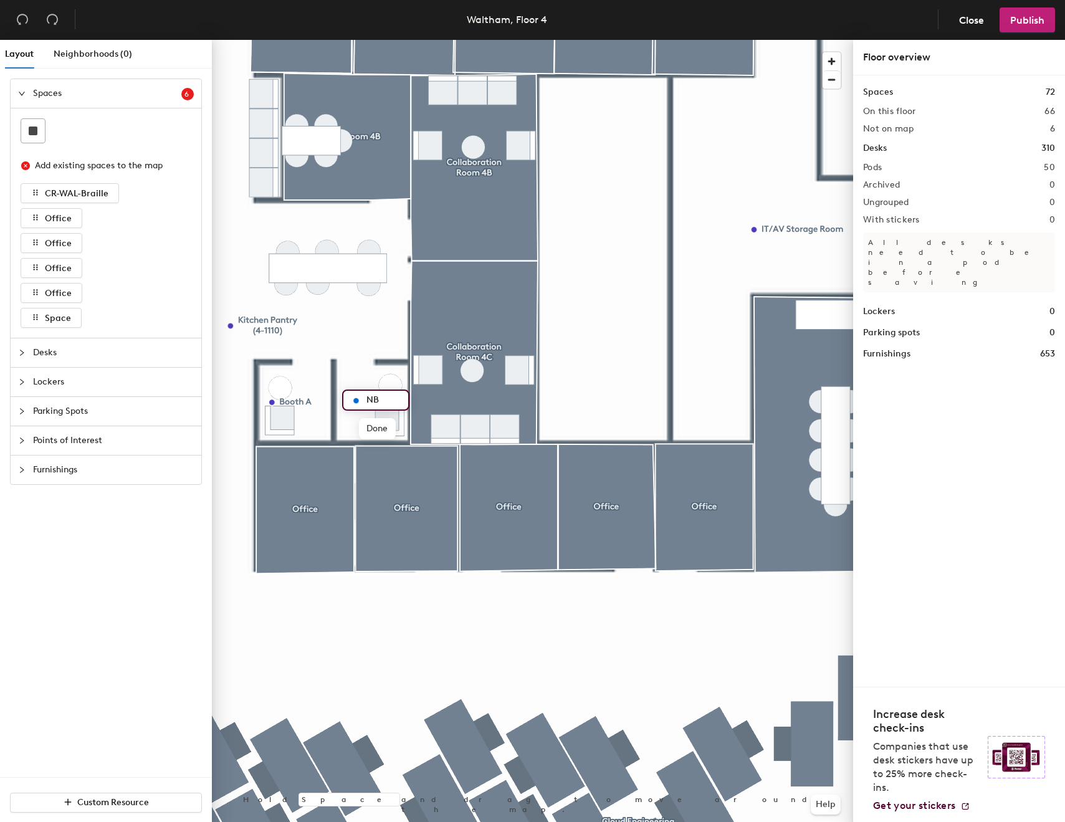
type input "N"
click at [373, 397] on input "PB A" at bounding box center [383, 399] width 40 height 17
type input "PR A"
type input "PB A"
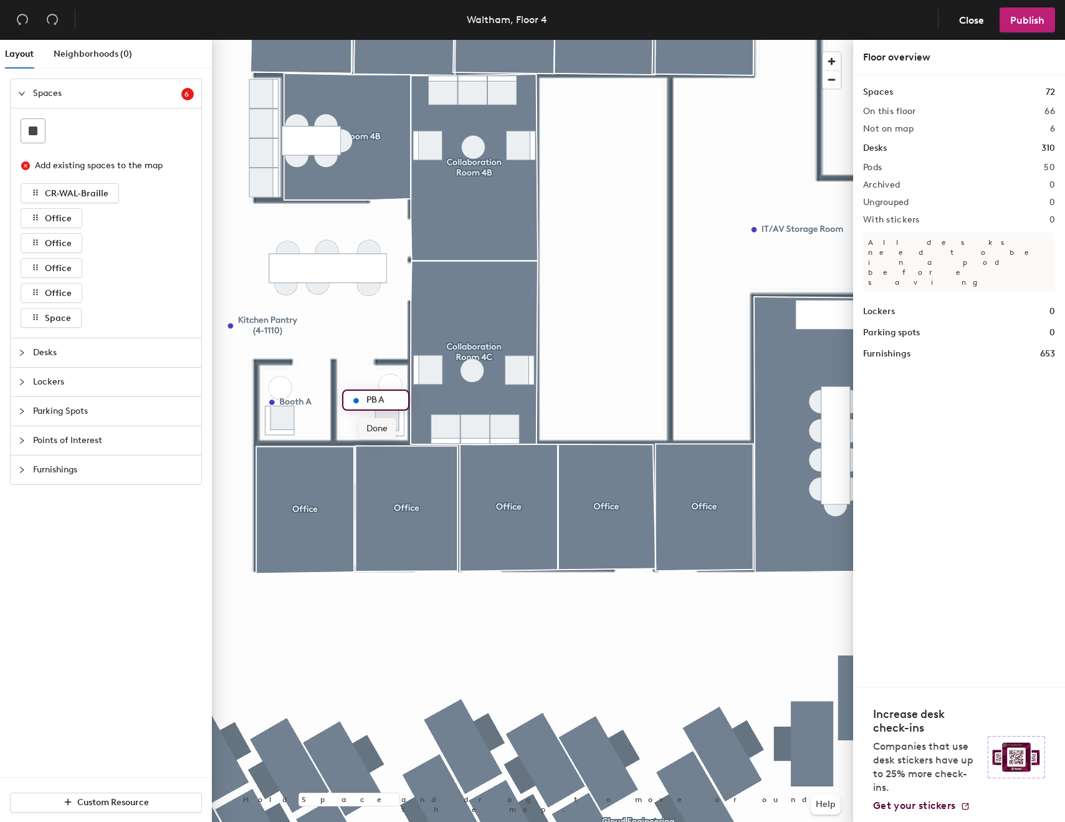
click at [381, 436] on span "Done" at bounding box center [377, 428] width 37 height 21
click at [269, 430] on span "Edit" at bounding box center [276, 430] width 32 height 21
type input "PB B"
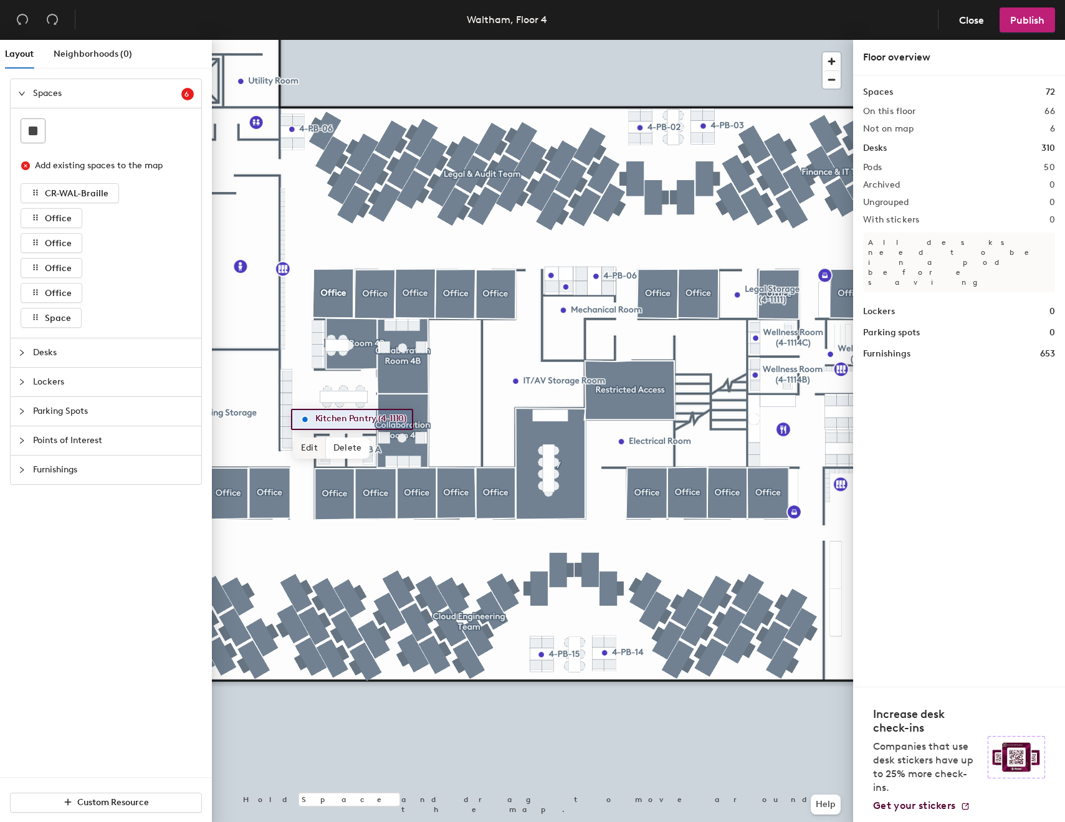
click at [308, 445] on span "Edit" at bounding box center [309, 447] width 32 height 21
click at [375, 422] on input "Kitchen Pantry (4-1110)" at bounding box center [376, 419] width 129 height 17
drag, startPoint x: 378, startPoint y: 419, endPoint x: 415, endPoint y: 420, distance: 37.4
click at [415, 420] on input "Kitchen Pantry (4-1110)" at bounding box center [376, 419] width 129 height 17
type input "Kitchen Pantry"
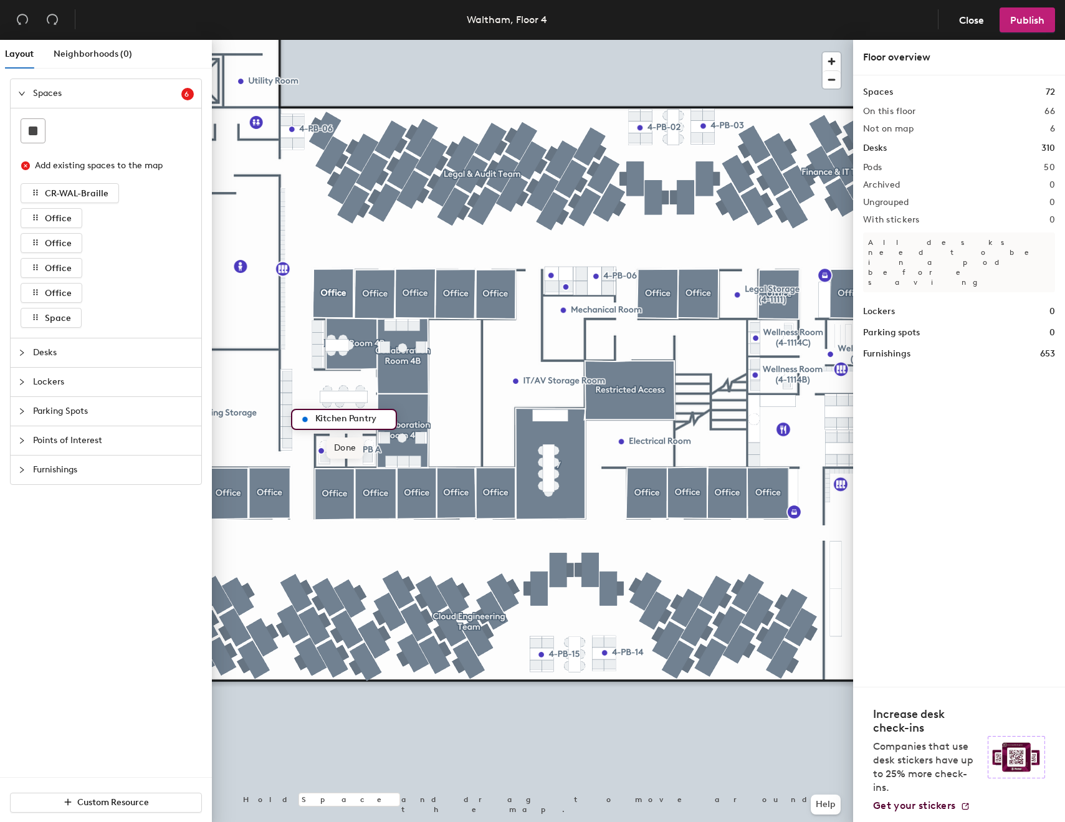
click at [351, 442] on span "Done" at bounding box center [344, 447] width 37 height 21
click at [782, 452] on span "Edit" at bounding box center [788, 457] width 32 height 21
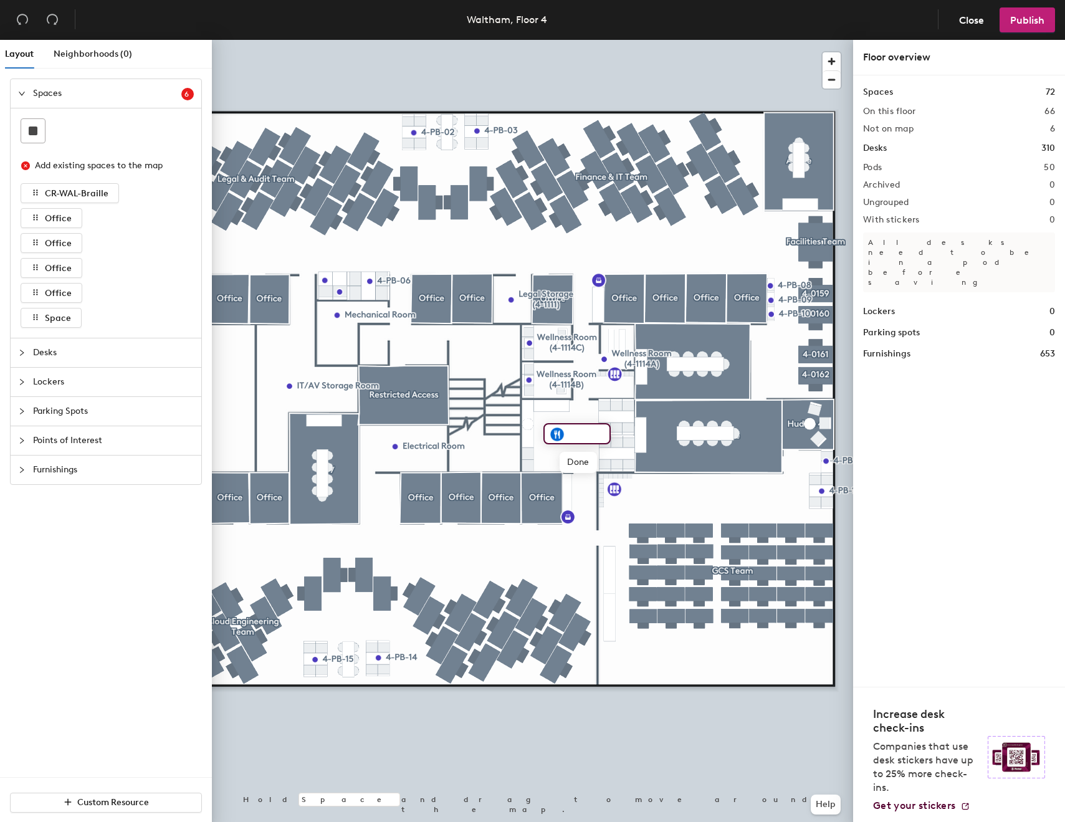
click at [582, 425] on input at bounding box center [584, 433] width 40 height 17
type input "Kitchen Pantry"
click at [595, 360] on span "Edit" at bounding box center [587, 363] width 32 height 21
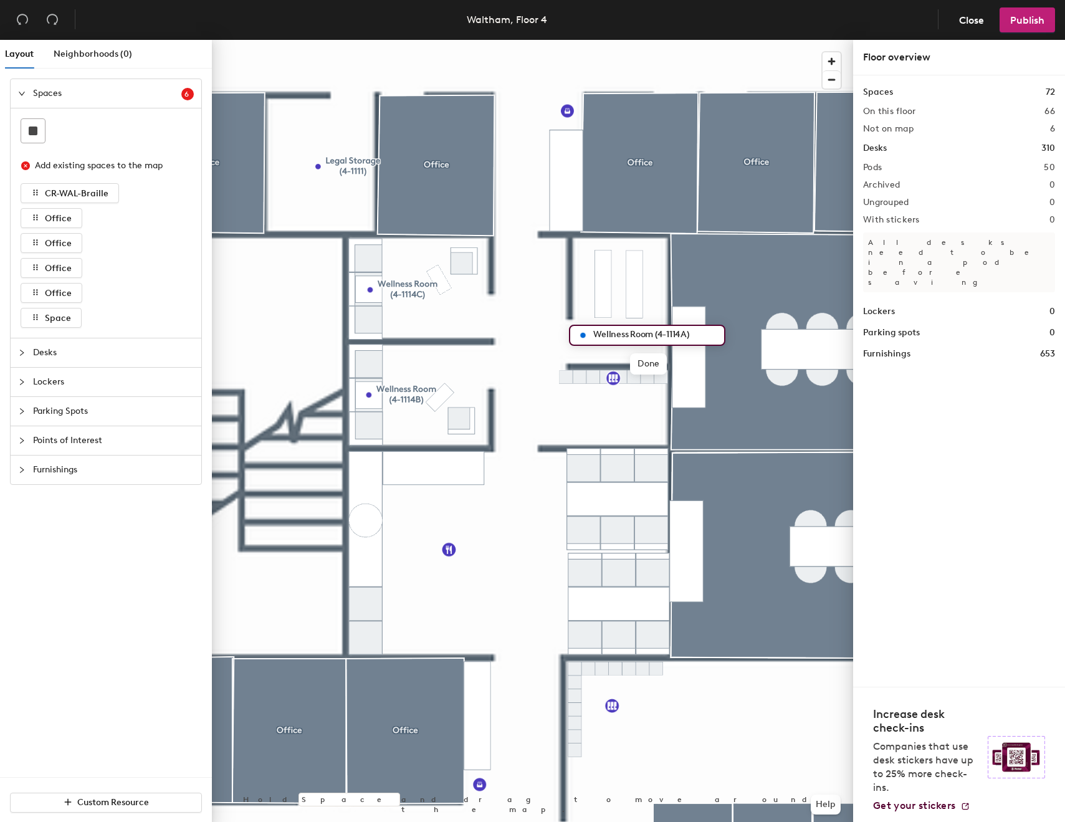
click at [667, 338] on input "Wellness Room (4-1114A)" at bounding box center [654, 334] width 129 height 17
drag, startPoint x: 691, startPoint y: 335, endPoint x: 657, endPoint y: 334, distance: 33.6
click at [657, 334] on input "Wellness Room (4-1114A)" at bounding box center [654, 334] width 129 height 17
type input "Wellness Room A"
click at [420, 40] on div at bounding box center [532, 40] width 641 height 0
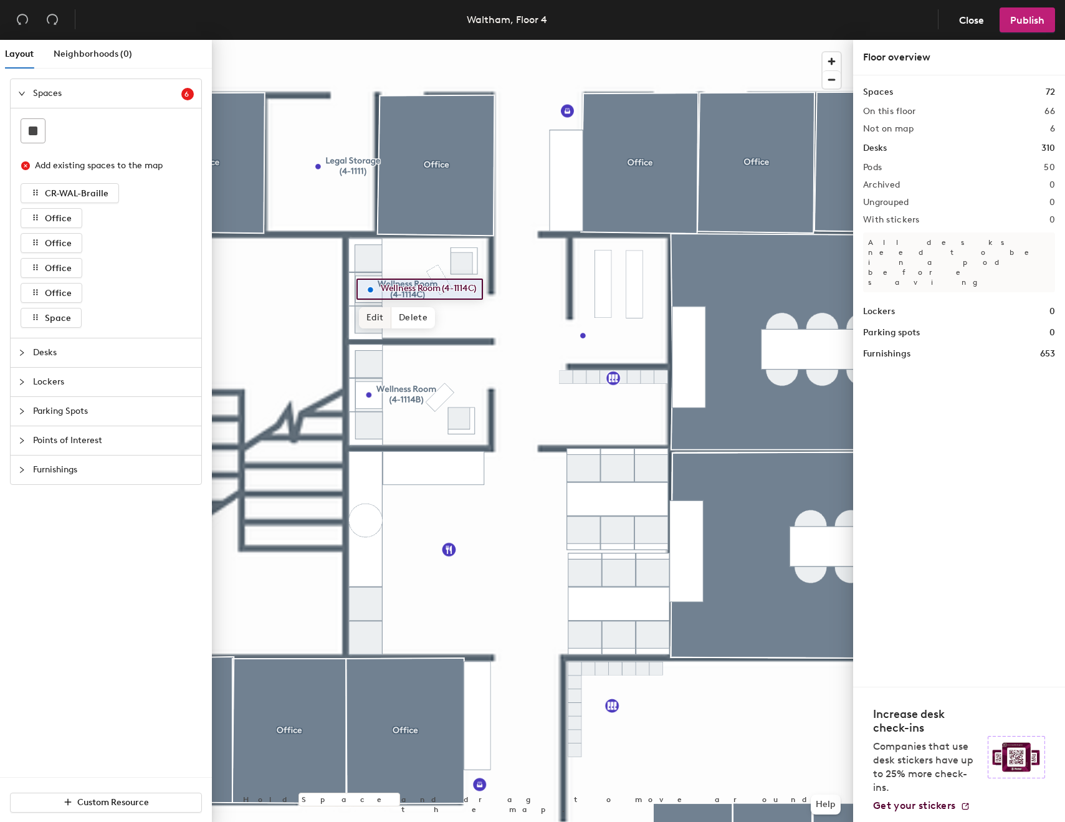
click at [378, 324] on span "Edit" at bounding box center [375, 317] width 32 height 21
click at [477, 288] on input "Wellness Room (4-1114C)" at bounding box center [442, 288] width 129 height 17
type input "Wellness Room C"
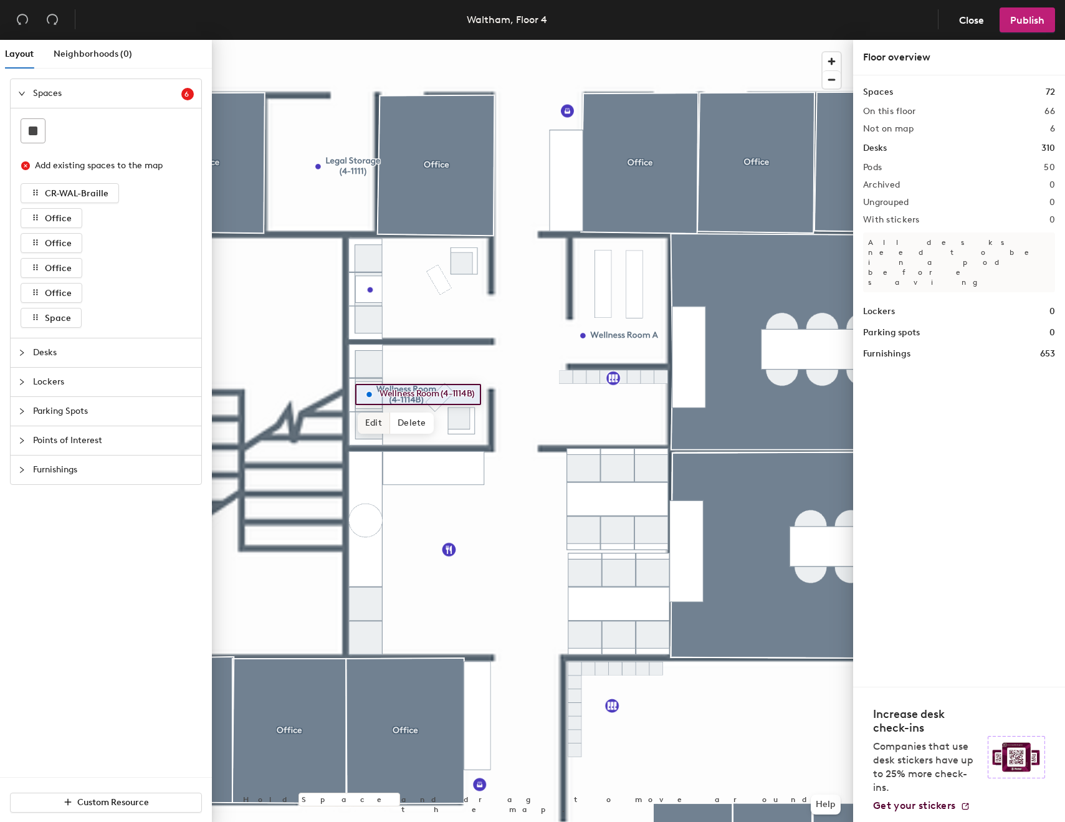
click at [364, 424] on span "Edit" at bounding box center [374, 422] width 32 height 21
click at [493, 396] on input "Wellness Room (4-1114B)" at bounding box center [440, 394] width 129 height 17
type input "Wellness Room B"
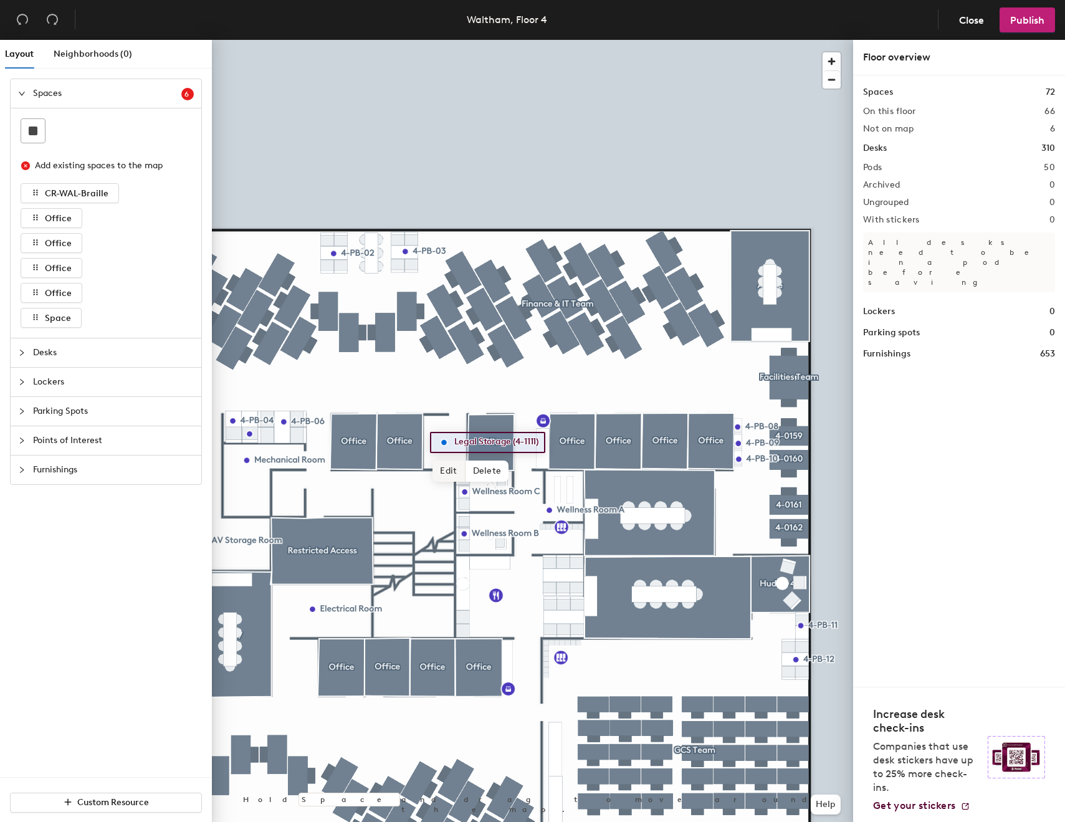
click at [442, 465] on span "Edit" at bounding box center [448, 470] width 32 height 21
click at [492, 40] on div at bounding box center [532, 40] width 641 height 0
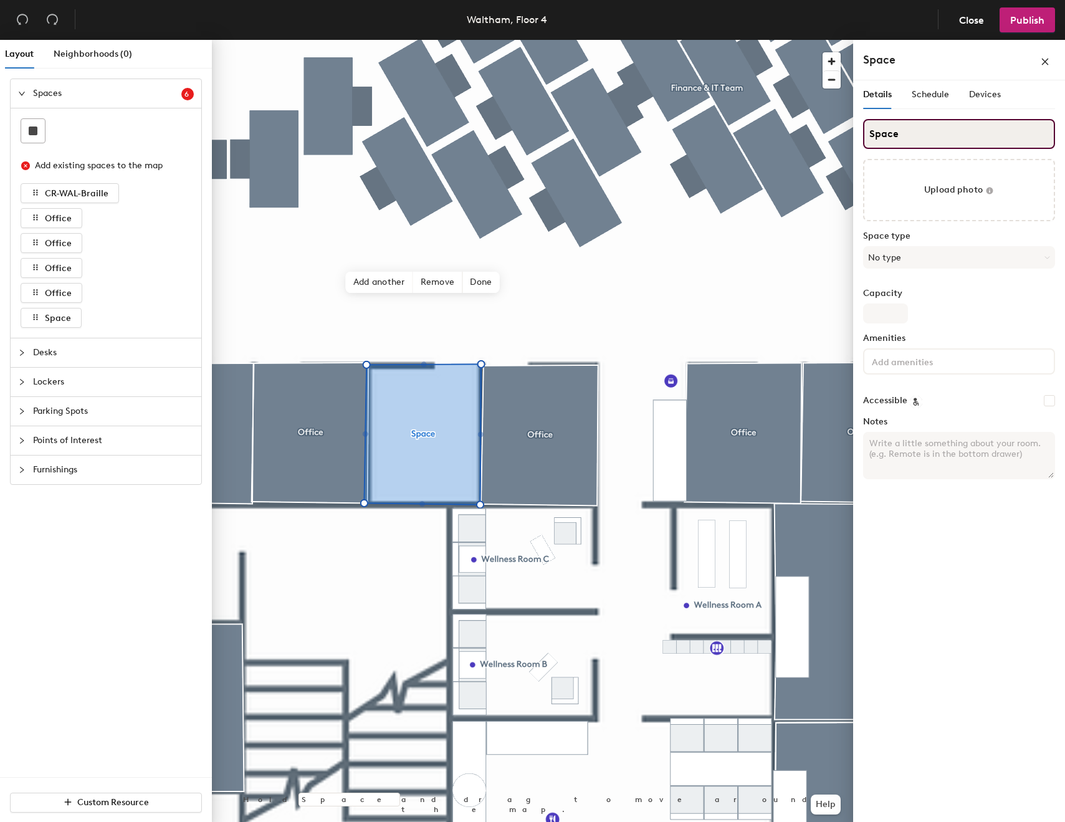
click at [947, 131] on input "Space" at bounding box center [959, 134] width 192 height 30
type input "Restricted Access (Legal)"
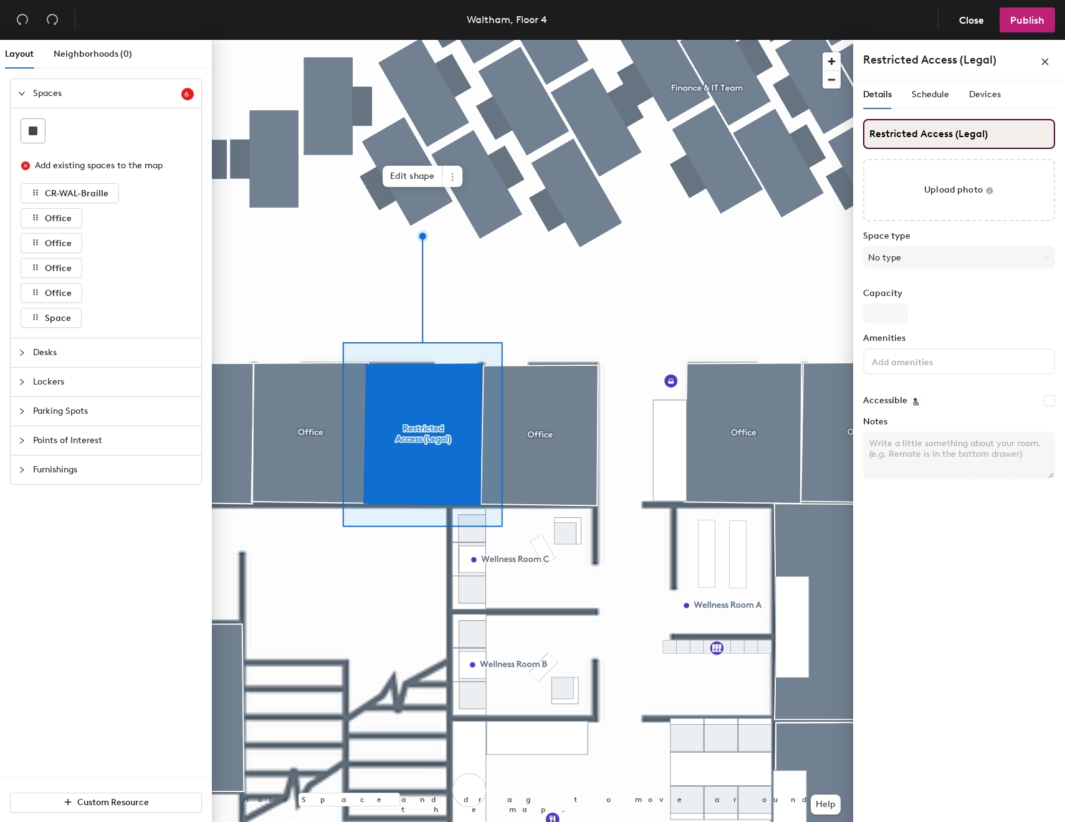
click at [942, 136] on input "Restricted Access (Legal)" at bounding box center [959, 134] width 192 height 30
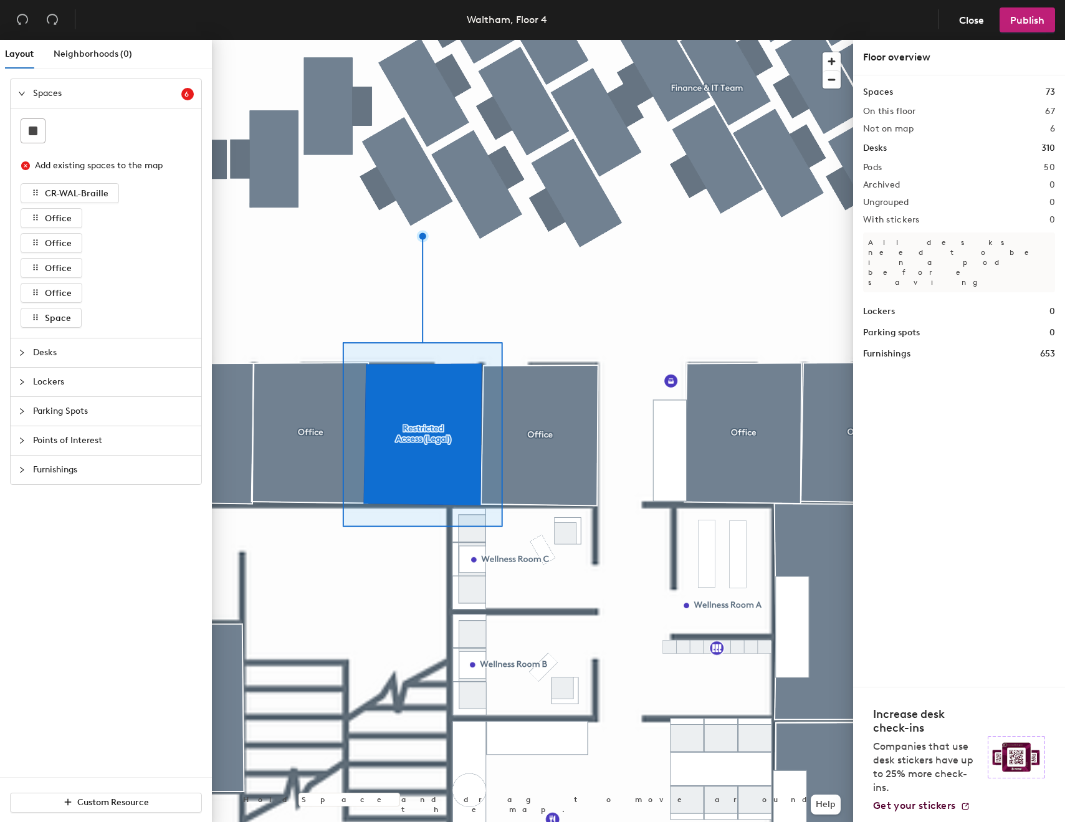
click at [536, 40] on div at bounding box center [532, 40] width 641 height 0
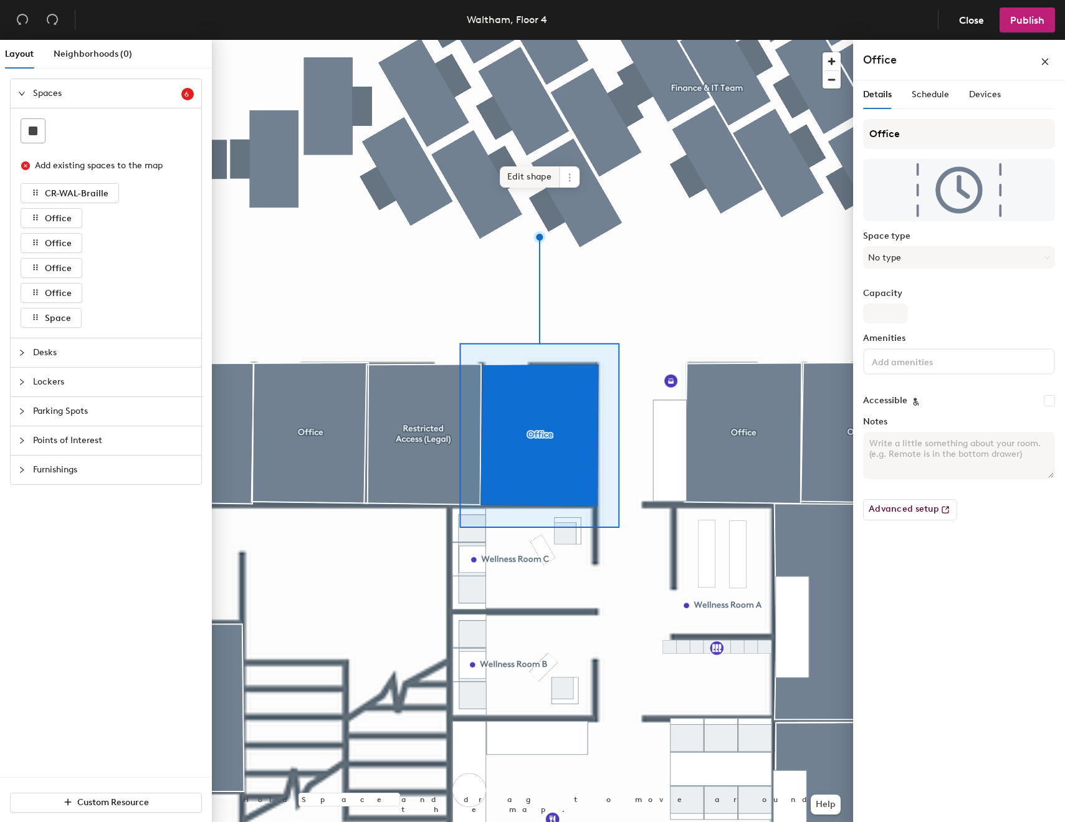
click at [527, 181] on span "Edit shape" at bounding box center [530, 176] width 60 height 21
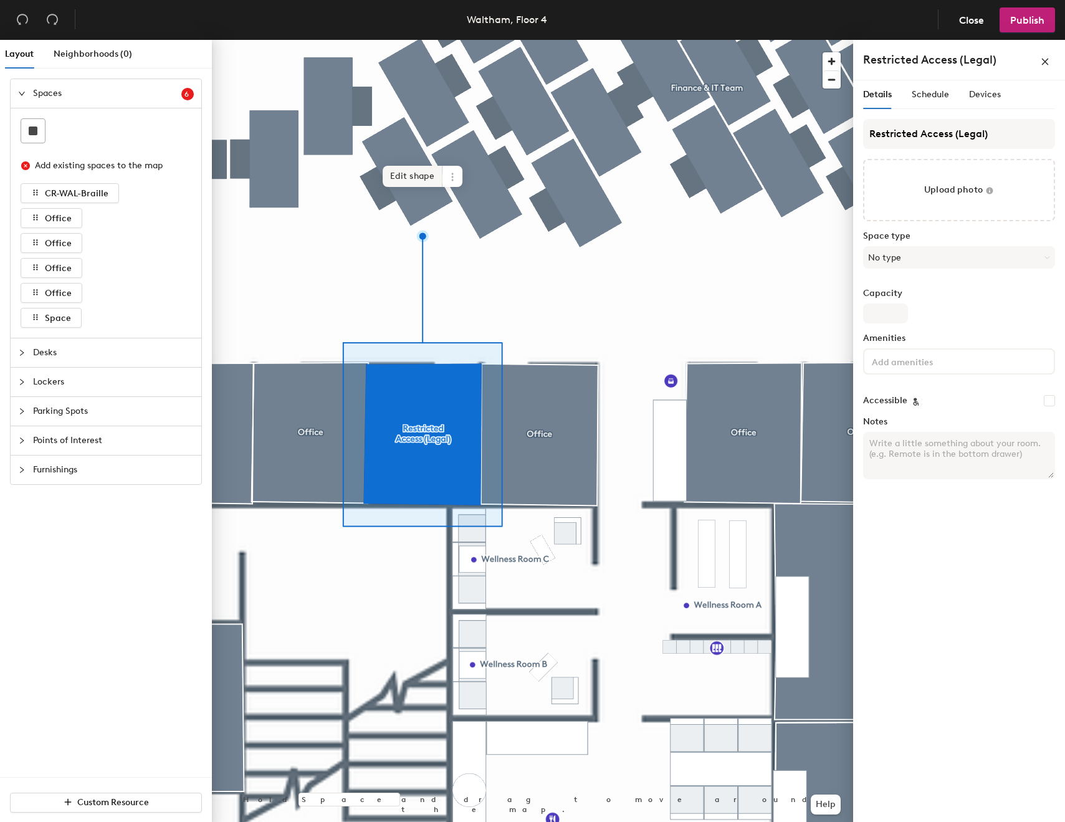
click at [414, 177] on span "Edit shape" at bounding box center [412, 176] width 60 height 21
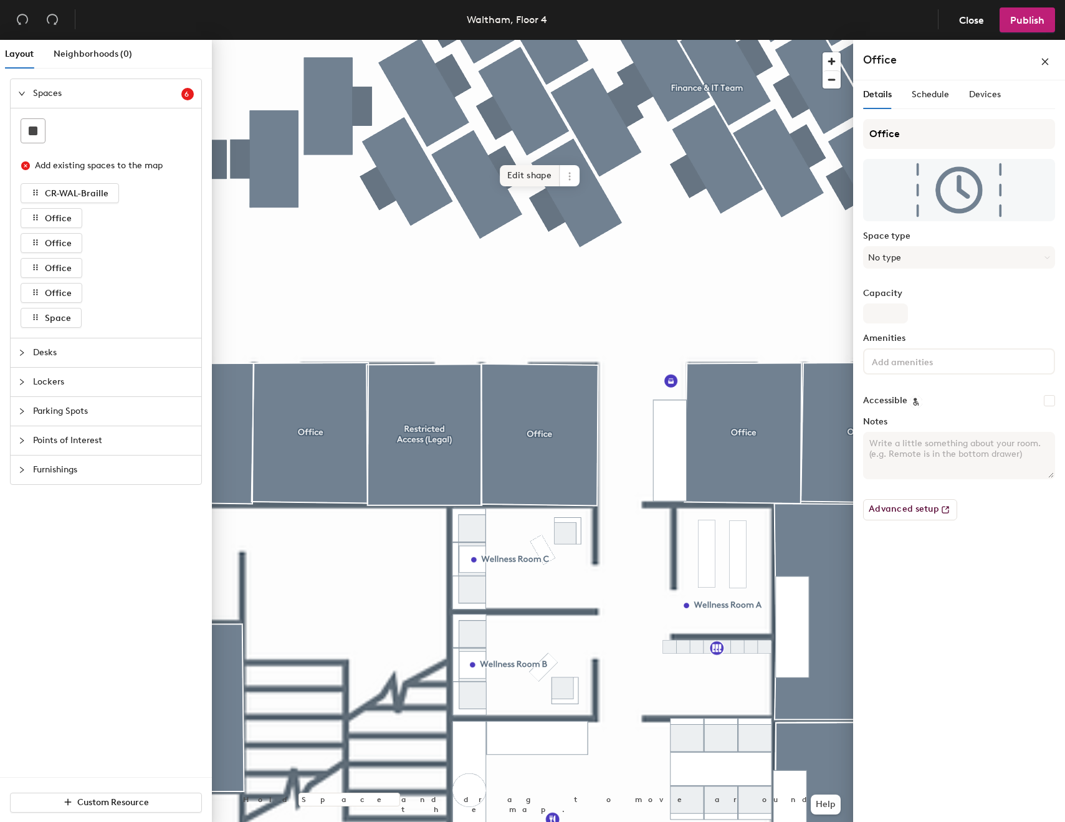
click at [520, 176] on span "Edit shape" at bounding box center [530, 175] width 60 height 21
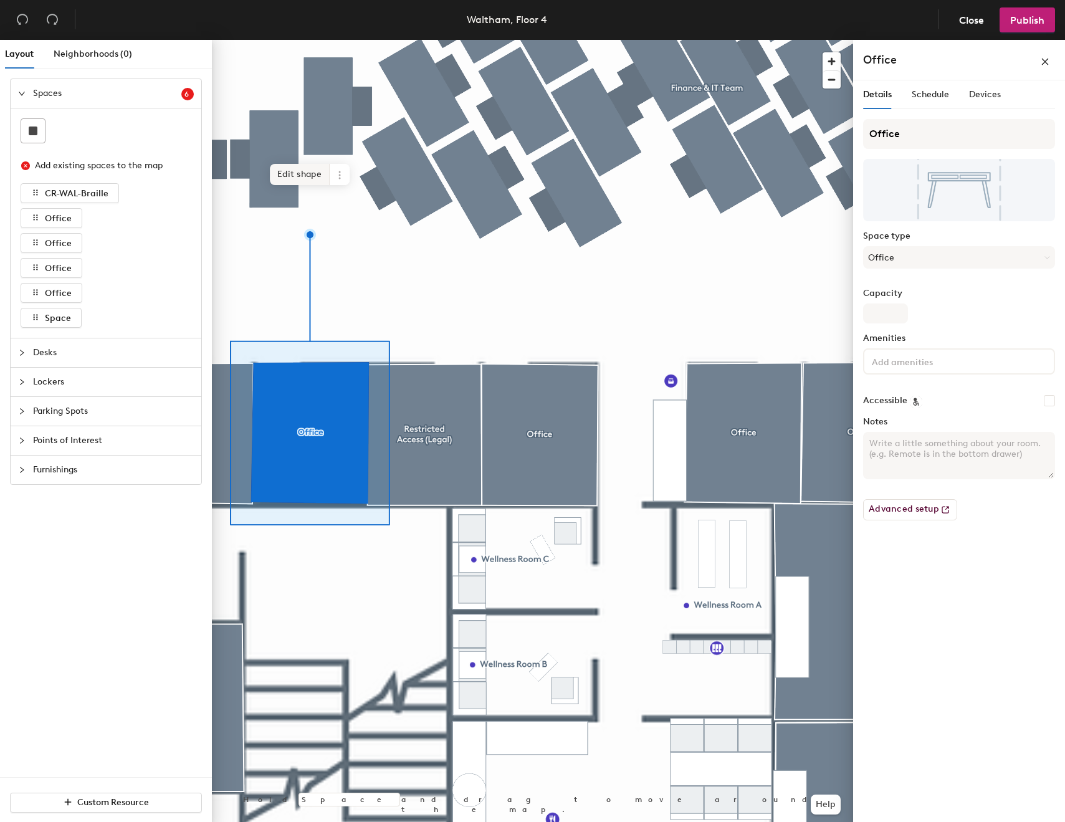
click at [297, 182] on span "Edit shape" at bounding box center [300, 174] width 60 height 21
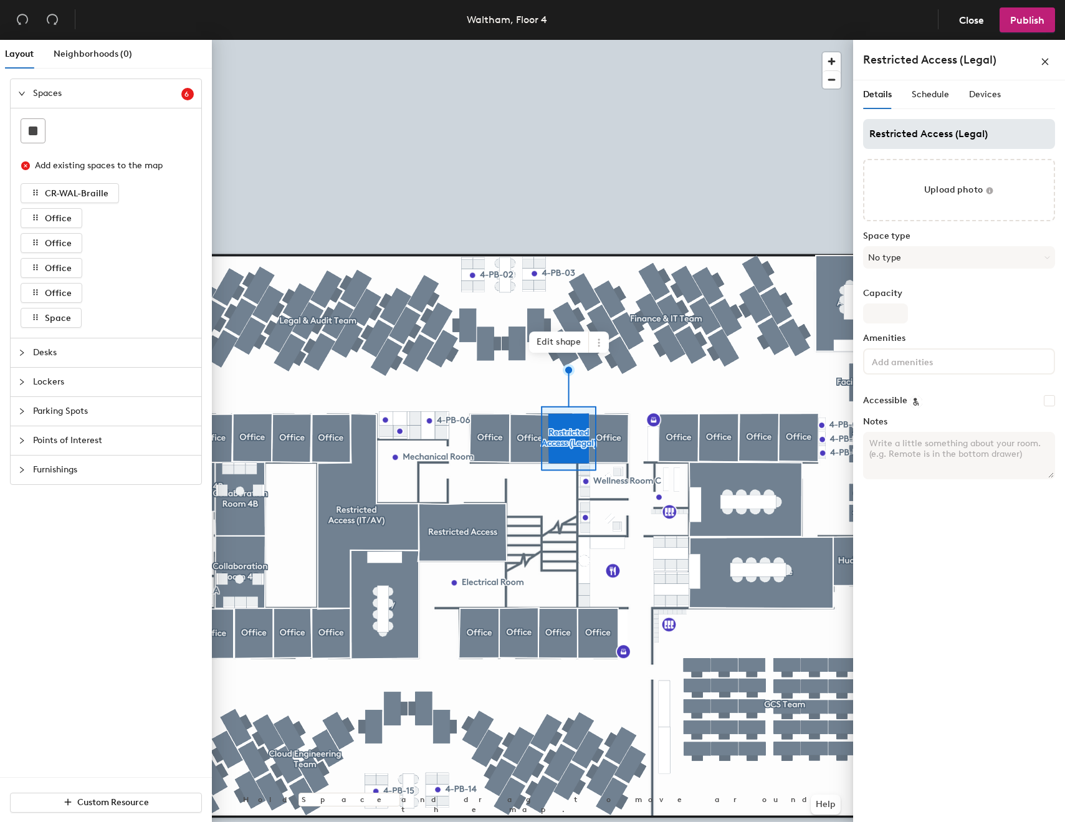
click at [954, 136] on input "Restricted Access (Legal)" at bounding box center [959, 134] width 192 height 30
click at [972, 138] on input "Restricted Access (Legal)" at bounding box center [959, 134] width 192 height 30
click at [959, 135] on input "Restricted Access (Legal)" at bounding box center [959, 134] width 192 height 30
click at [1012, 136] on input "Restricted Access (Legal)" at bounding box center [959, 134] width 192 height 30
drag, startPoint x: 1012, startPoint y: 136, endPoint x: 959, endPoint y: 134, distance: 53.6
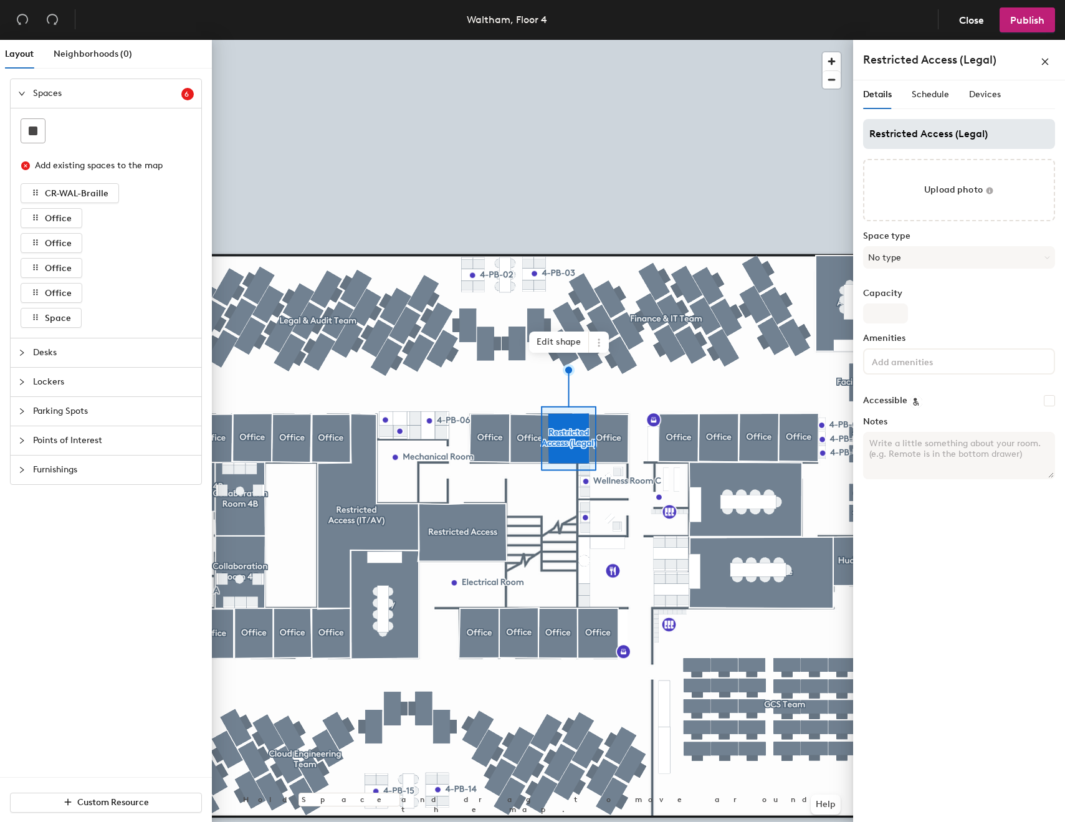
click at [959, 134] on input "Restricted Access (Legal)" at bounding box center [959, 134] width 192 height 30
click at [1010, 124] on input "Restricted Access (Legal)" at bounding box center [959, 134] width 192 height 30
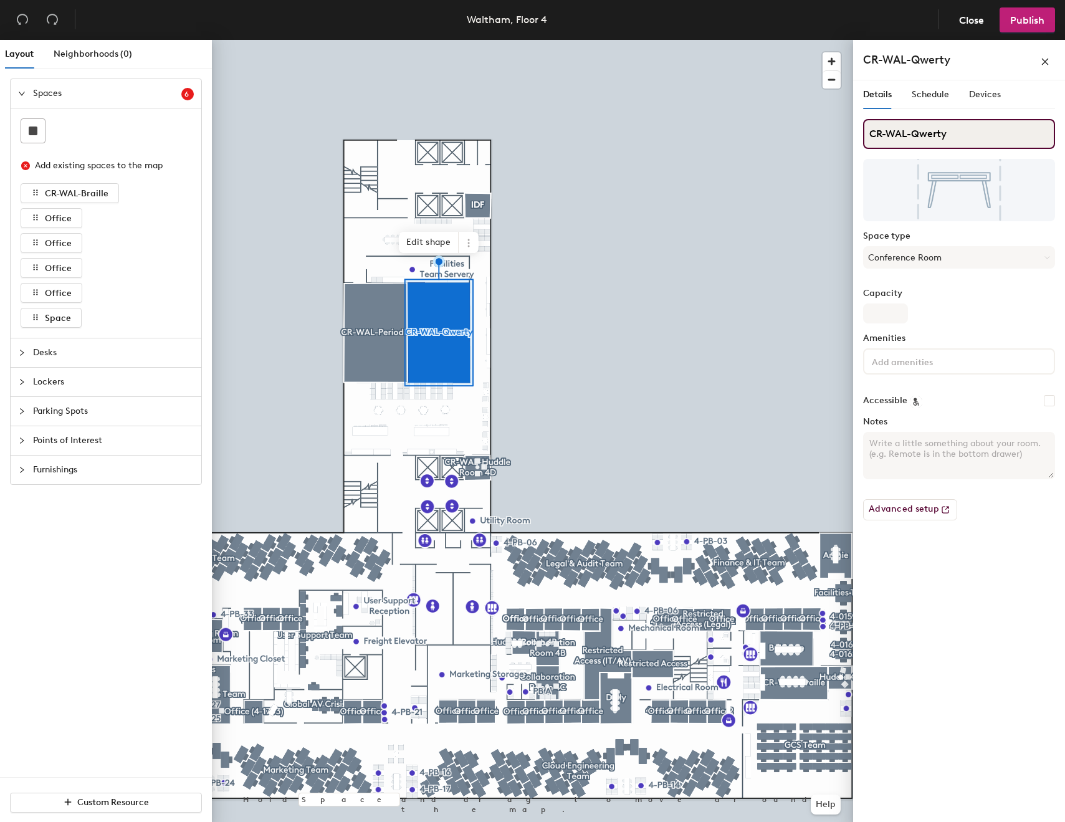
click at [825, 130] on div "Layout Neighborhoods (0) Spaces 6 Add existing spaces to the map CR-WAL-Braille…" at bounding box center [532, 433] width 1065 height 787
type input "Qwerty"
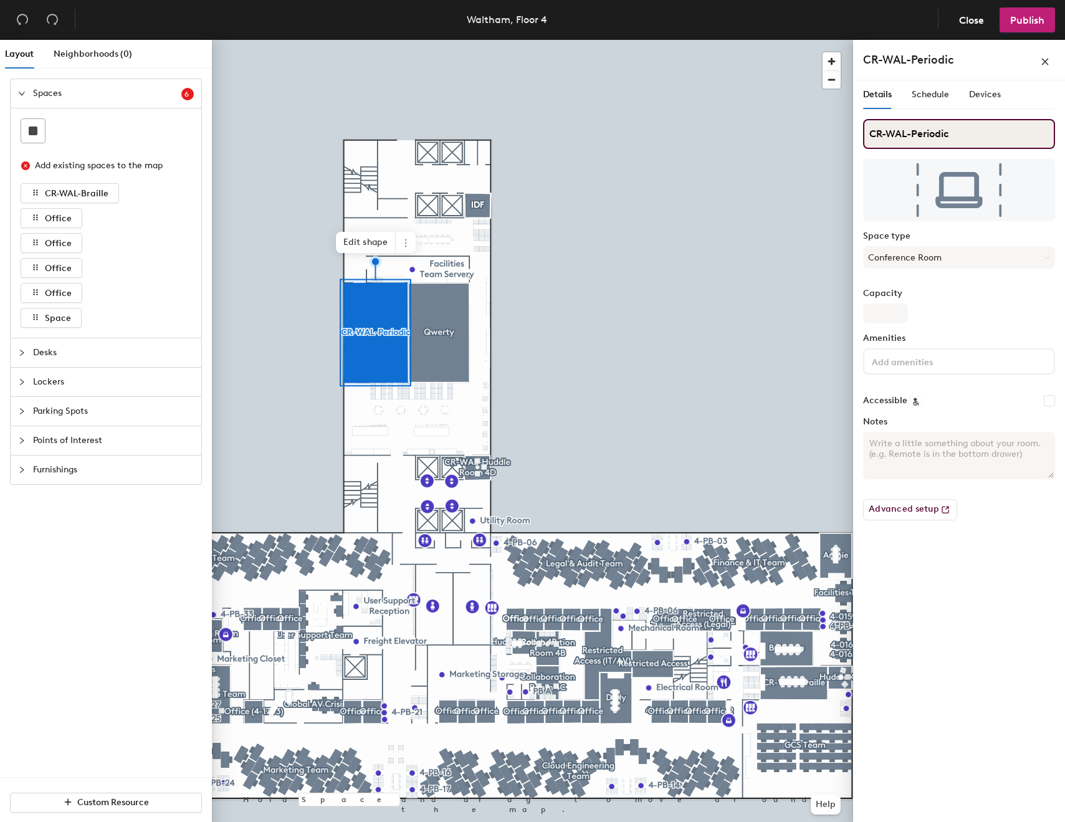
click at [830, 130] on div "Layout Neighborhoods (0) Spaces 6 Add existing spaces to the map CR-WAL-Braille…" at bounding box center [532, 433] width 1065 height 787
type input "Periodic"
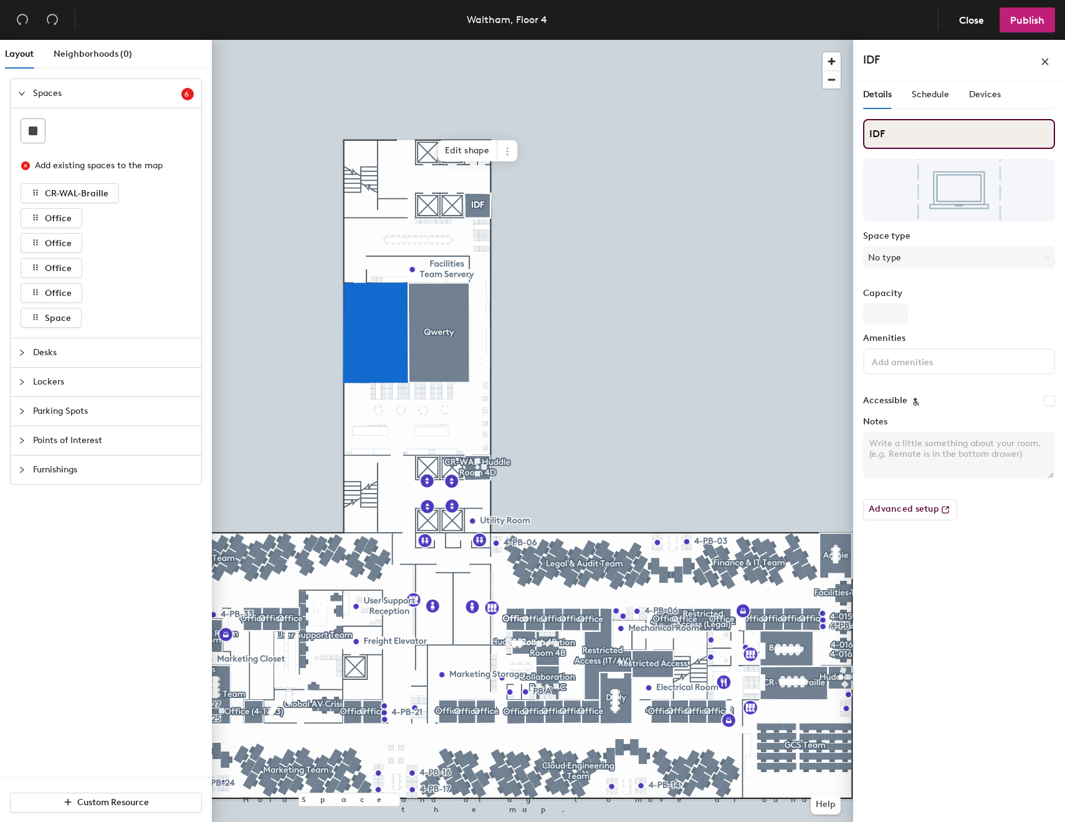
click at [927, 121] on input "IDF" at bounding box center [959, 134] width 192 height 30
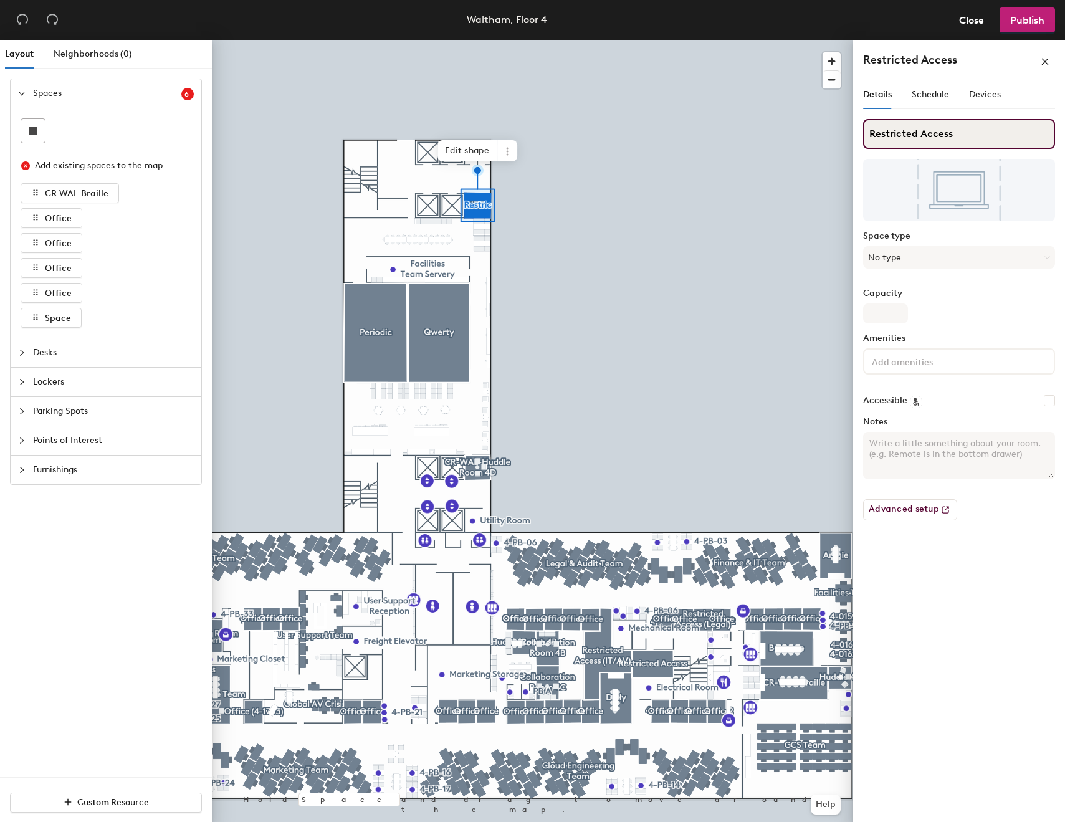
type input "Restricted Access"
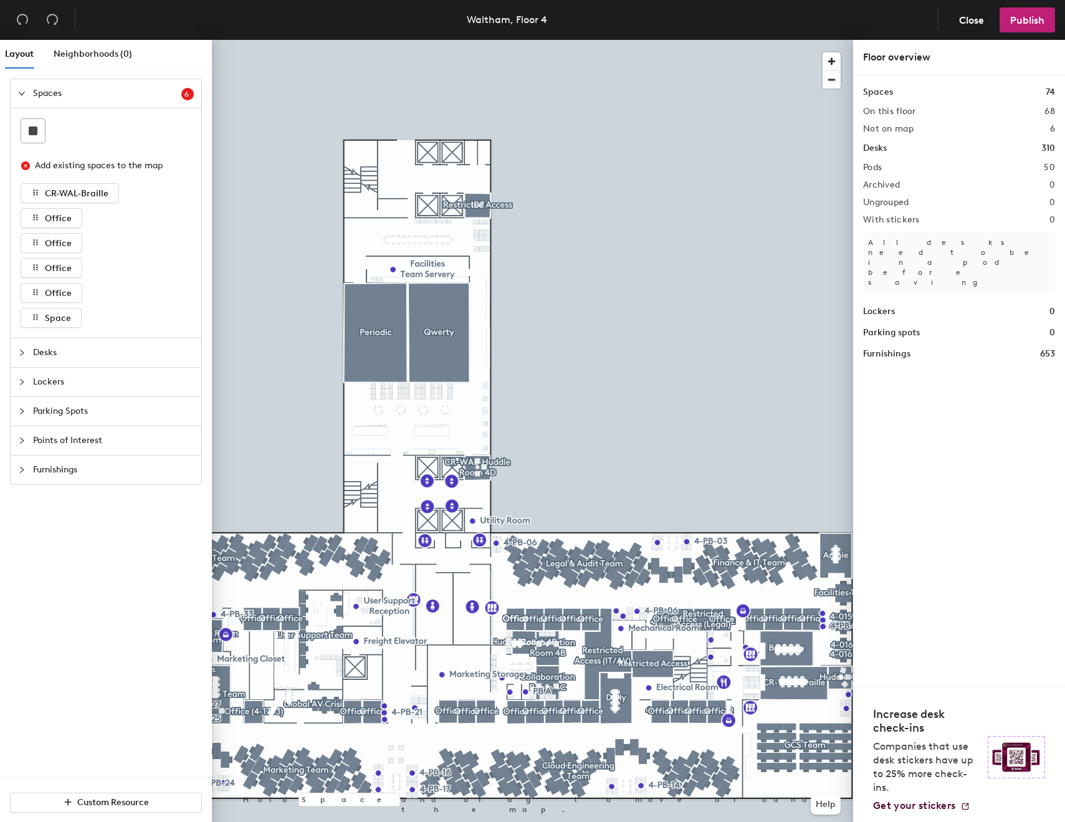
click at [485, 40] on div at bounding box center [532, 40] width 641 height 0
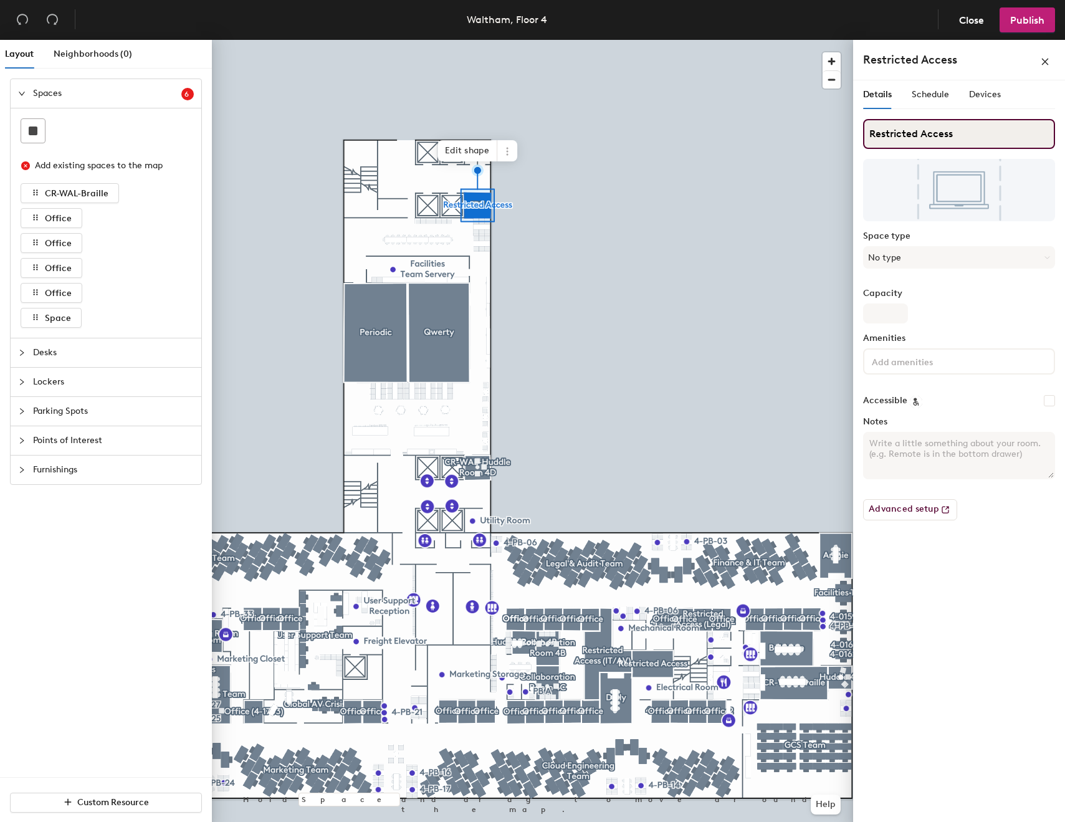
click at [897, 136] on input "Restricted Access" at bounding box center [959, 134] width 192 height 30
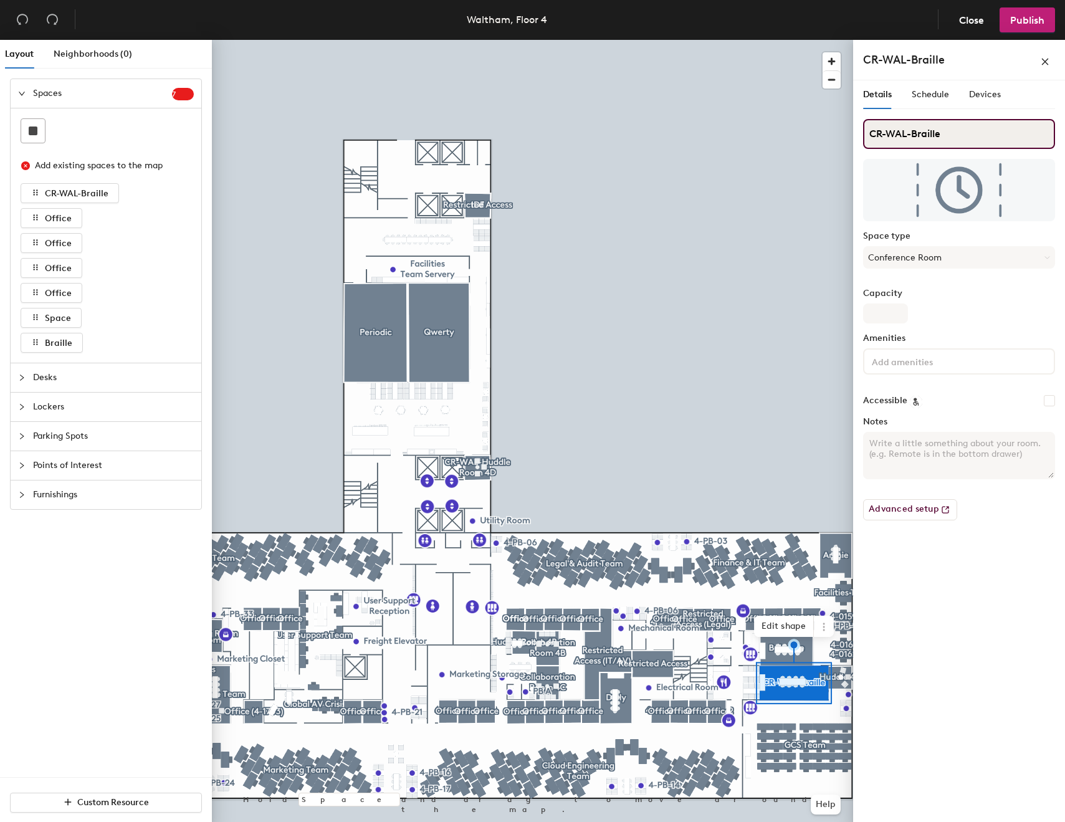
click at [798, 126] on div "Layout Neighborhoods (0) Spaces 7 Add existing spaces to the map CR-WAL-Braille…" at bounding box center [532, 433] width 1065 height 787
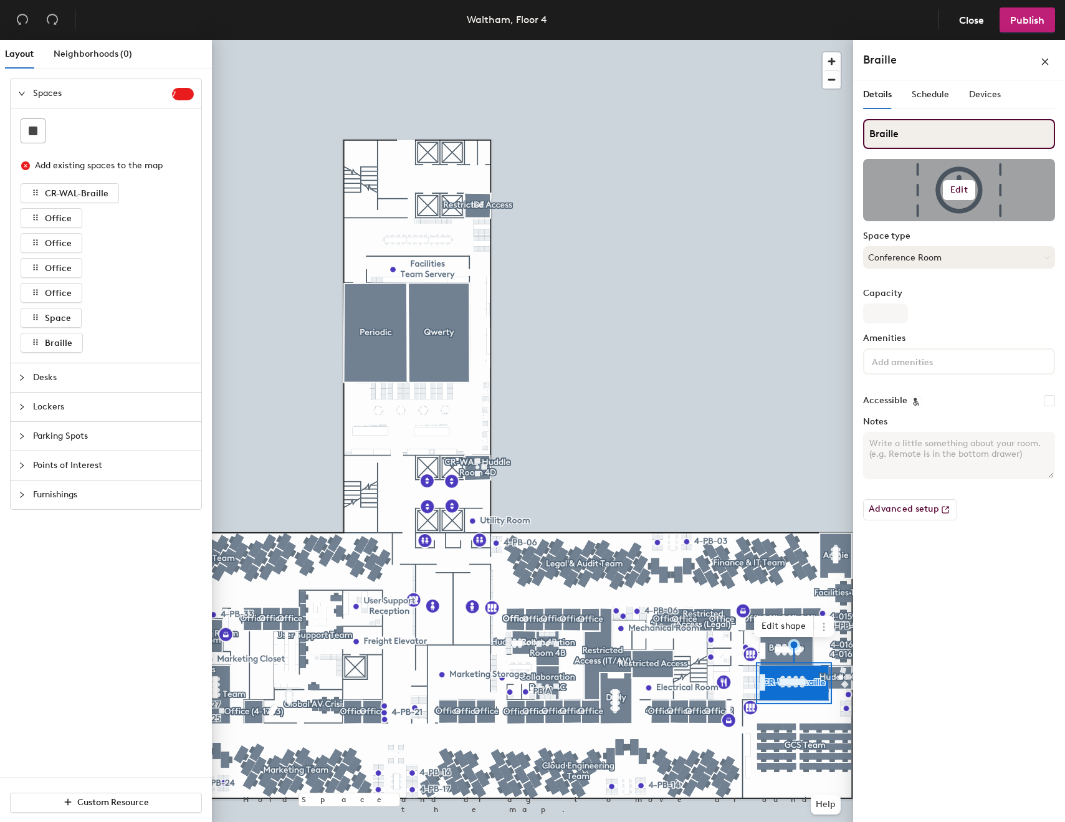
type input "Braille"
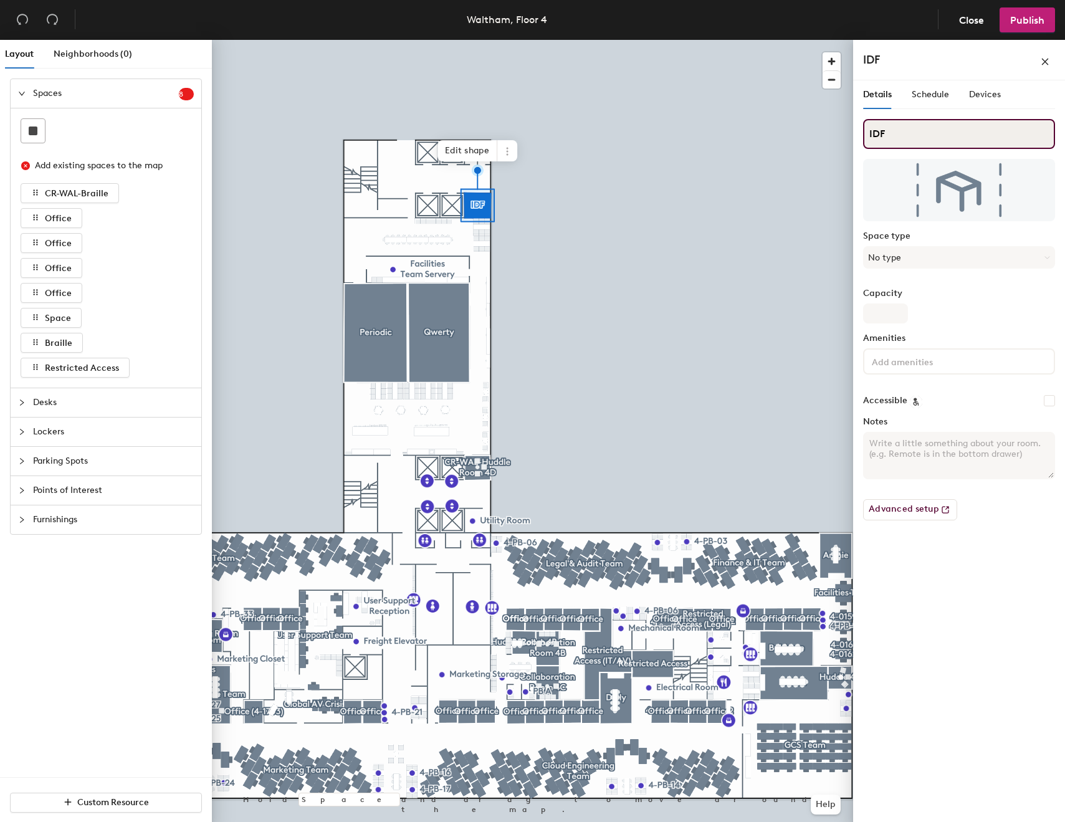
click at [973, 142] on input "IDF" at bounding box center [959, 134] width 192 height 30
type input "Restricted Access"
click at [735, 40] on div at bounding box center [532, 40] width 641 height 0
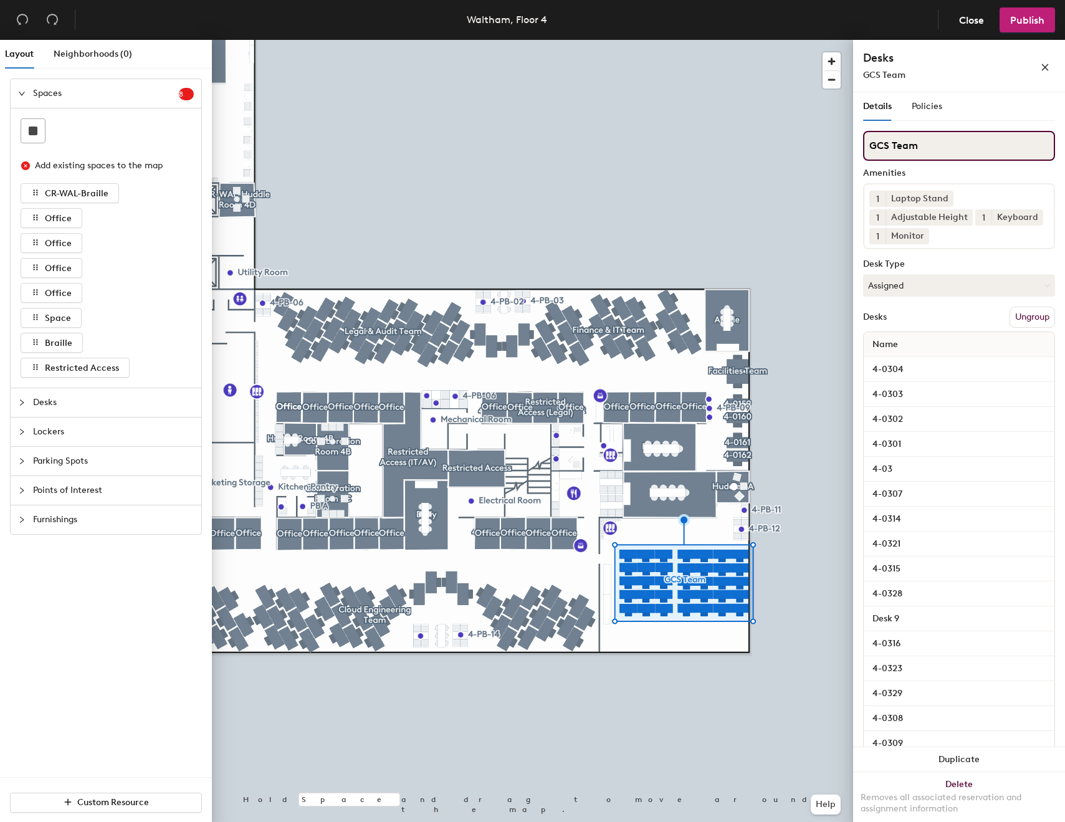
click at [931, 151] on input "GCS Team" at bounding box center [959, 146] width 192 height 30
click at [914, 150] on input "GCS Team" at bounding box center [959, 146] width 192 height 30
type input "GCS"
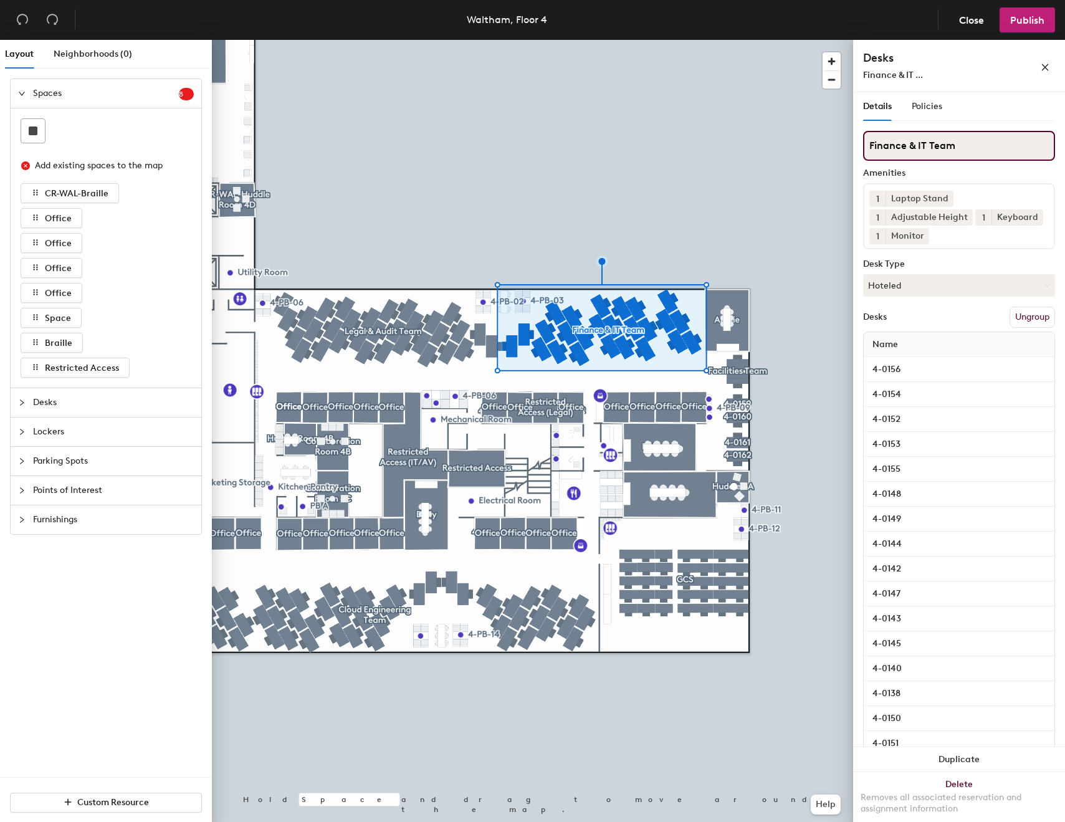
click at [933, 148] on input "Finance & IT Team" at bounding box center [959, 146] width 192 height 30
click at [938, 147] on input "Finance & IT Team" at bounding box center [959, 146] width 192 height 30
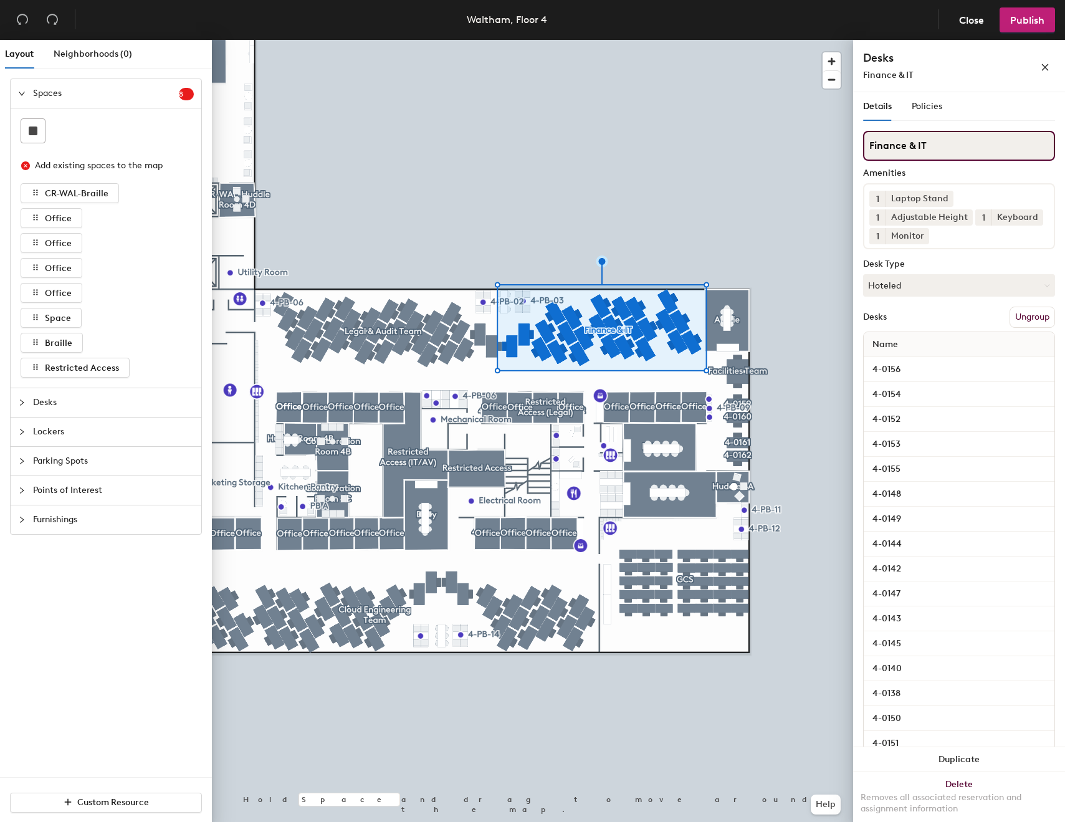
click at [870, 142] on input "Finance & IT" at bounding box center [959, 146] width 192 height 30
type input "IT/Finance"
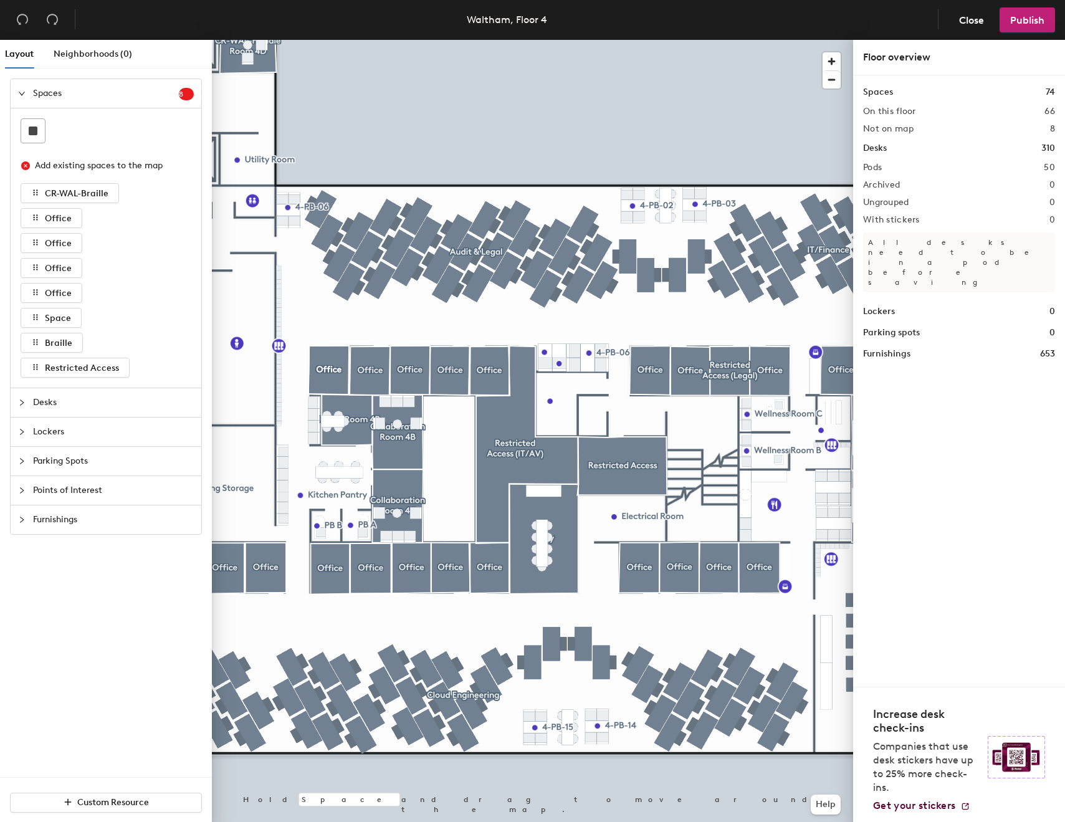
click at [617, 40] on div at bounding box center [532, 40] width 641 height 0
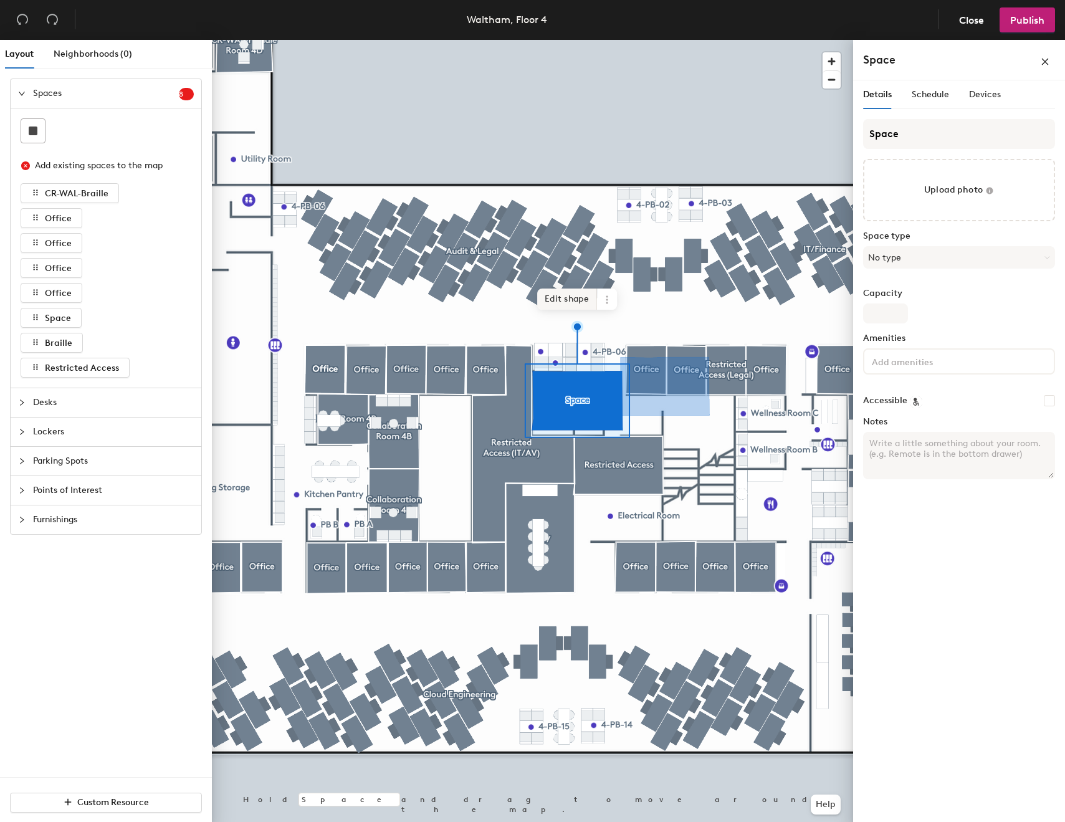
click at [563, 300] on span "Edit shape" at bounding box center [567, 298] width 60 height 21
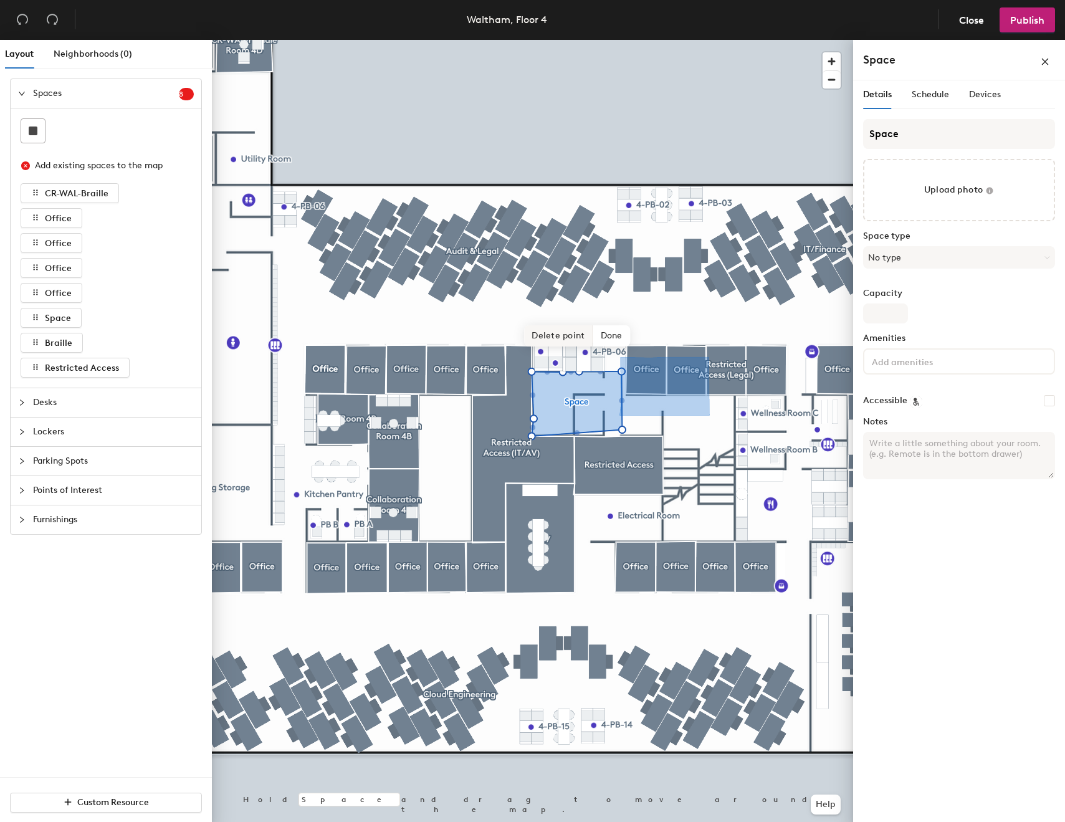
click at [561, 340] on span "Delete point" at bounding box center [558, 335] width 69 height 21
click at [574, 308] on span "Edit shape" at bounding box center [558, 298] width 60 height 21
click at [560, 343] on span "Delete point" at bounding box center [549, 335] width 69 height 21
click at [562, 329] on span "Delete point" at bounding box center [549, 335] width 69 height 21
